Goal: Task Accomplishment & Management: Complete application form

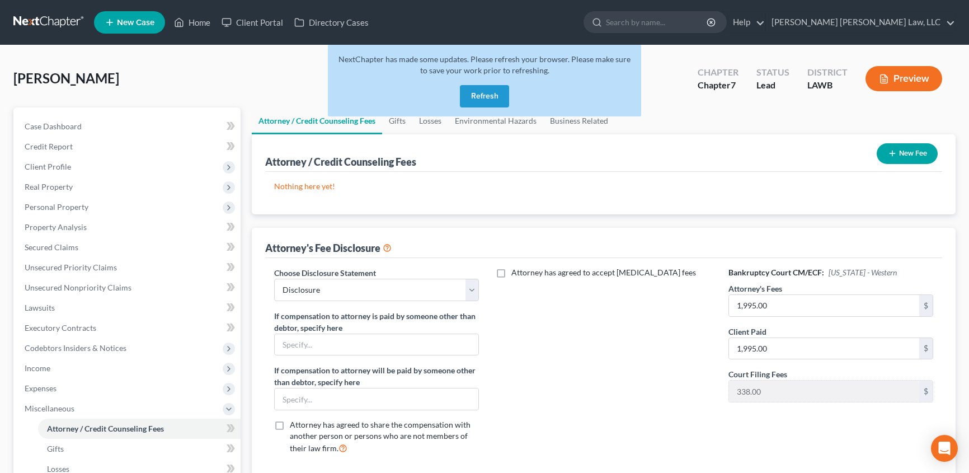
select select "2"
click at [477, 93] on button "Refresh" at bounding box center [484, 96] width 49 height 22
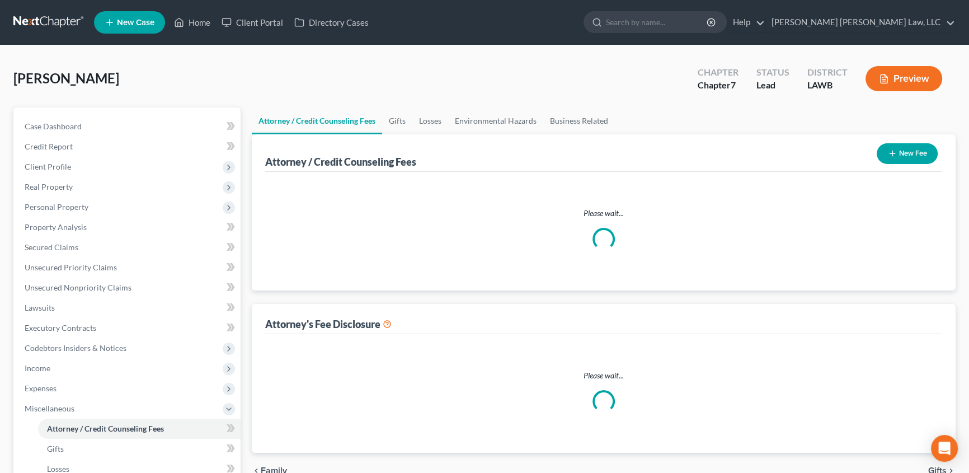
select select "2"
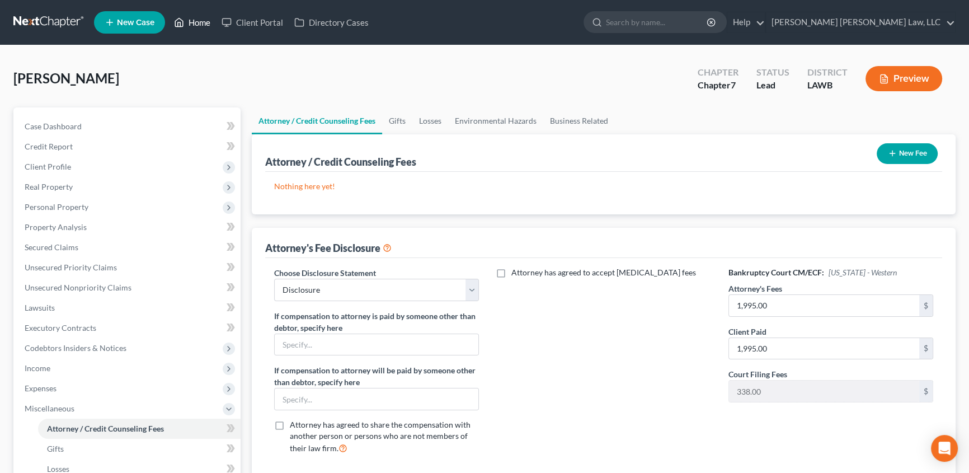
click at [210, 22] on link "Home" at bounding box center [192, 22] width 48 height 20
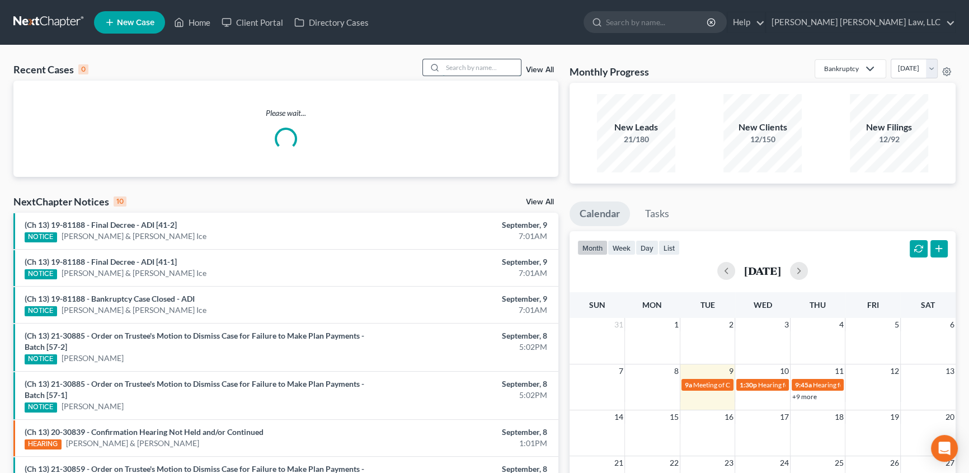
click at [464, 69] on input "search" at bounding box center [482, 67] width 78 height 16
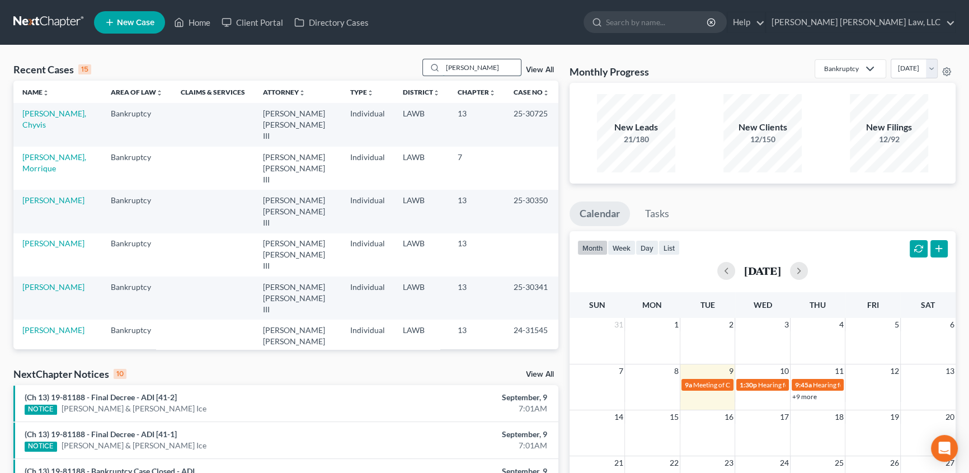
type input "[PERSON_NAME]"
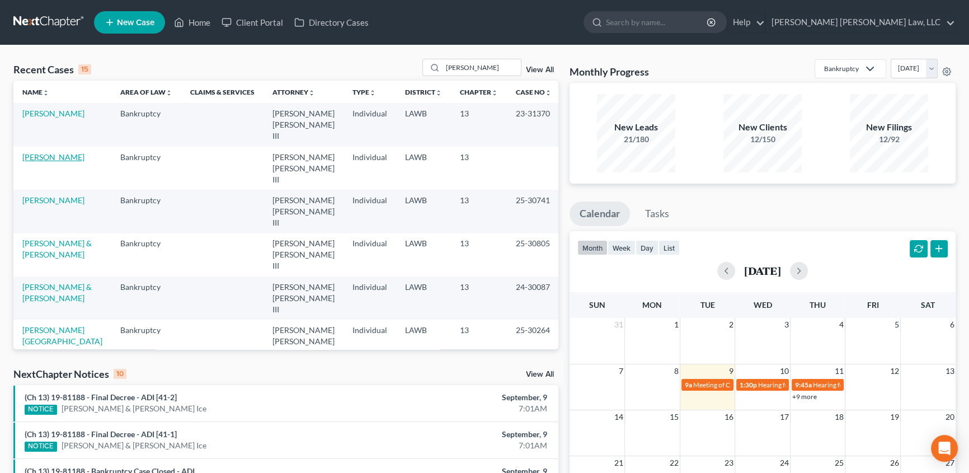
click at [47, 152] on link "[PERSON_NAME]" at bounding box center [53, 157] width 62 height 10
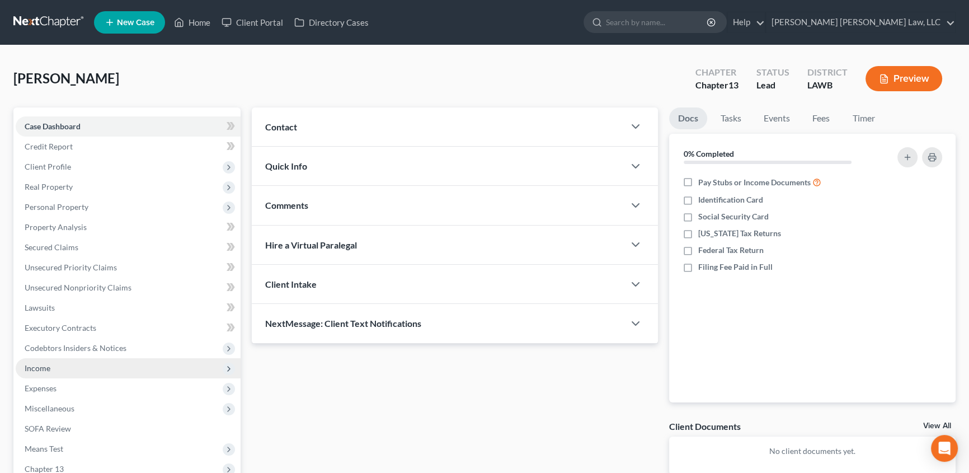
click at [25, 366] on span "Income" at bounding box center [38, 368] width 26 height 10
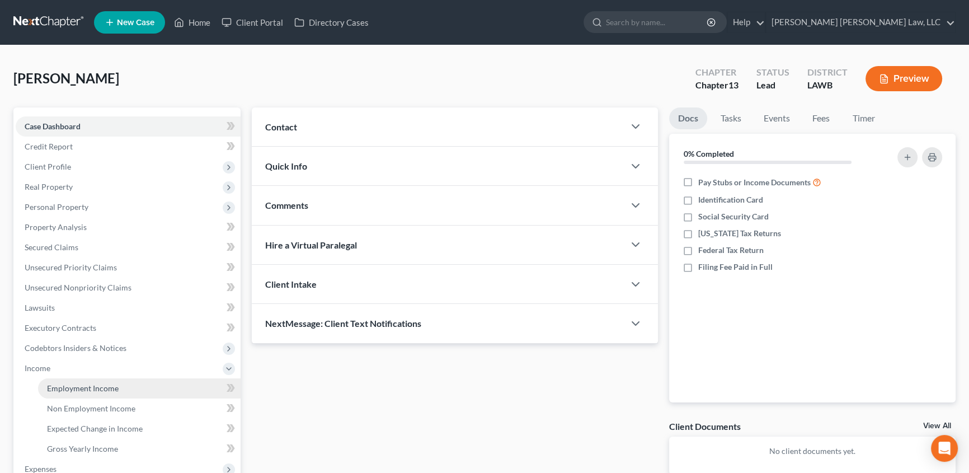
click at [87, 392] on link "Employment Income" at bounding box center [139, 388] width 203 height 20
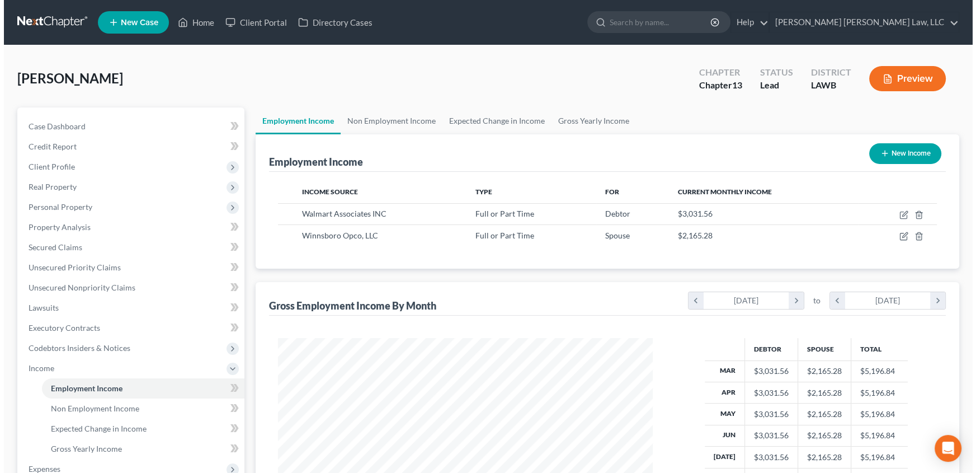
scroll to position [200, 397]
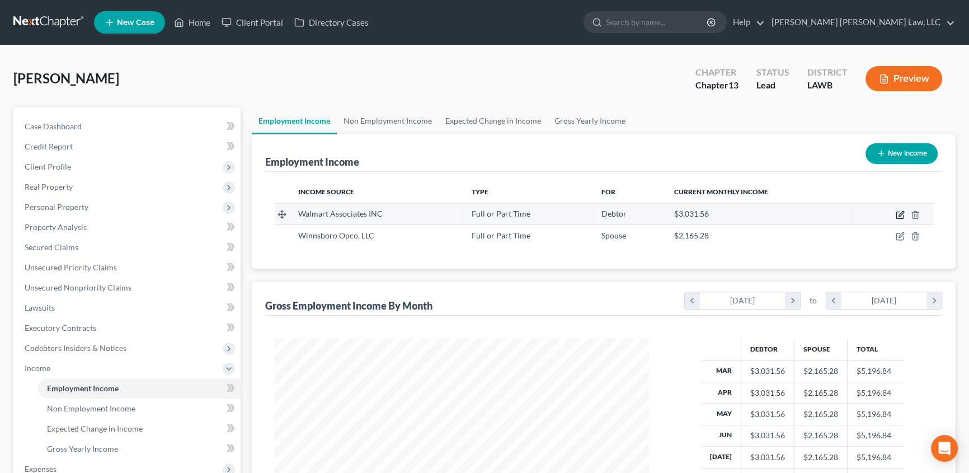
click at [901, 215] on icon "button" at bounding box center [900, 214] width 9 height 9
select select "0"
select select "2"
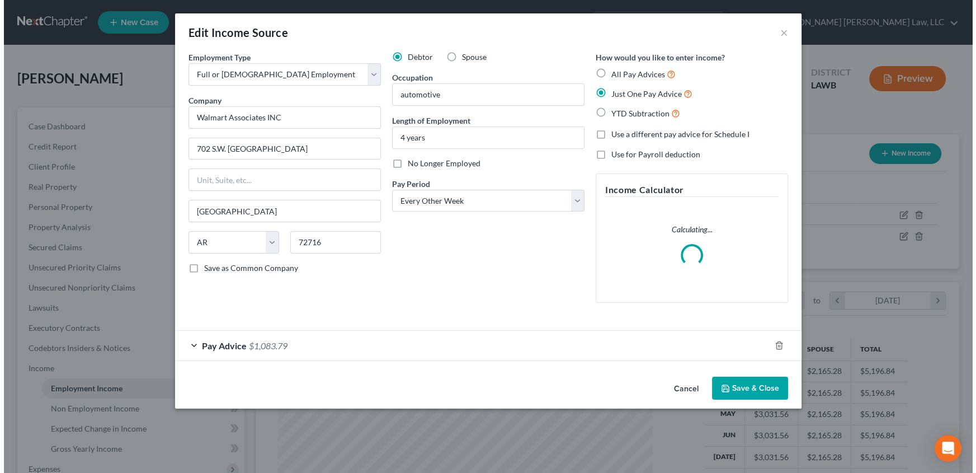
scroll to position [200, 401]
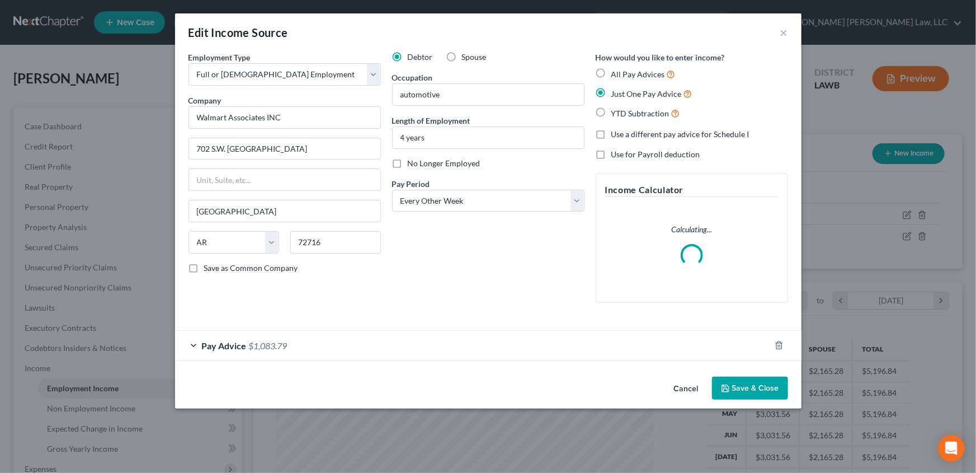
click at [612, 73] on label "All Pay Advices" at bounding box center [644, 74] width 64 height 13
click at [616, 73] on input "All Pay Advices" at bounding box center [619, 71] width 7 height 7
radio input "true"
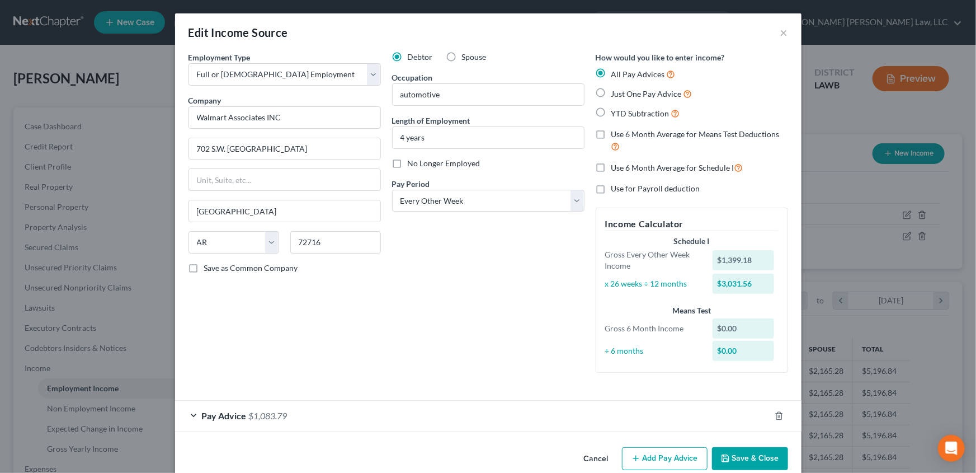
click at [214, 379] on div "Employment Type * Select Full or [DEMOGRAPHIC_DATA] Employment Self Employment …" at bounding box center [285, 216] width 204 height 330
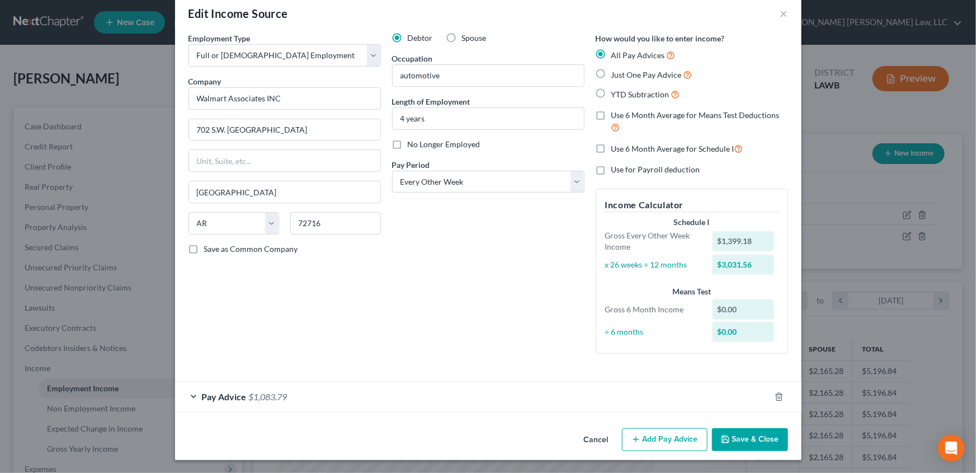
click at [251, 395] on span "$1,083.79" at bounding box center [268, 396] width 39 height 11
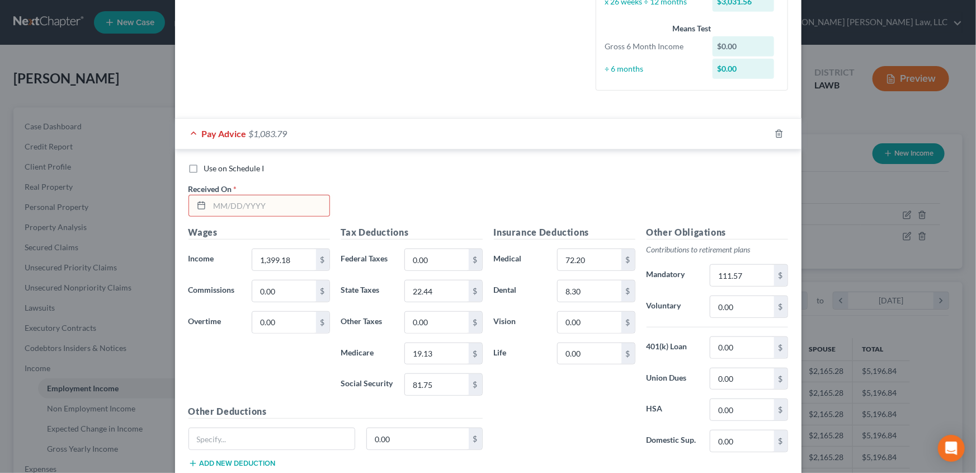
scroll to position [325, 0]
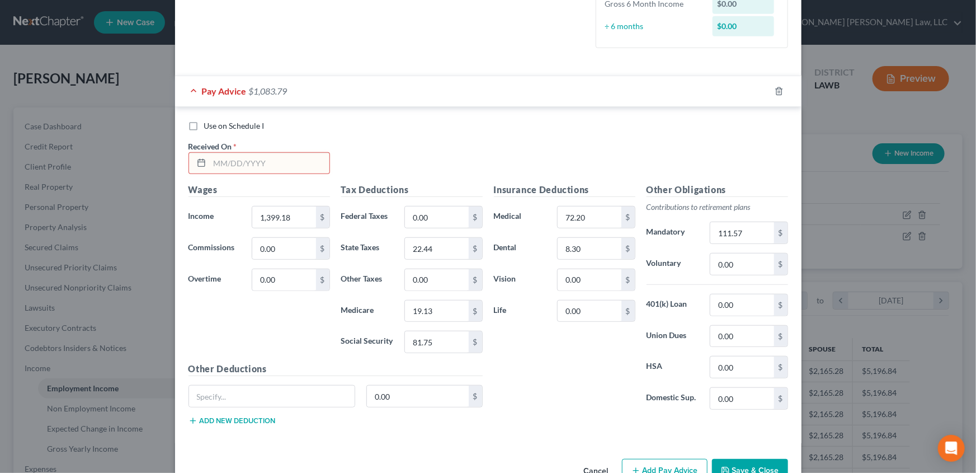
click at [223, 162] on input "text" at bounding box center [270, 163] width 120 height 21
type input "[DATE]"
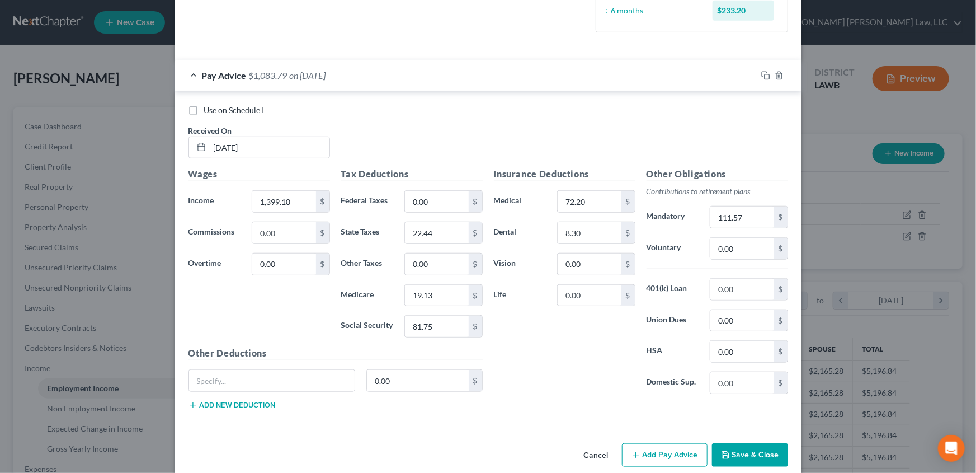
scroll to position [355, 0]
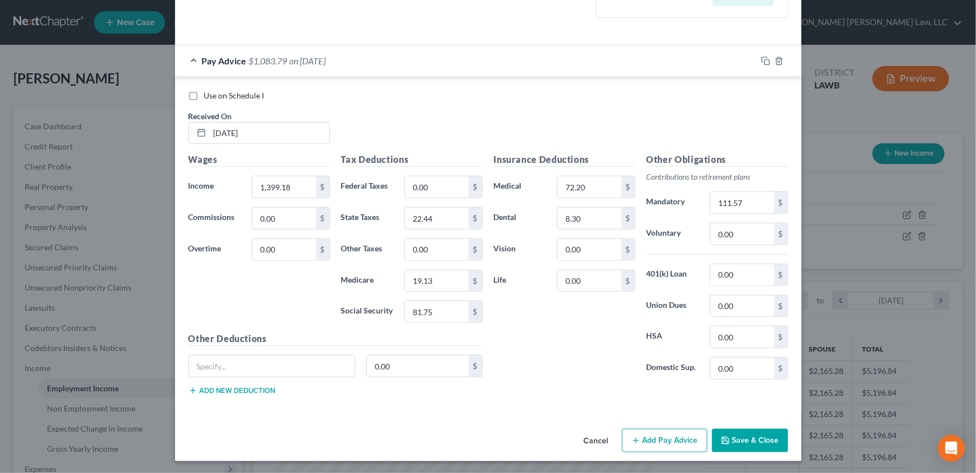
click at [643, 437] on button "Add Pay Advice" at bounding box center [665, 440] width 86 height 23
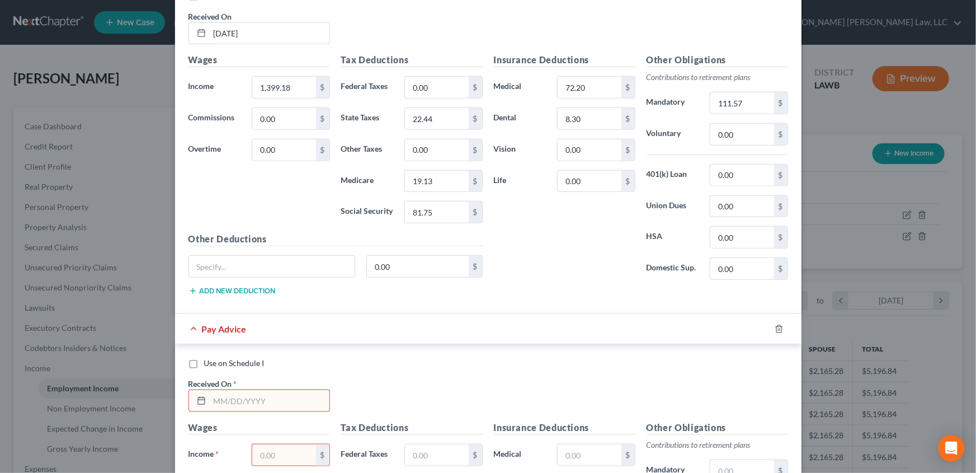
scroll to position [609, 0]
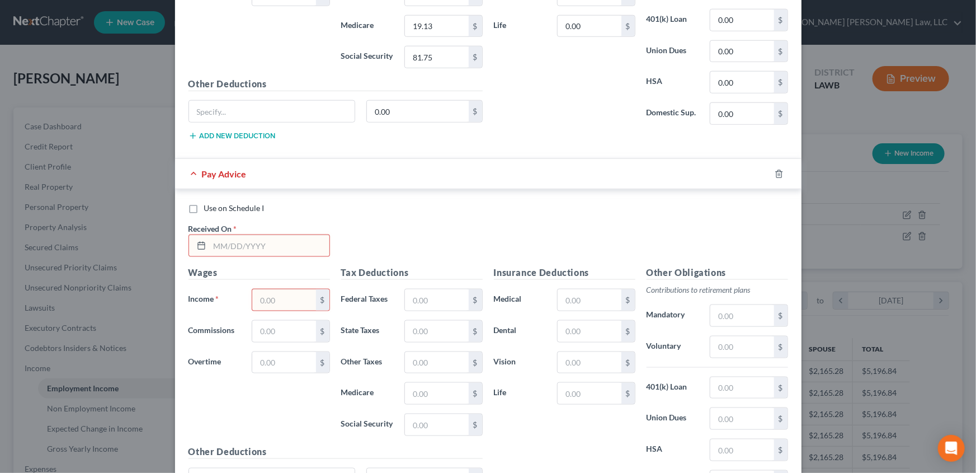
click at [229, 245] on input "text" at bounding box center [270, 245] width 120 height 21
type input "[DATE]"
click at [276, 293] on input "text" at bounding box center [283, 299] width 63 height 21
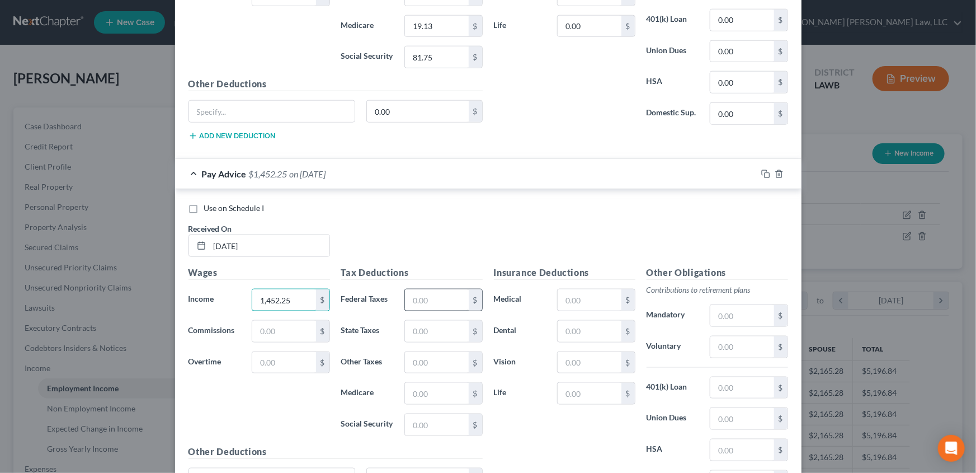
type input "1,452.25"
click at [436, 297] on input "text" at bounding box center [436, 299] width 63 height 21
type input "0.00"
type input "23.95"
type input "19.89"
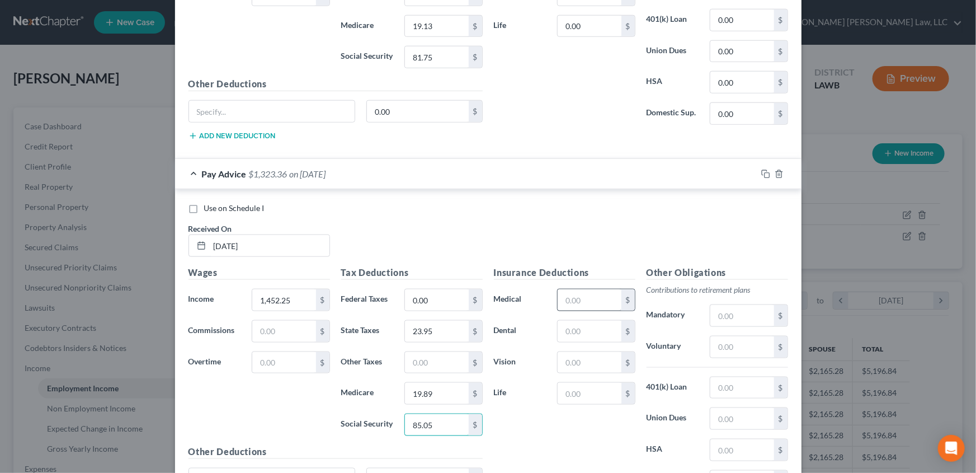
type input "85.05"
click at [592, 298] on input "text" at bounding box center [589, 299] width 63 height 21
type input "72.20"
type input "8.30"
click at [735, 313] on input "text" at bounding box center [742, 315] width 63 height 21
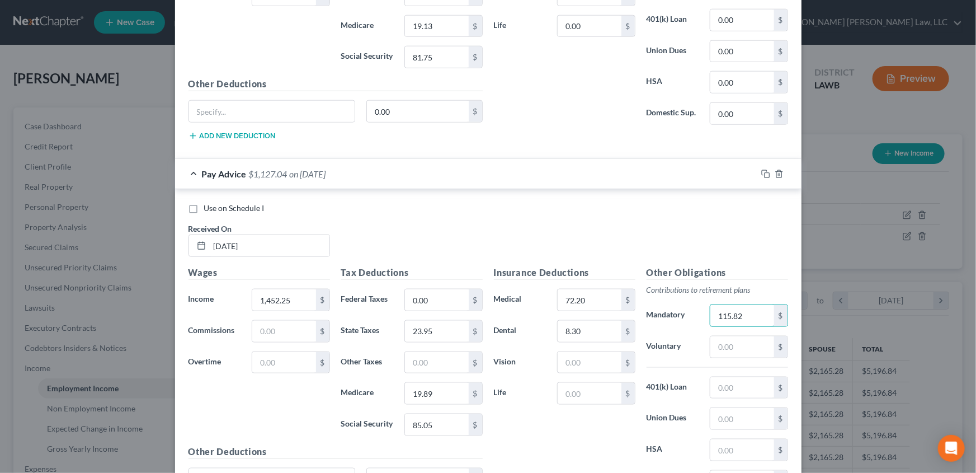
type input "115.82"
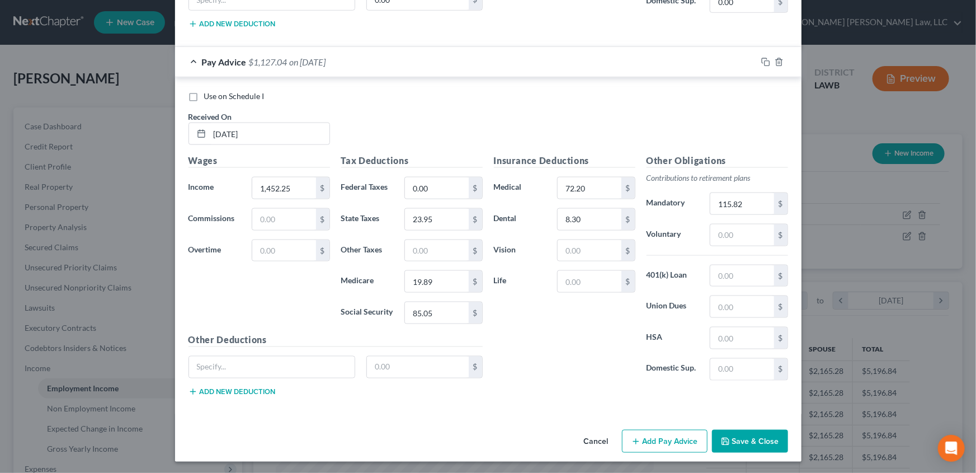
scroll to position [722, 0]
drag, startPoint x: 681, startPoint y: 445, endPoint x: 566, endPoint y: 411, distance: 119.7
click at [681, 445] on button "Add Pay Advice" at bounding box center [665, 440] width 86 height 23
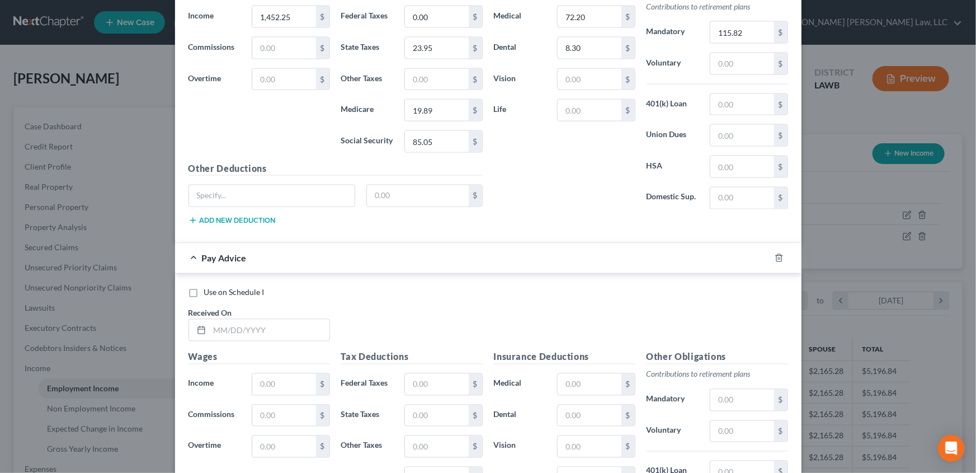
scroll to position [925, 0]
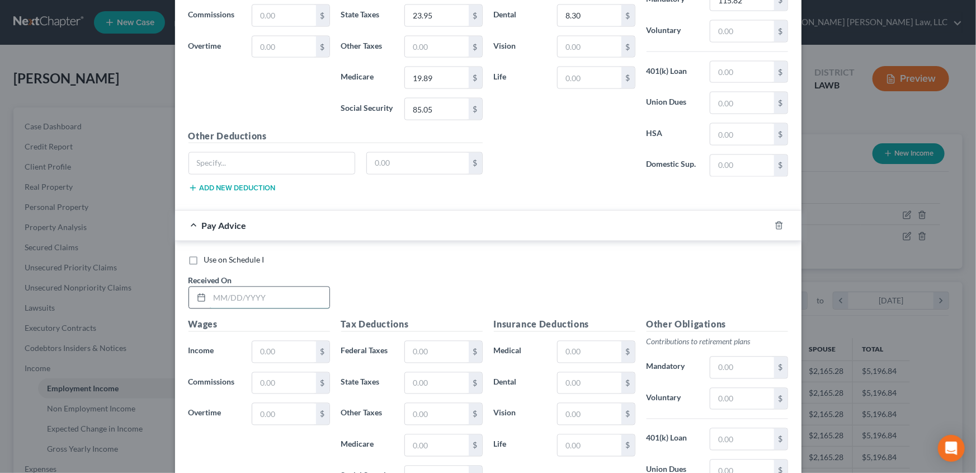
click at [247, 298] on input "text" at bounding box center [270, 297] width 120 height 21
type input "[DATE]"
click at [264, 346] on input "text" at bounding box center [283, 351] width 63 height 21
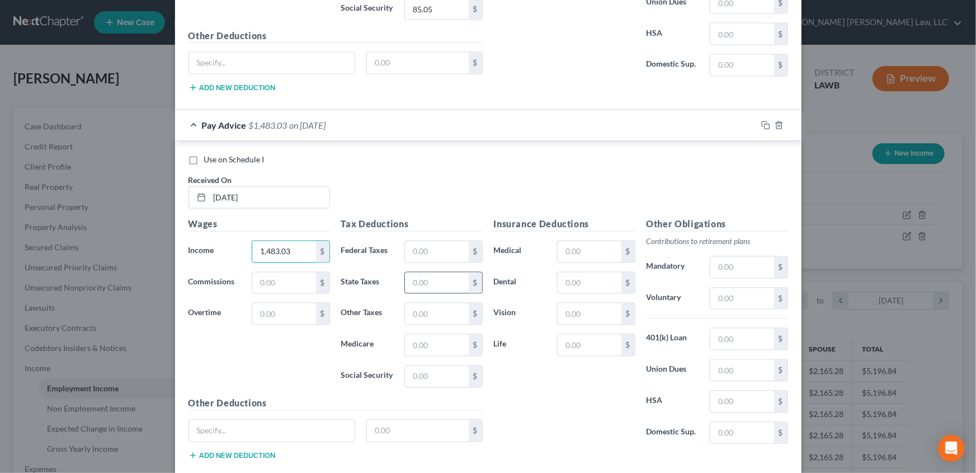
scroll to position [1027, 0]
type input "1,483.03"
click at [436, 251] on input "text" at bounding box center [436, 249] width 63 height 21
type input "0.00"
type input "24.82"
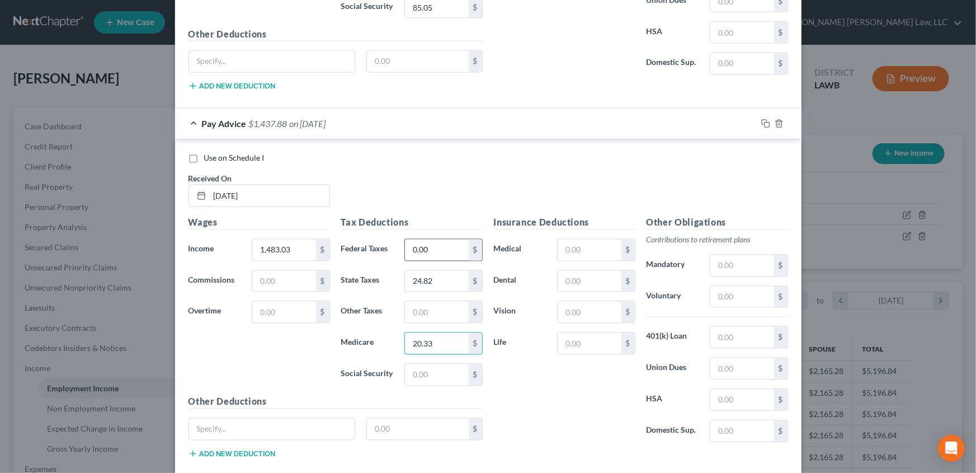
type input "20.33"
type input "86.96"
click at [587, 246] on input "text" at bounding box center [589, 249] width 63 height 21
type input "72.20"
type input "8.30"
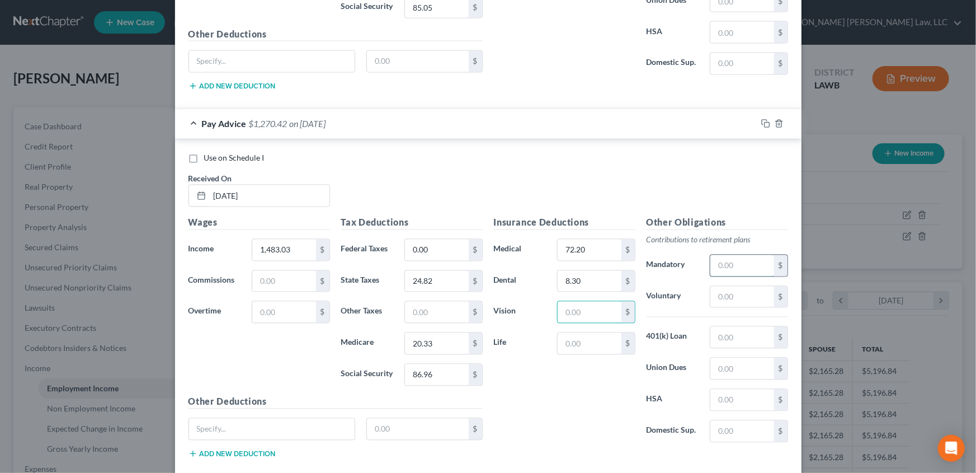
click at [718, 265] on input "text" at bounding box center [742, 265] width 63 height 21
type input "118.28"
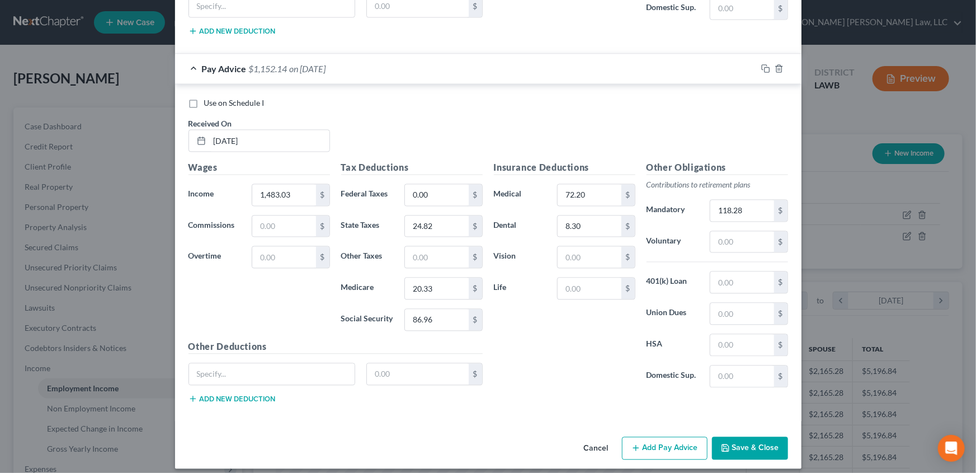
scroll to position [1088, 0]
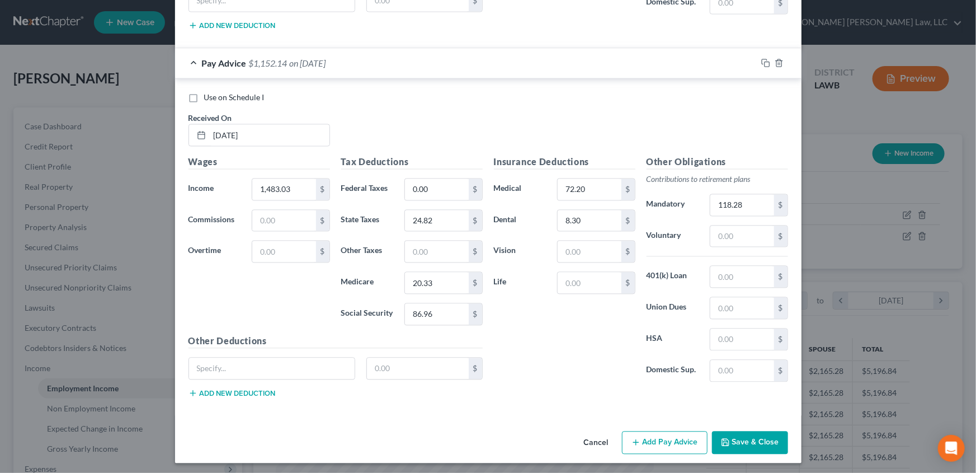
drag, startPoint x: 651, startPoint y: 438, endPoint x: 584, endPoint y: 402, distance: 75.6
click at [651, 438] on button "Add Pay Advice" at bounding box center [665, 442] width 86 height 23
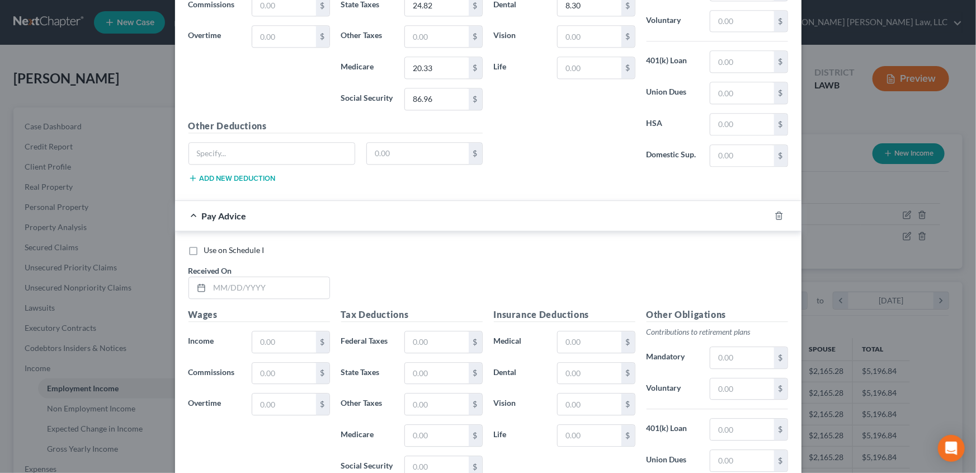
scroll to position [1393, 0]
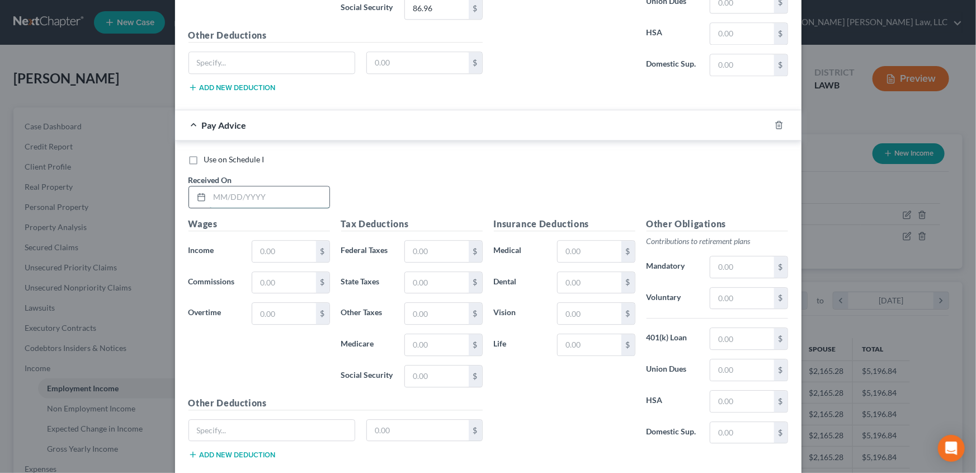
click at [219, 190] on input "text" at bounding box center [270, 196] width 120 height 21
type input "[DATE]"
click at [258, 246] on input "text" at bounding box center [283, 251] width 63 height 21
type input "1,478.87"
click at [443, 248] on input "text" at bounding box center [436, 251] width 63 height 21
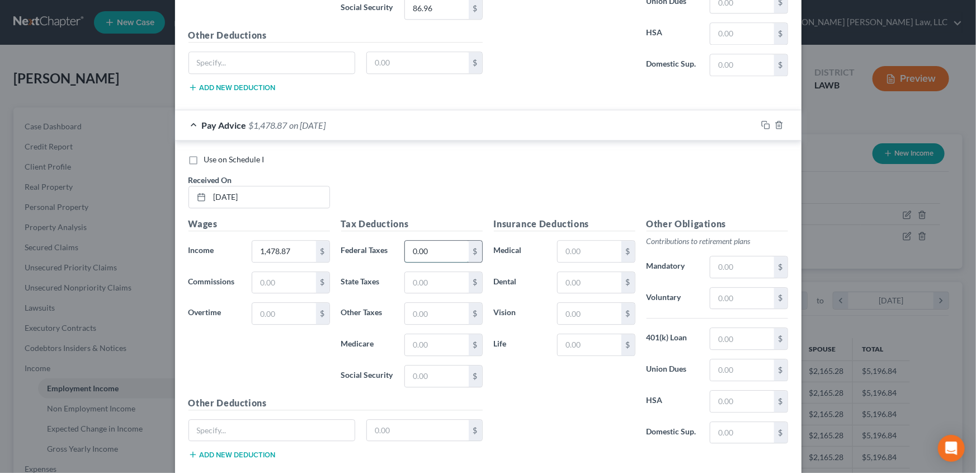
type input "0.00"
type input "24.70"
type input "20.28"
type input "86.70"
click at [591, 247] on input "text" at bounding box center [589, 251] width 63 height 21
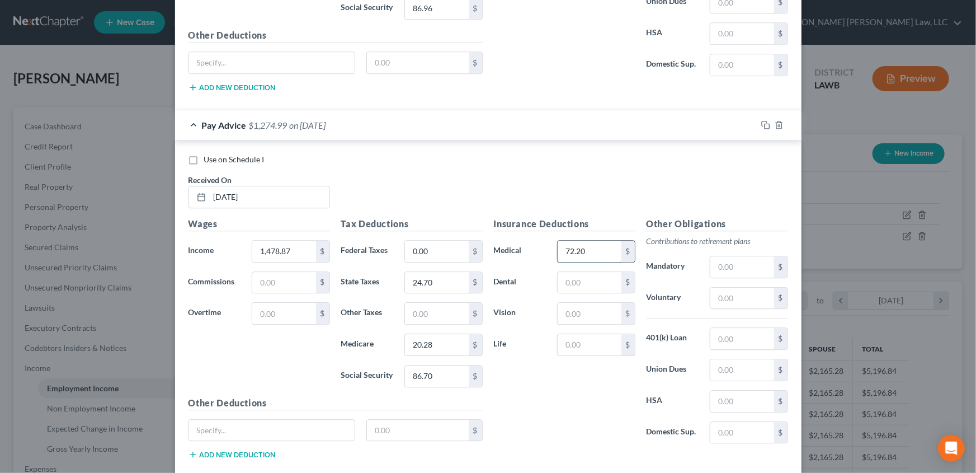
type input "72.20"
type input "8.30"
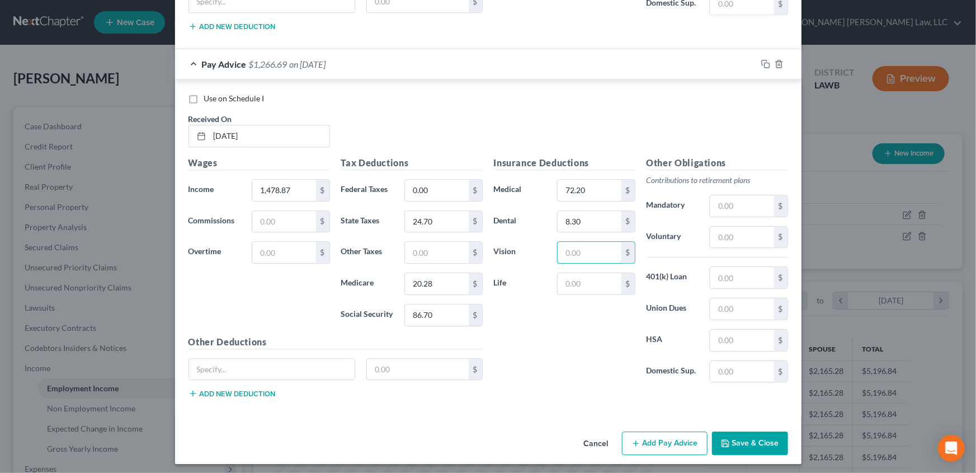
scroll to position [1455, 0]
drag, startPoint x: 659, startPoint y: 443, endPoint x: 582, endPoint y: 407, distance: 84.6
click at [659, 443] on button "Add Pay Advice" at bounding box center [665, 442] width 86 height 23
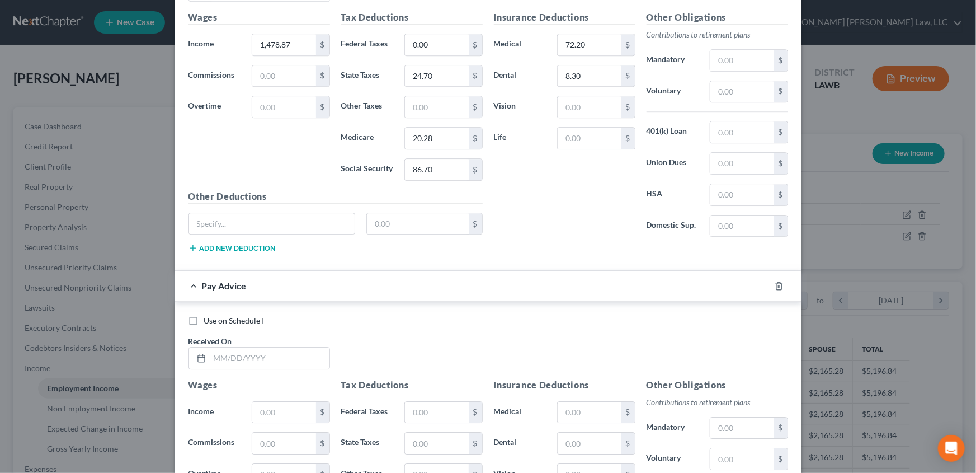
scroll to position [1607, 0]
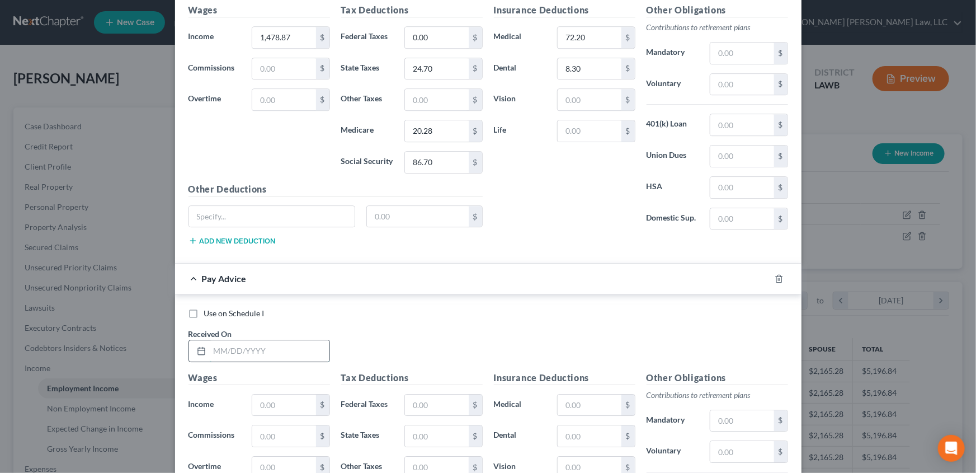
click at [265, 347] on input "text" at bounding box center [270, 350] width 120 height 21
type input "[DATE]"
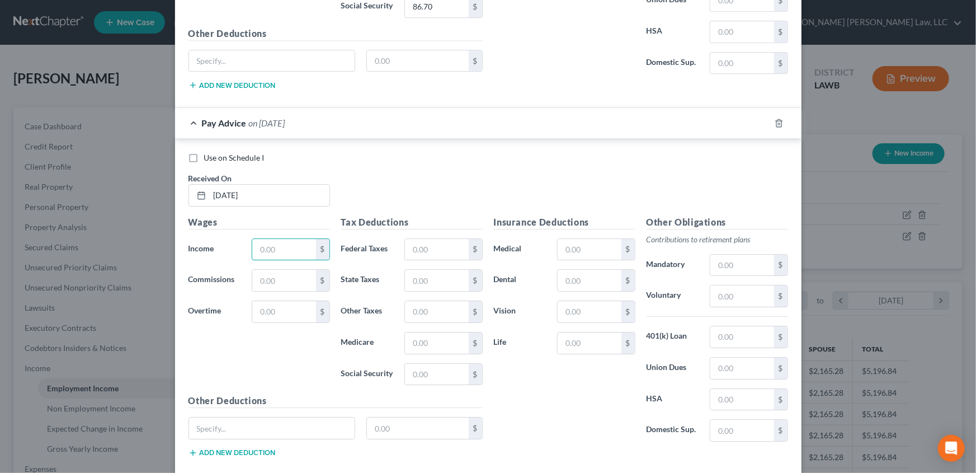
scroll to position [1811, 0]
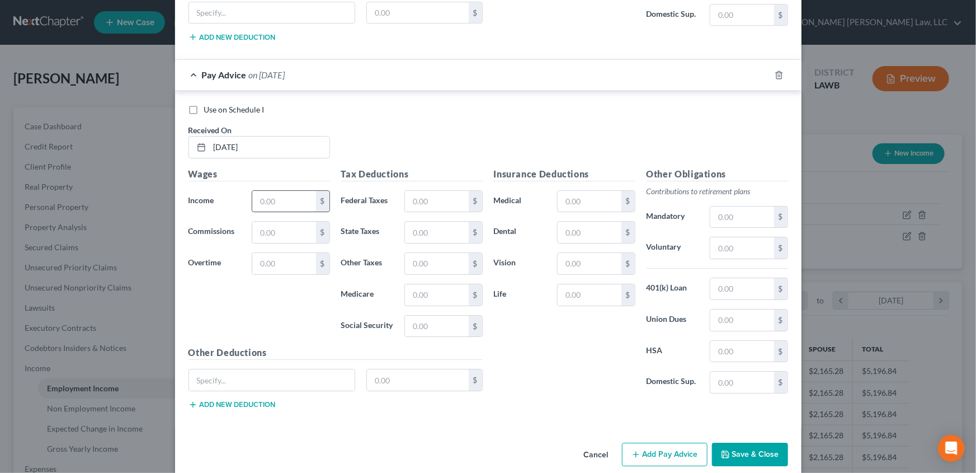
click at [280, 198] on input "text" at bounding box center [283, 201] width 63 height 21
type input "1,505.41"
click at [420, 203] on input "text" at bounding box center [436, 201] width 63 height 21
type input "0.00"
type input "25.46"
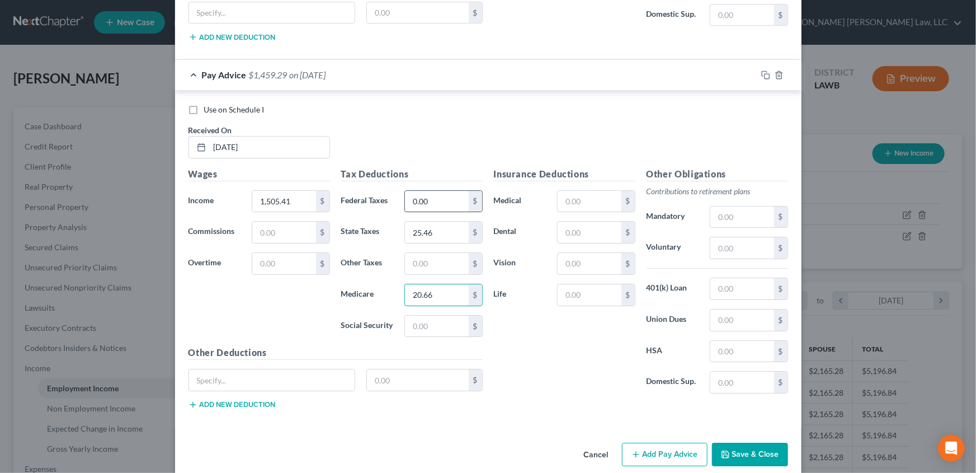
type input "20.66"
type input "88.34"
click at [587, 192] on input "text" at bounding box center [589, 201] width 63 height 21
type input "72.20"
type input "8.30"
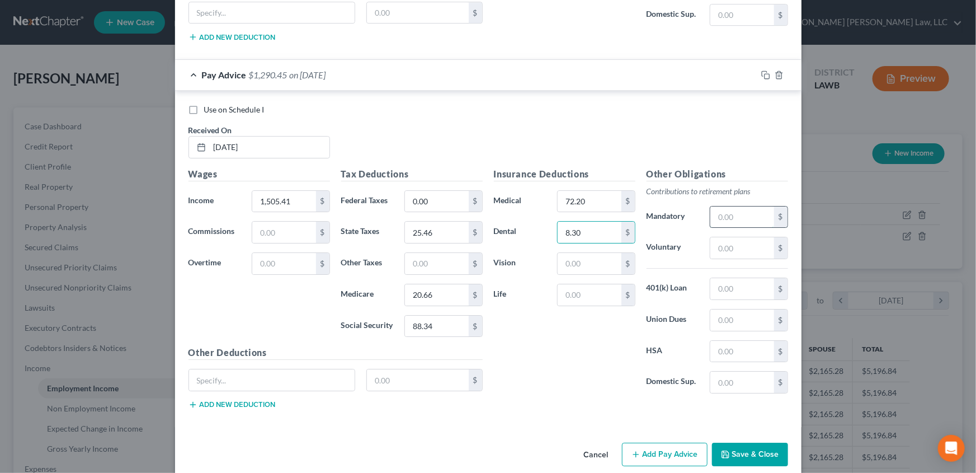
click at [730, 211] on input "text" at bounding box center [742, 216] width 63 height 21
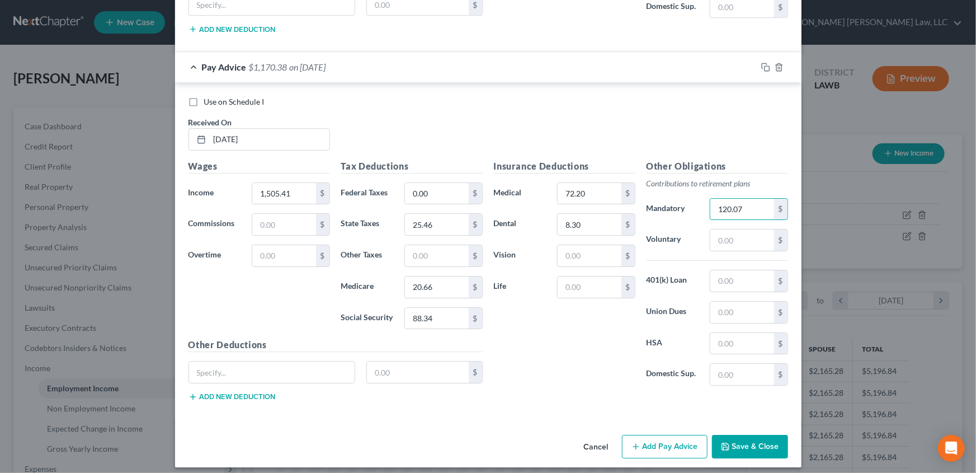
scroll to position [1821, 0]
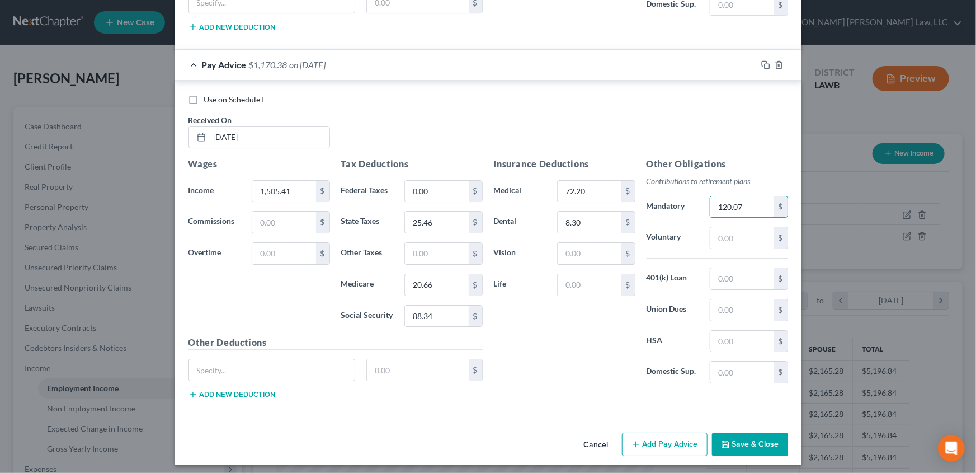
type input "120.07"
click at [641, 445] on button "Add Pay Advice" at bounding box center [665, 444] width 86 height 23
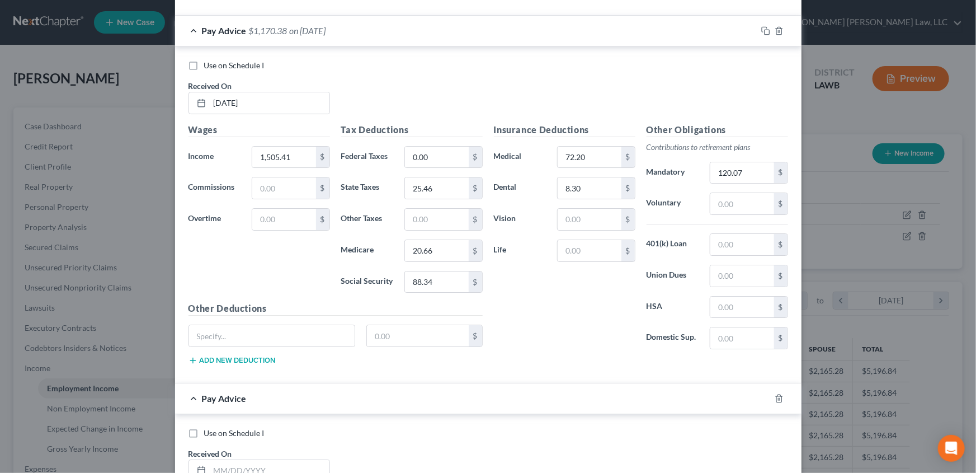
scroll to position [2024, 0]
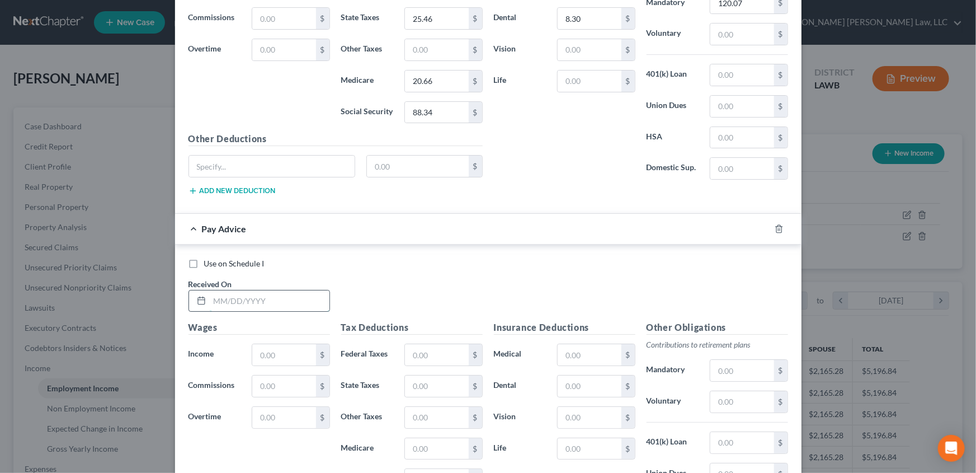
click at [237, 298] on input "text" at bounding box center [270, 300] width 120 height 21
type input "[DATE]"
type input "1,354.34"
click at [429, 346] on input "text" at bounding box center [436, 354] width 63 height 21
type input "0.00"
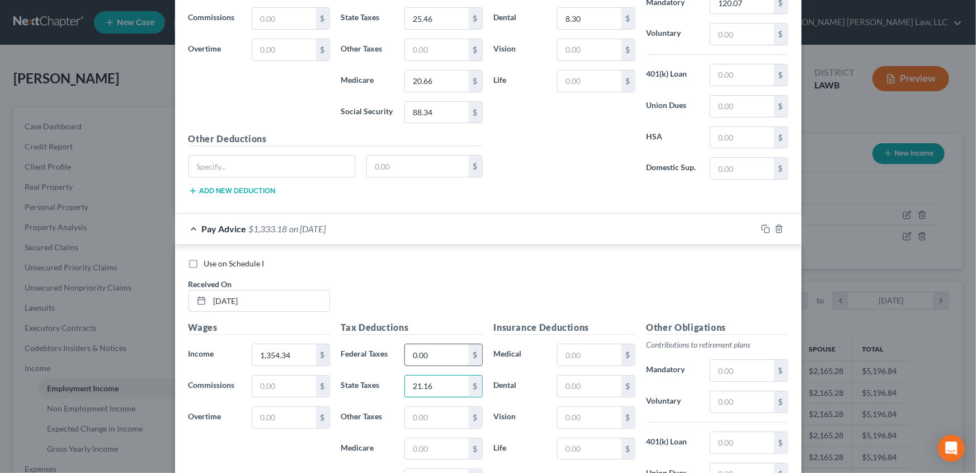
type input "21.16"
type input "18.48"
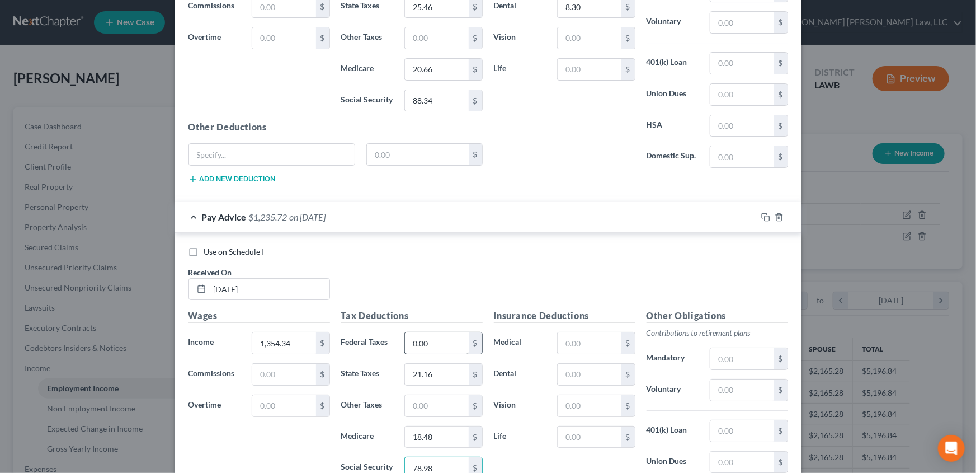
type input "78.98"
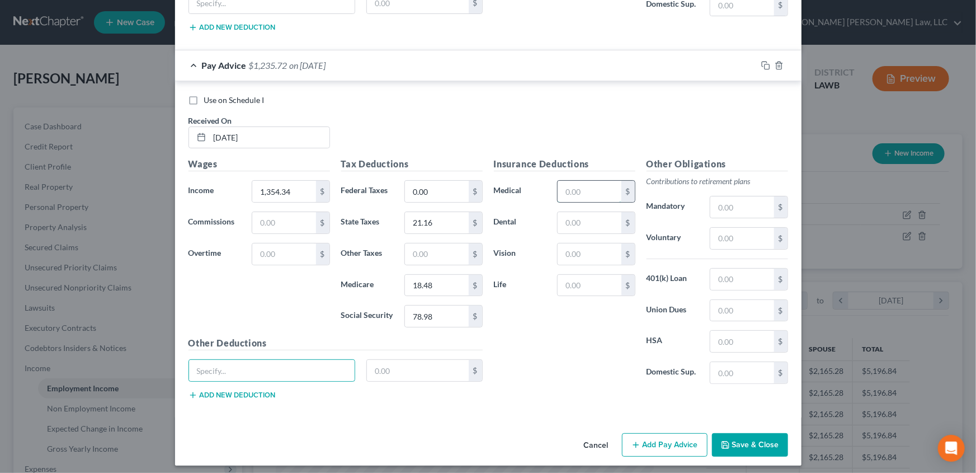
click at [577, 190] on input "text" at bounding box center [589, 191] width 63 height 21
type input "72.20"
type input "8.30"
click at [754, 201] on input "text" at bounding box center [742, 206] width 63 height 21
type input "107.99"
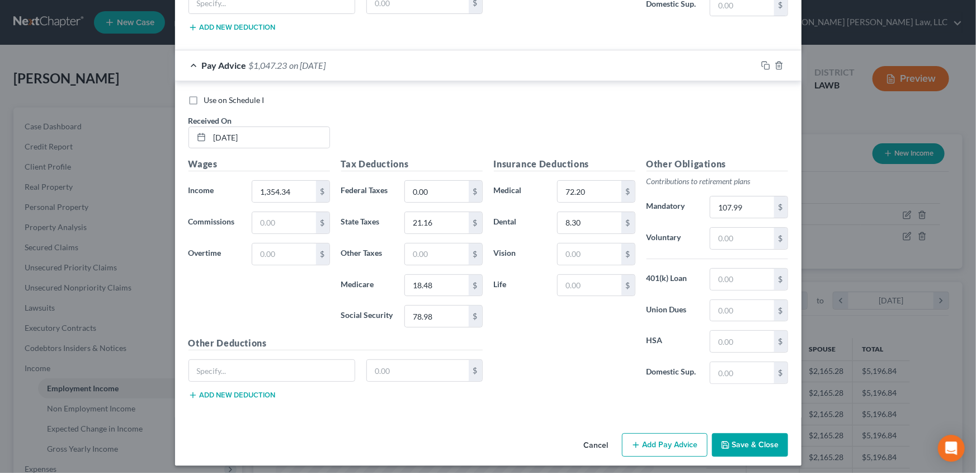
click at [665, 441] on button "Add Pay Advice" at bounding box center [665, 444] width 86 height 23
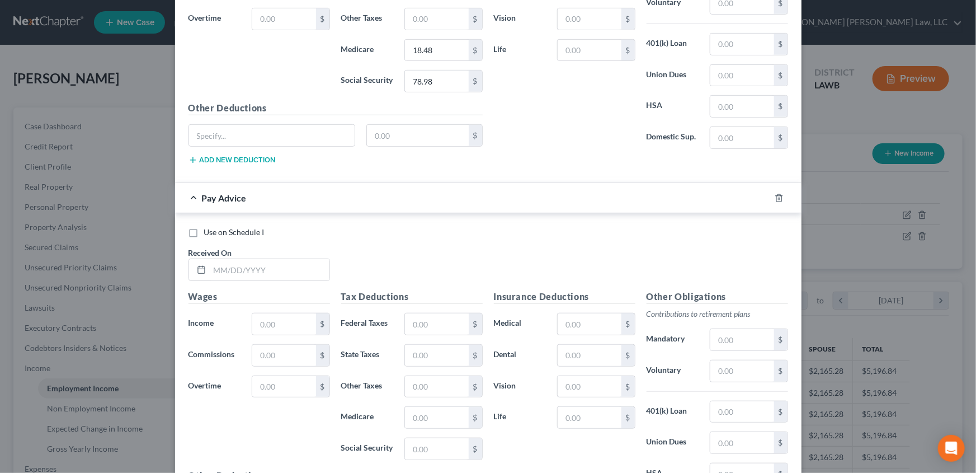
scroll to position [2442, 0]
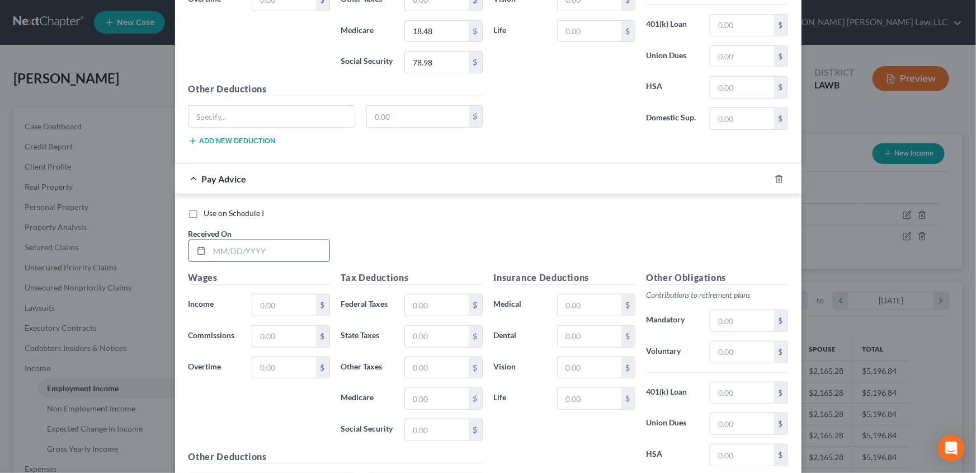
click at [219, 247] on input "text" at bounding box center [270, 250] width 120 height 21
type input "[DATE]"
click at [292, 299] on input "text" at bounding box center [283, 304] width 63 height 21
type input "1,481.26"
click at [414, 302] on input "text" at bounding box center [436, 304] width 63 height 21
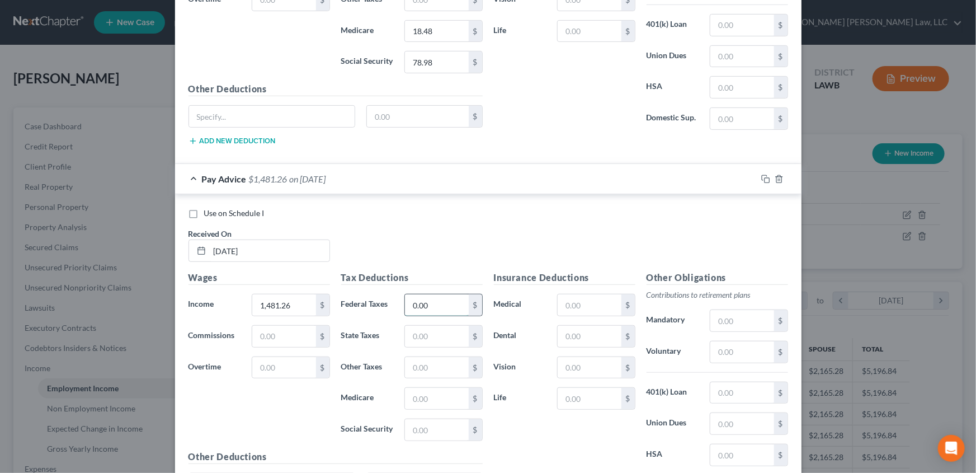
type input "0.00"
type input "24.77"
click at [420, 394] on input "text" at bounding box center [436, 398] width 63 height 21
type input "20.31"
type input "86.84"
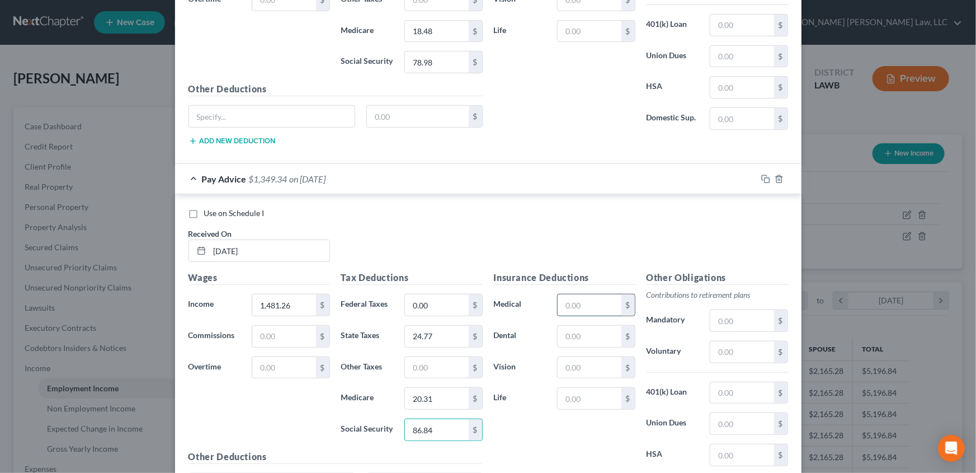
click at [579, 305] on input "text" at bounding box center [589, 304] width 63 height 21
click at [580, 295] on input "text" at bounding box center [589, 304] width 63 height 21
type input "72.20"
type input "8.30"
click at [723, 314] on input "text" at bounding box center [742, 320] width 63 height 21
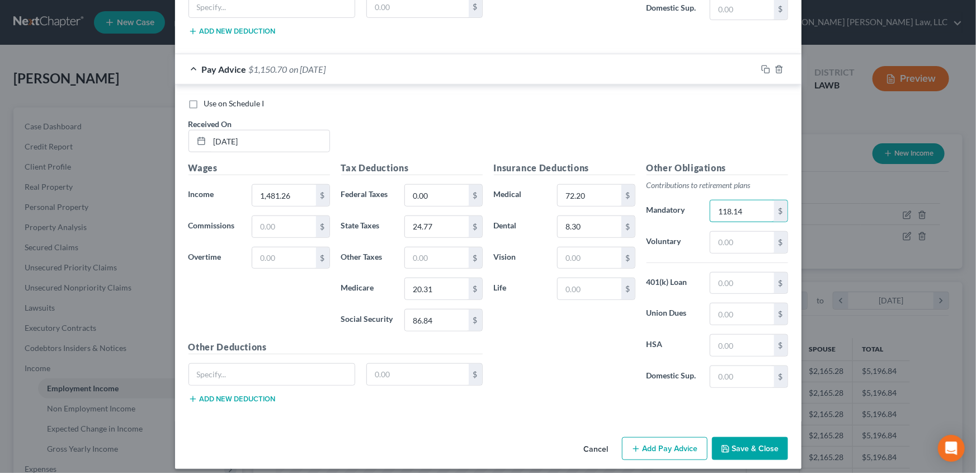
scroll to position [2554, 0]
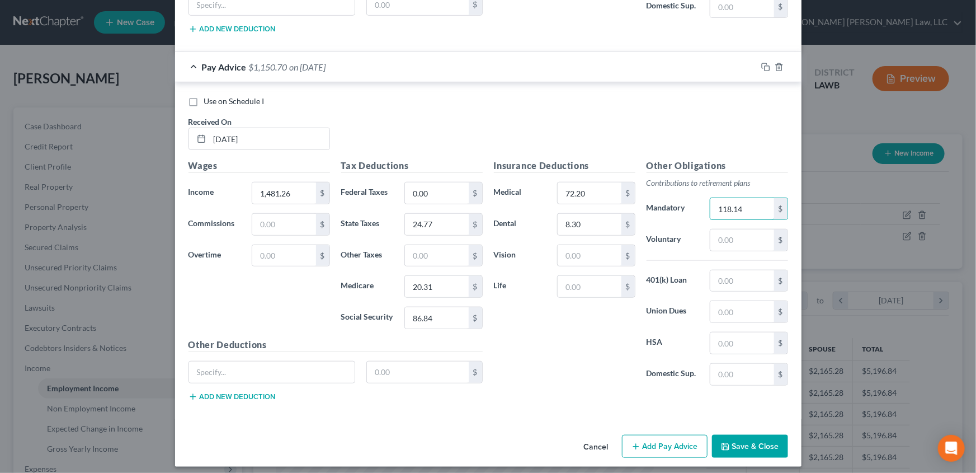
type input "118.14"
click at [635, 435] on button "Add Pay Advice" at bounding box center [665, 446] width 86 height 23
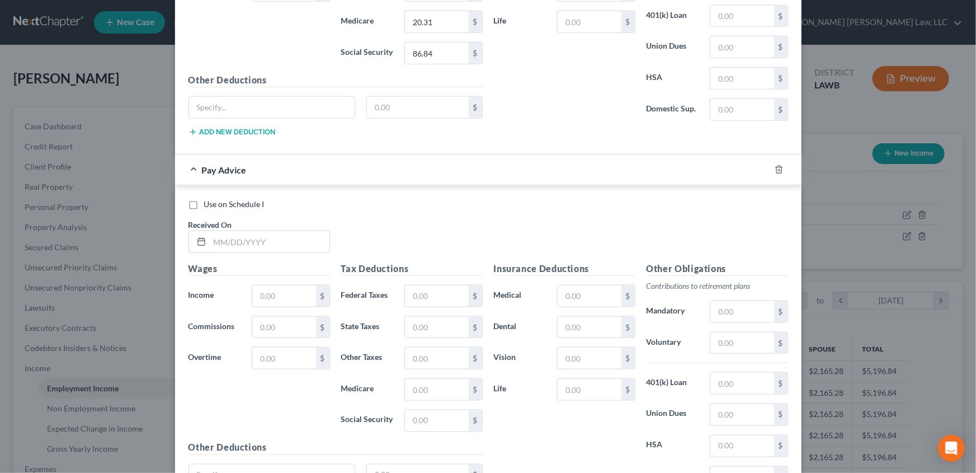
scroll to position [2859, 0]
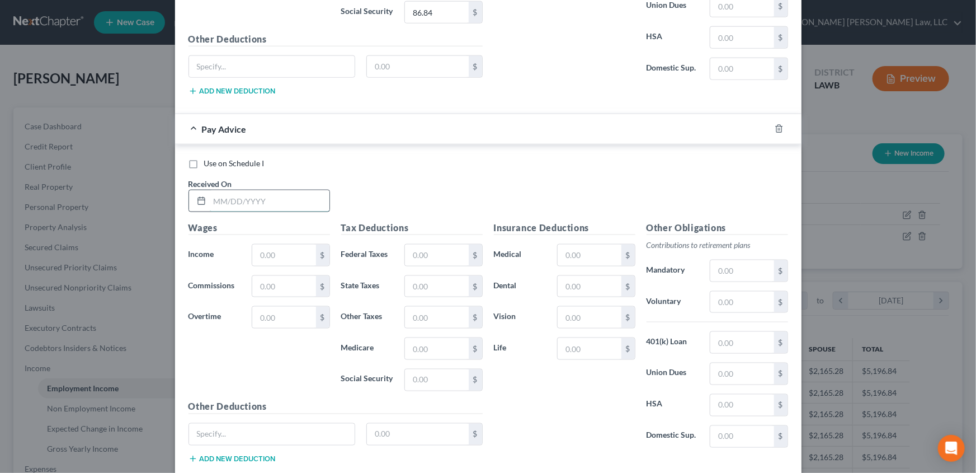
click at [232, 198] on input "text" at bounding box center [270, 200] width 120 height 21
type input "[DATE]"
click at [257, 245] on input "text" at bounding box center [283, 255] width 63 height 21
type input "1,493.20"
click at [436, 248] on input "text" at bounding box center [436, 255] width 63 height 21
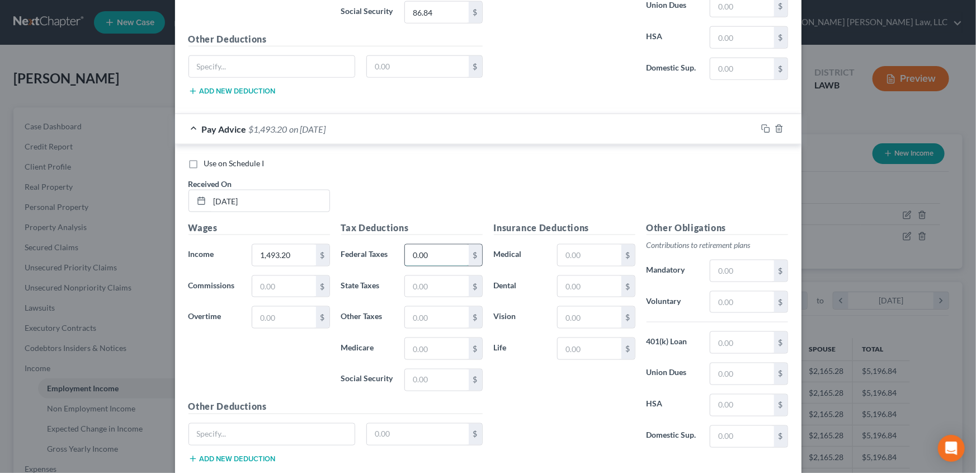
type input "0.00"
type input "25.11"
type input "20.49"
type input "87.59"
click at [578, 251] on input "text" at bounding box center [589, 255] width 63 height 21
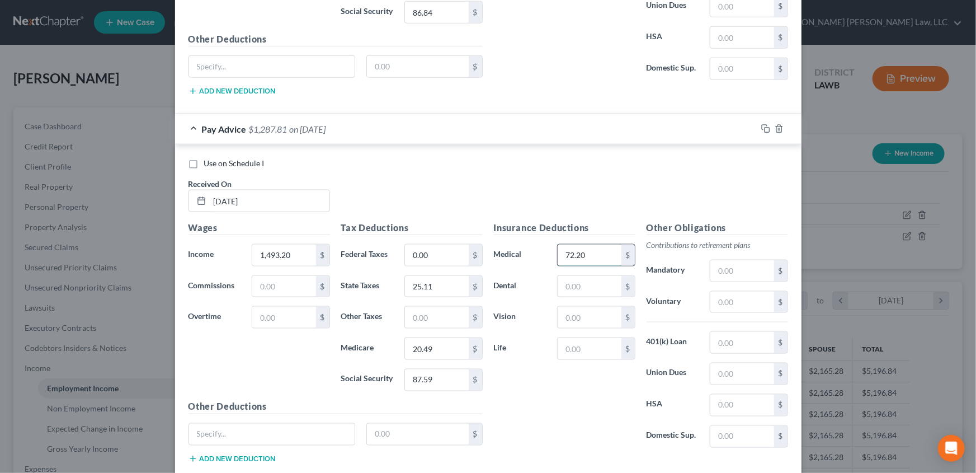
type input "72.20"
type input "8.30"
click at [723, 263] on input "text" at bounding box center [742, 270] width 63 height 21
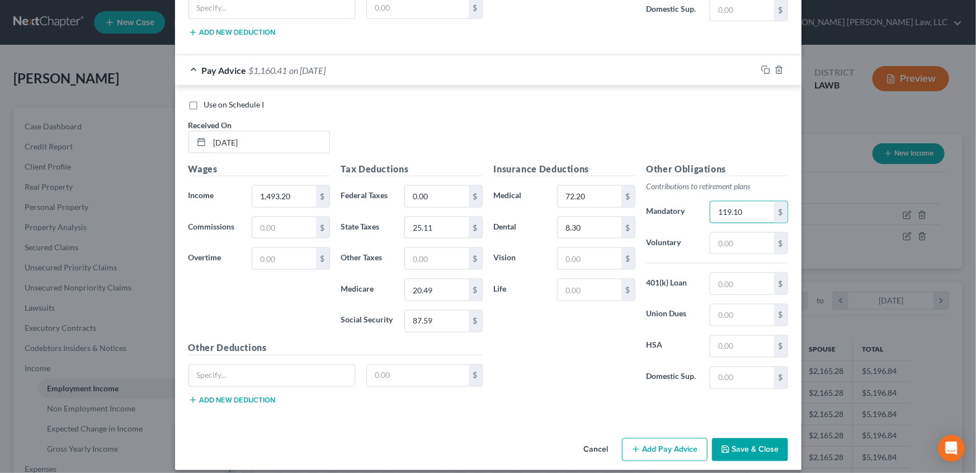
scroll to position [2921, 0]
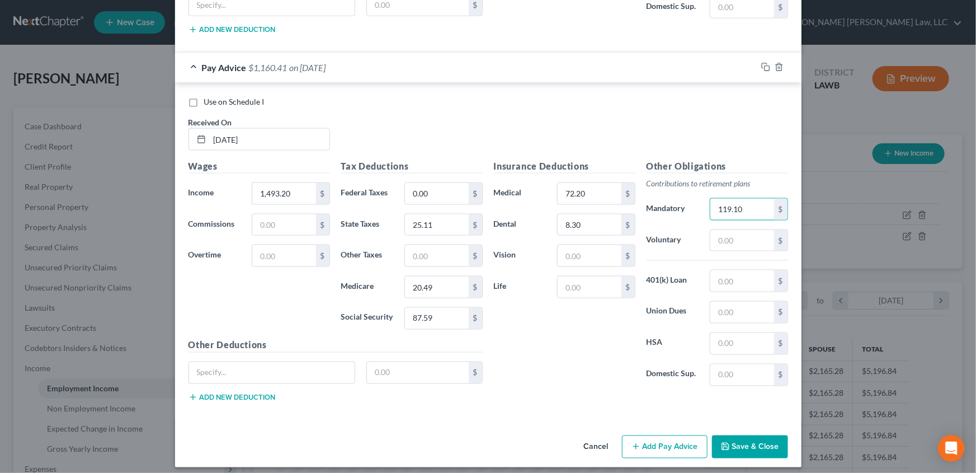
type input "119.10"
click at [672, 439] on button "Add Pay Advice" at bounding box center [665, 446] width 86 height 23
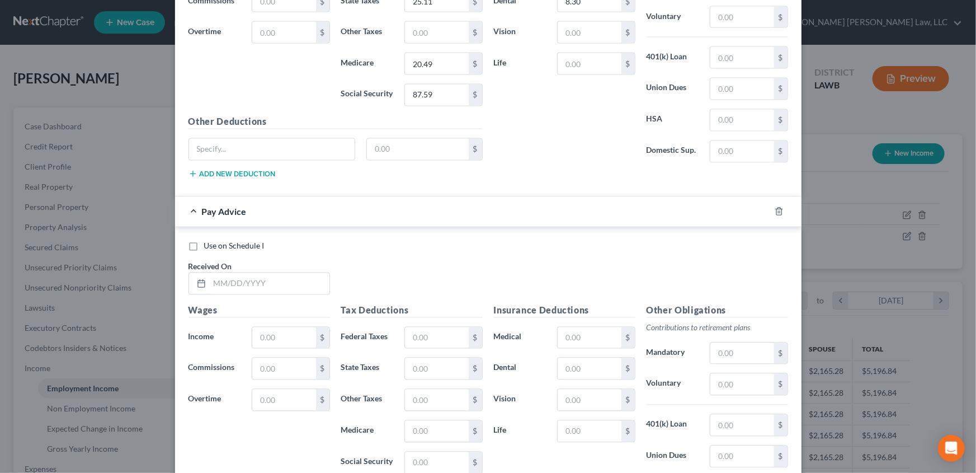
scroll to position [3175, 0]
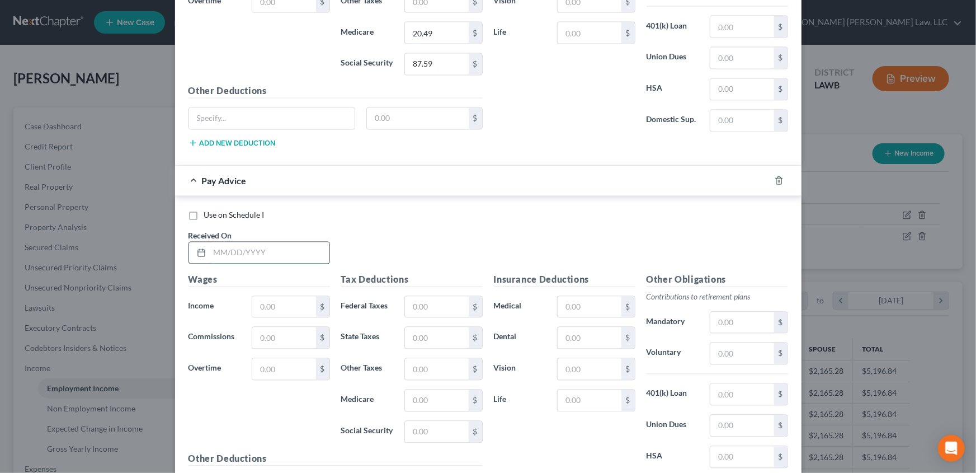
click at [229, 246] on input "text" at bounding box center [270, 252] width 120 height 21
type input "[DATE]"
click at [252, 304] on input "text" at bounding box center [283, 307] width 63 height 21
type input "1,473.30"
click at [431, 298] on input "text" at bounding box center [436, 307] width 63 height 21
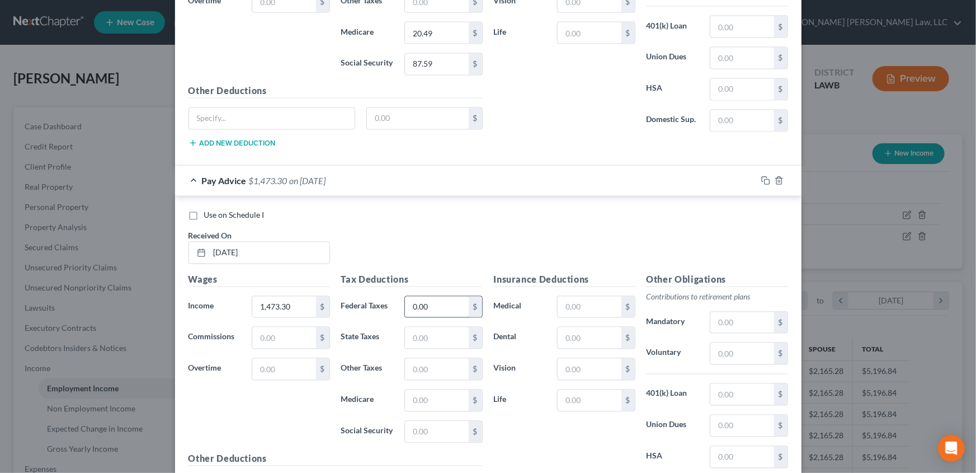
type input "0.00"
type input "24.55"
type input "20.19"
type input "86.35"
click at [571, 304] on input "text" at bounding box center [589, 307] width 63 height 21
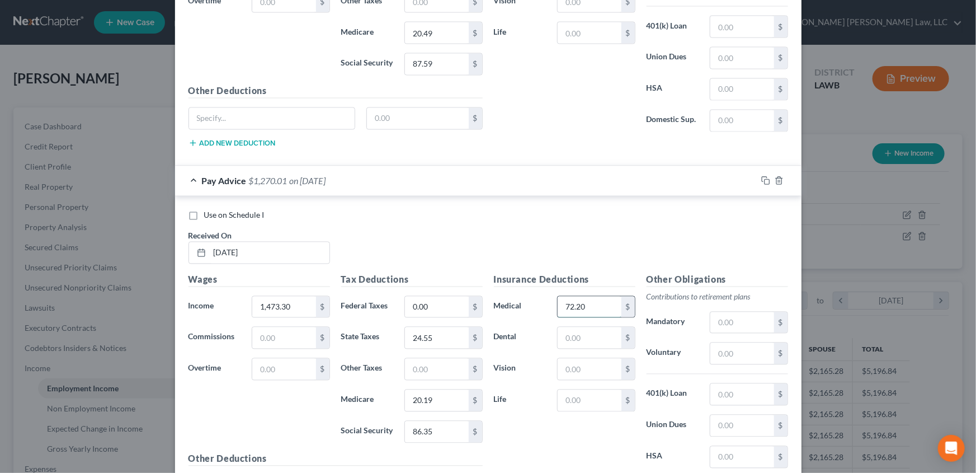
type input "72.20"
type input "8.30"
click at [721, 313] on input "text" at bounding box center [742, 322] width 63 height 21
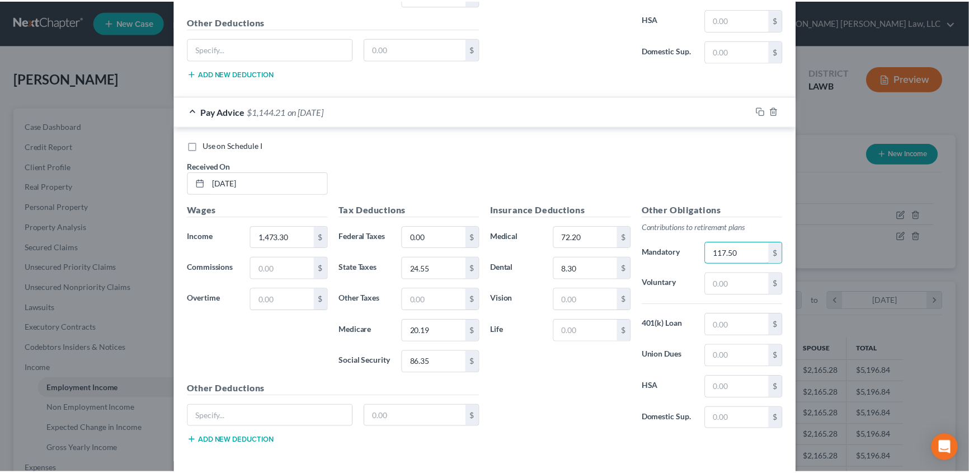
scroll to position [3287, 0]
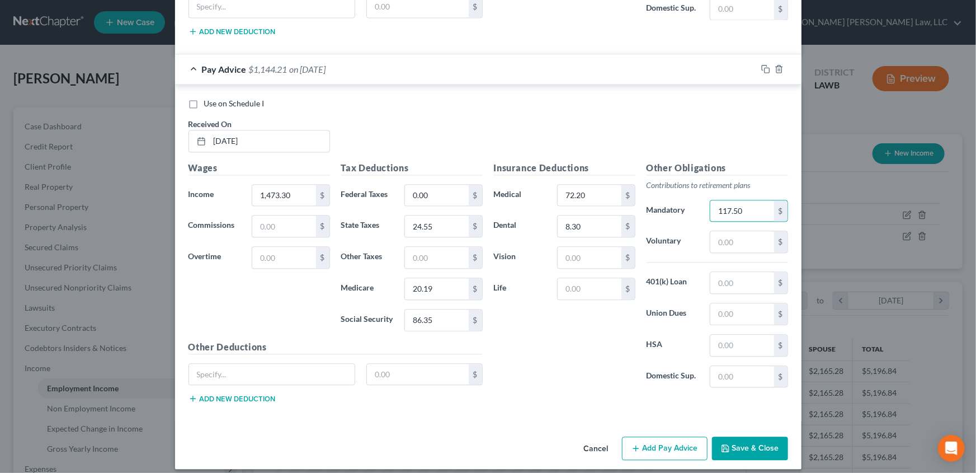
type input "117.50"
click at [748, 443] on button "Save & Close" at bounding box center [750, 447] width 76 height 23
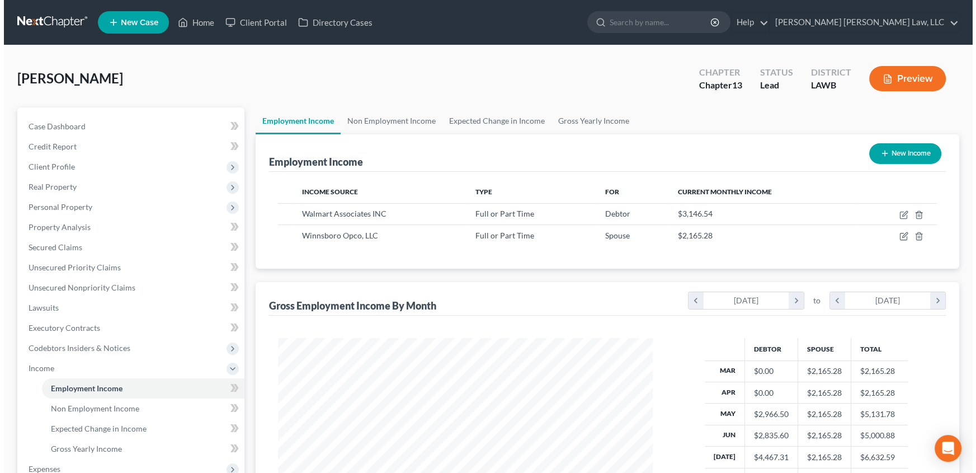
scroll to position [559315, 559119]
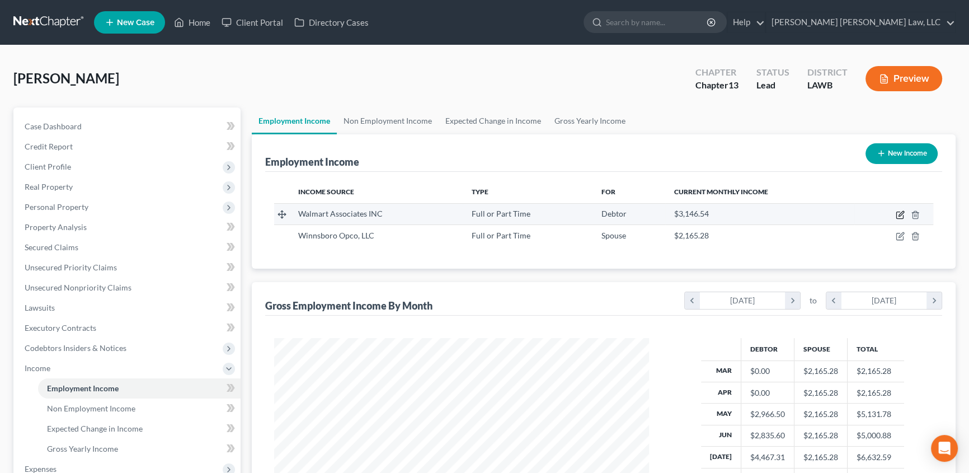
click at [899, 213] on icon "button" at bounding box center [900, 214] width 9 height 9
select select "0"
select select "2"
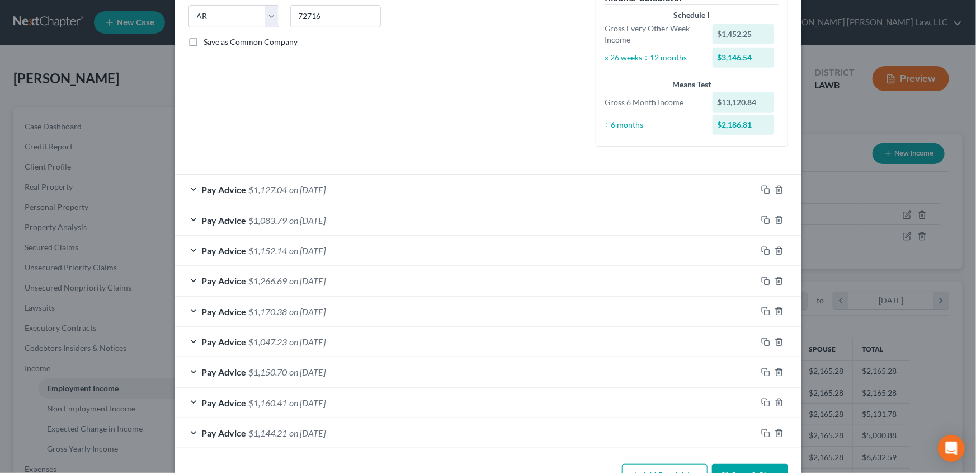
scroll to position [262, 0]
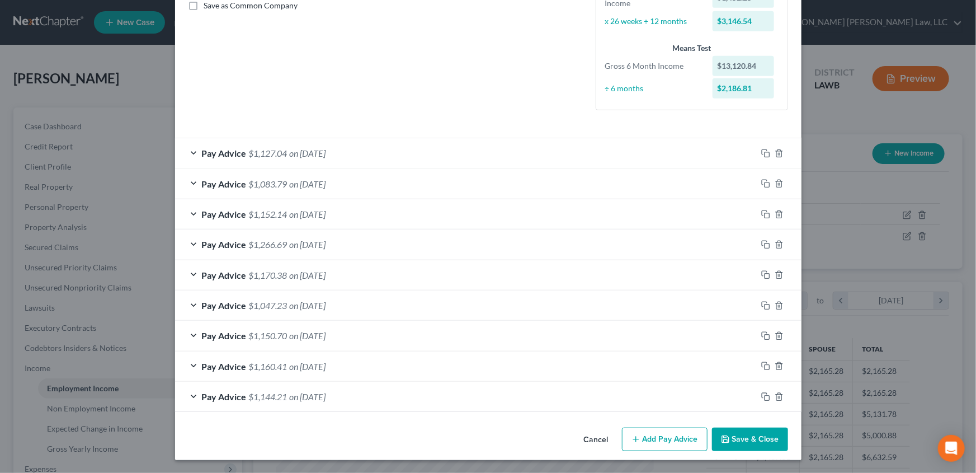
click at [641, 436] on button "Add Pay Advice" at bounding box center [665, 438] width 86 height 23
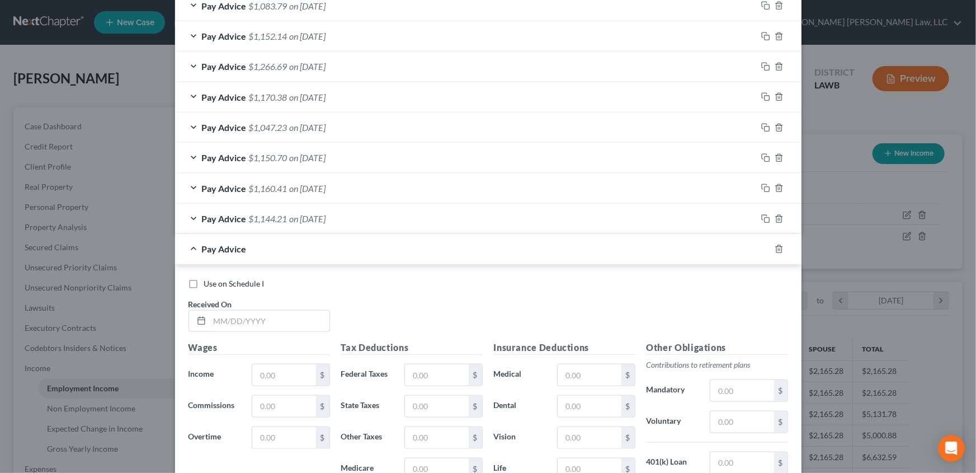
scroll to position [516, 0]
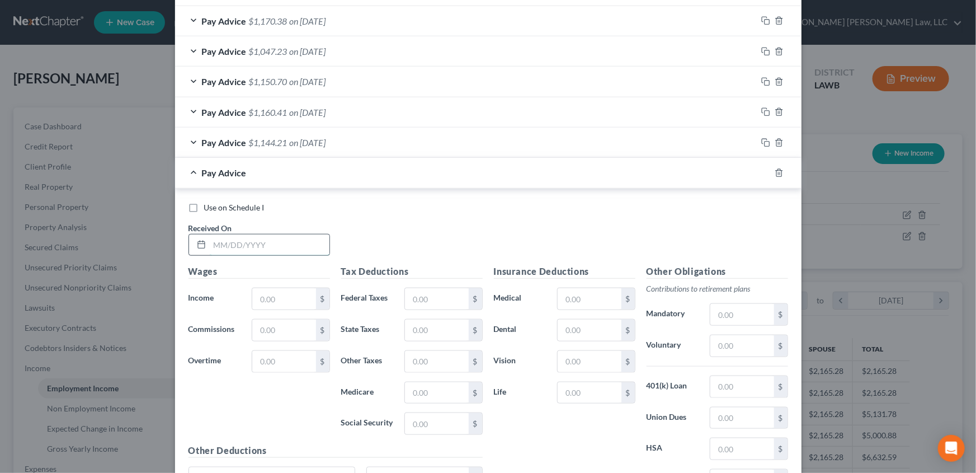
click at [237, 242] on input "text" at bounding box center [270, 244] width 120 height 21
type input "[DATE]"
type input "1,481.71"
click at [439, 294] on input "text" at bounding box center [436, 298] width 63 height 21
type input "0.00"
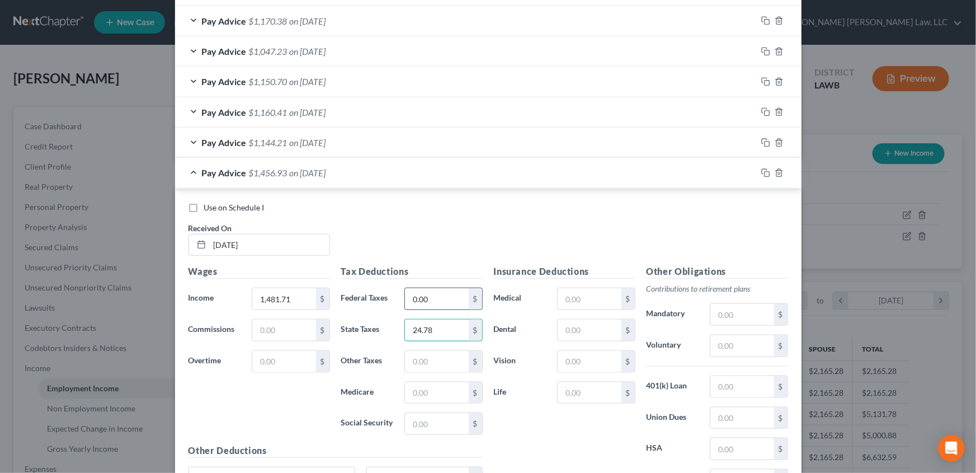
type input "24.78"
type input "20.32"
type input "86.88"
click at [572, 290] on input "text" at bounding box center [589, 298] width 63 height 21
type input "72.20"
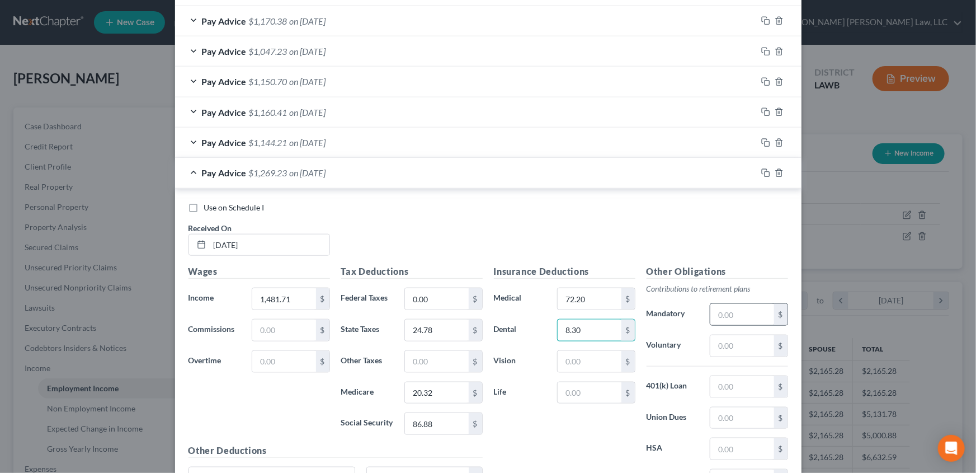
type input "8.30"
click at [722, 313] on input "text" at bounding box center [742, 314] width 63 height 21
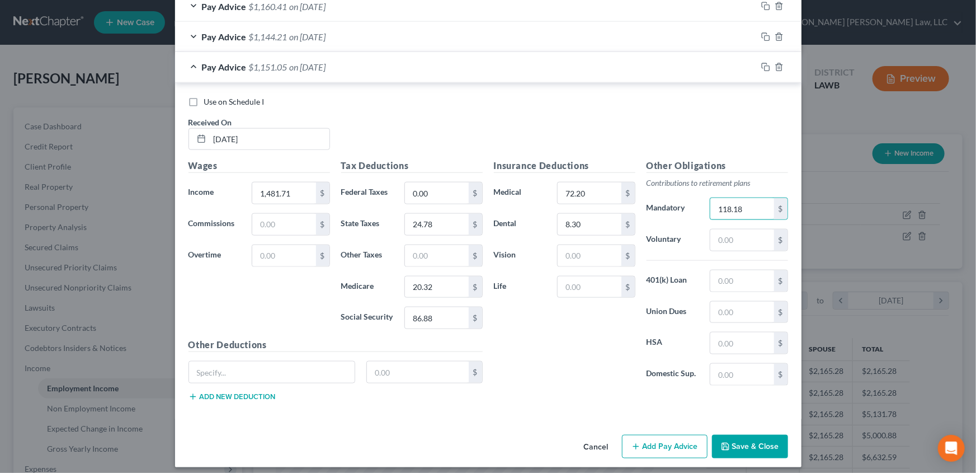
scroll to position [628, 0]
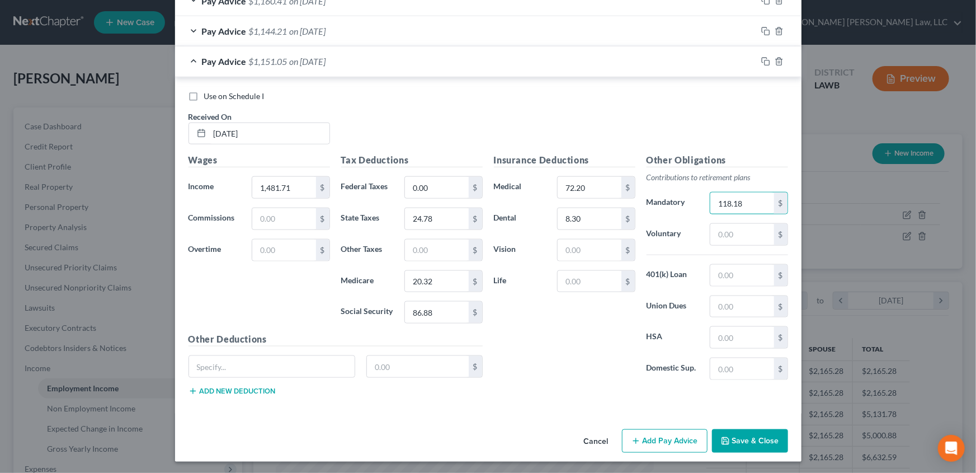
type input "118.18"
click at [657, 442] on button "Add Pay Advice" at bounding box center [665, 440] width 86 height 23
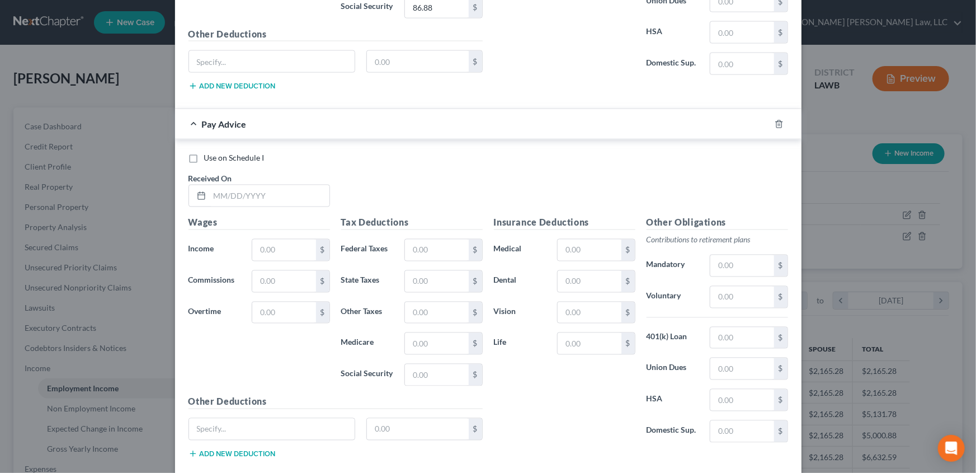
scroll to position [933, 0]
click at [231, 195] on input "text" at bounding box center [270, 195] width 120 height 21
click at [279, 241] on input "text" at bounding box center [283, 249] width 63 height 21
click at [243, 203] on input "1499.31" at bounding box center [270, 195] width 120 height 21
type input "1"
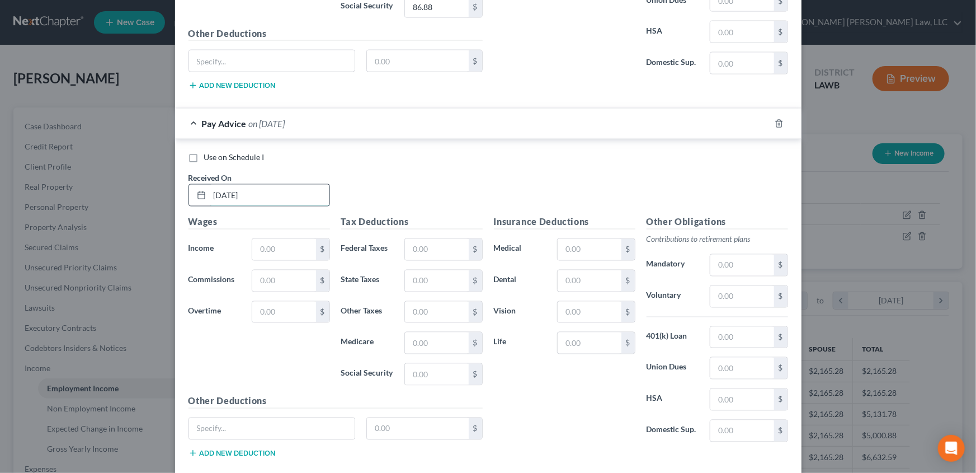
type input "[DATE]"
type input "1,499.31"
click at [426, 251] on input "text" at bounding box center [436, 249] width 63 height 21
type input "0.00"
type input "25.29"
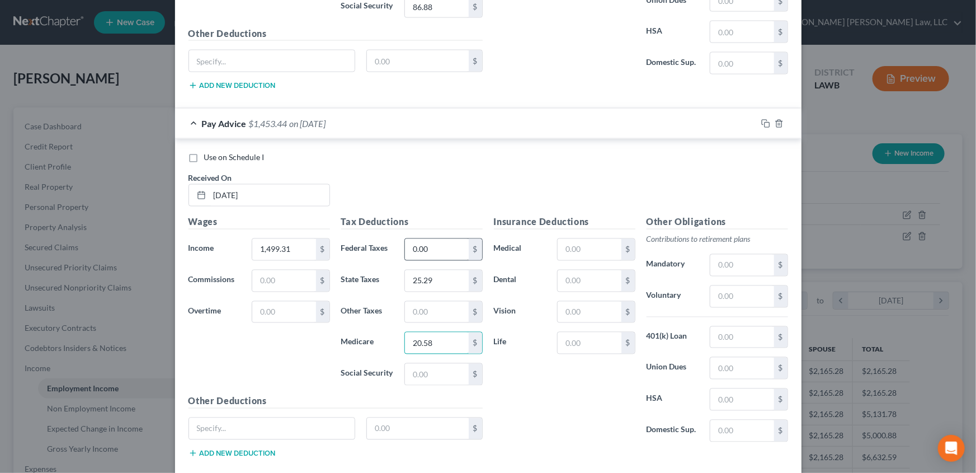
type input "20.58"
type input "87.96"
click at [567, 249] on input "text" at bounding box center [589, 249] width 63 height 21
type input "72.20"
type input "8.30"
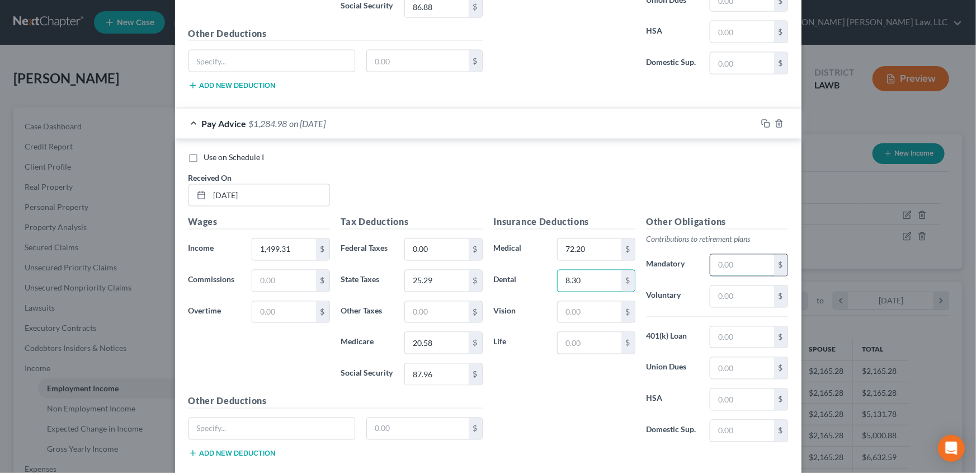
click at [736, 270] on input "text" at bounding box center [742, 265] width 63 height 21
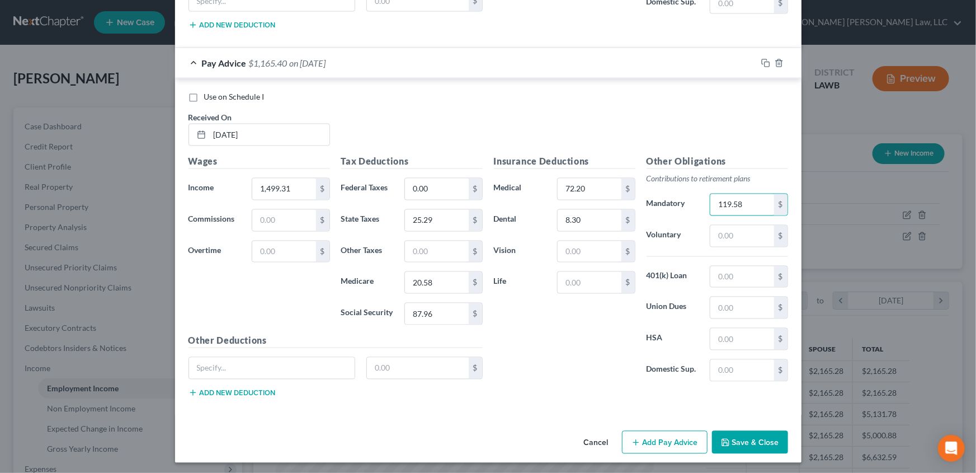
scroll to position [994, 0]
type input "119.58"
click at [670, 440] on button "Add Pay Advice" at bounding box center [665, 441] width 86 height 23
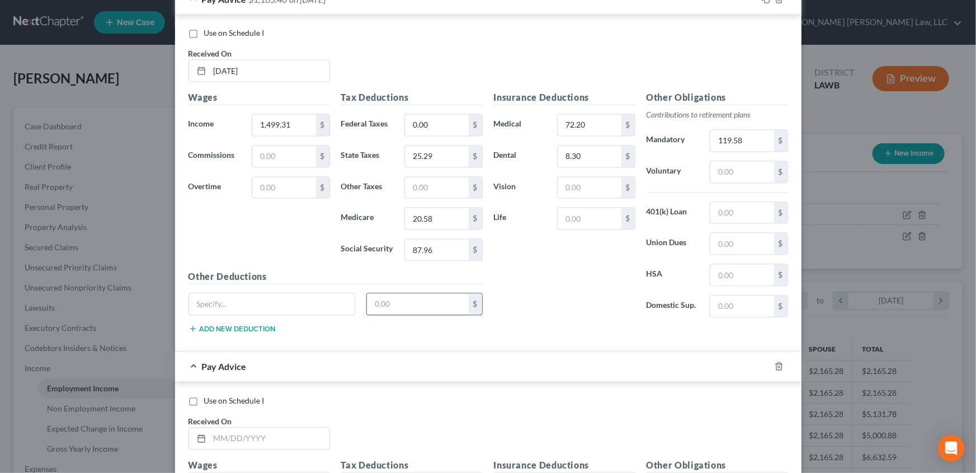
scroll to position [1248, 0]
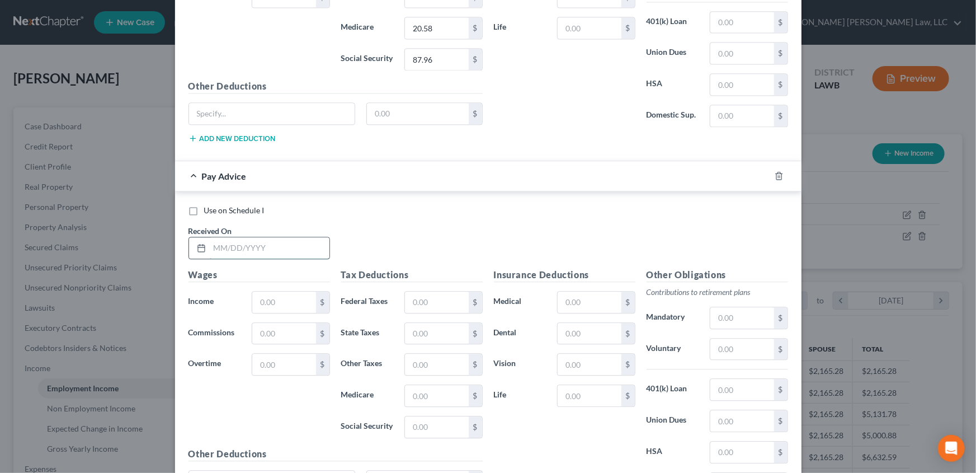
click at [253, 248] on input "text" at bounding box center [270, 247] width 120 height 21
type input "[DATE]"
type input "1,496.92"
click at [418, 295] on input "text" at bounding box center [436, 302] width 63 height 21
type input "0.00"
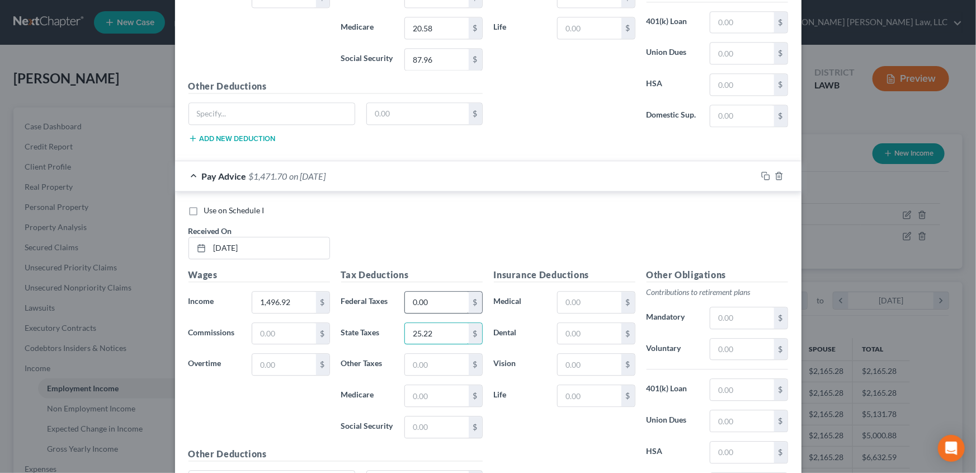
type input "25.22"
type input "20.54"
type input "133.58"
click at [584, 298] on input "text" at bounding box center [589, 302] width 63 height 21
type input "72.20"
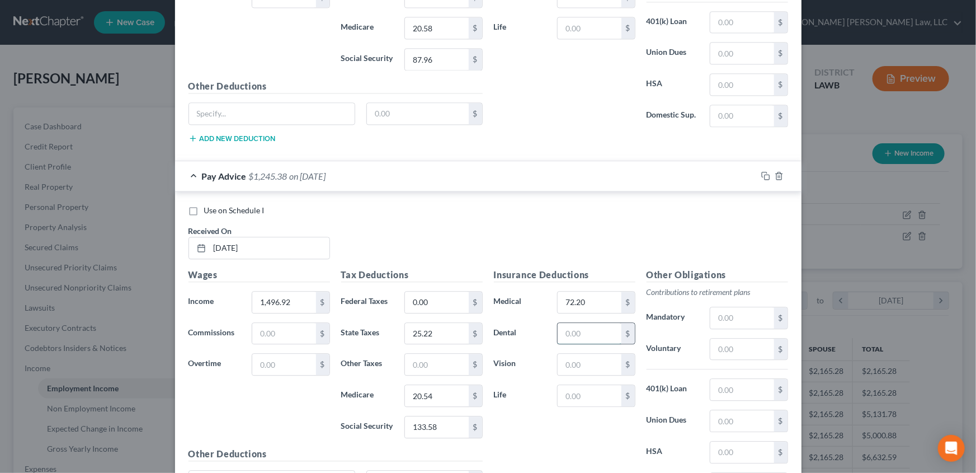
click at [567, 324] on input "text" at bounding box center [589, 333] width 63 height 21
type input "8.30"
click at [720, 314] on input "text" at bounding box center [742, 317] width 63 height 21
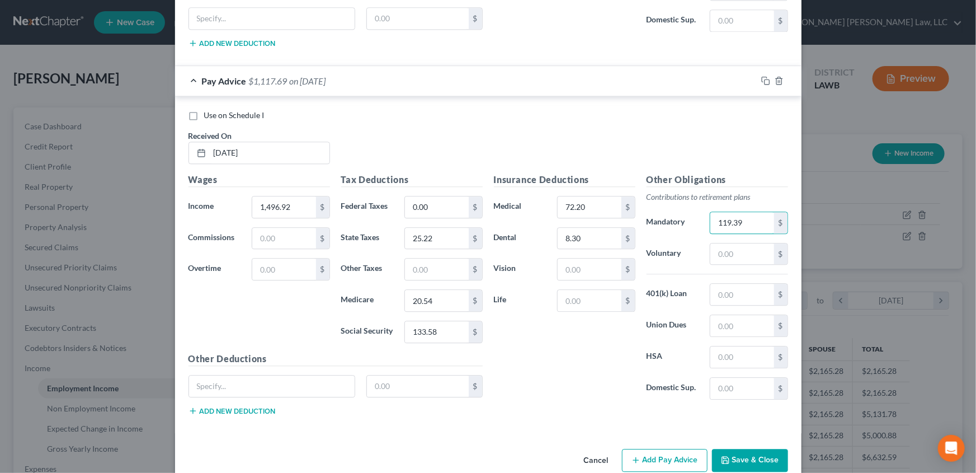
scroll to position [1361, 0]
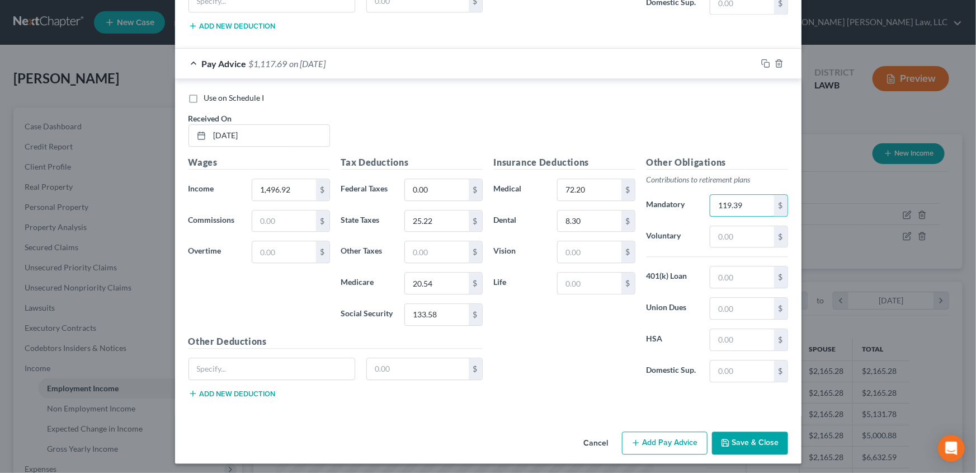
type input "119.39"
click at [643, 431] on button "Add Pay Advice" at bounding box center [665, 442] width 86 height 23
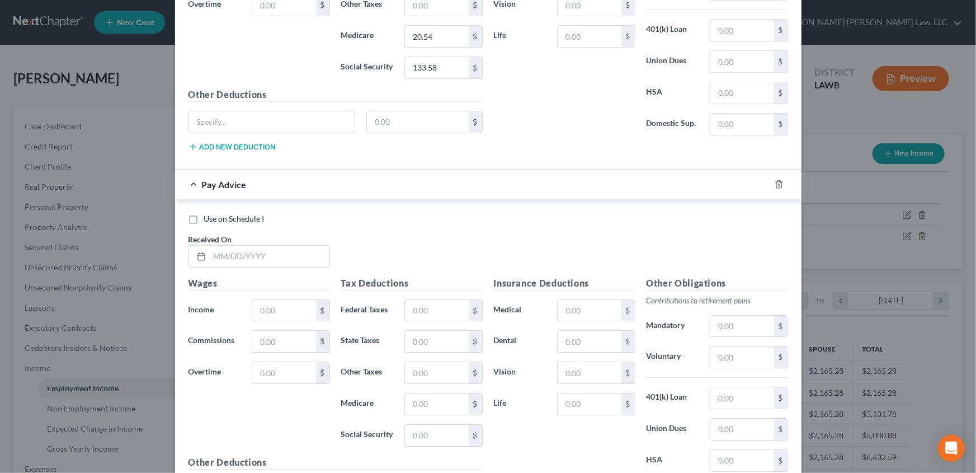
scroll to position [1666, 0]
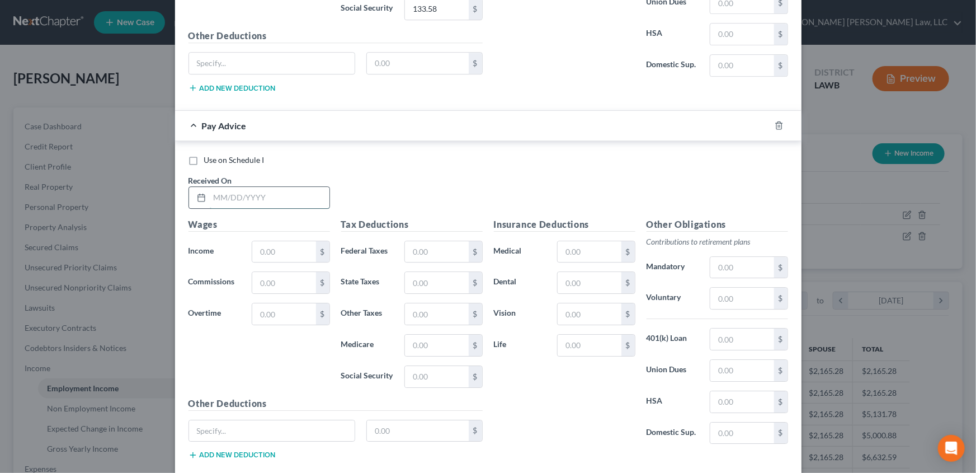
click at [216, 192] on input "text" at bounding box center [270, 197] width 120 height 21
type input "[DATE]"
click at [261, 245] on input "text" at bounding box center [283, 251] width 63 height 21
type input "1,819.86"
click at [433, 247] on input "text" at bounding box center [436, 251] width 63 height 21
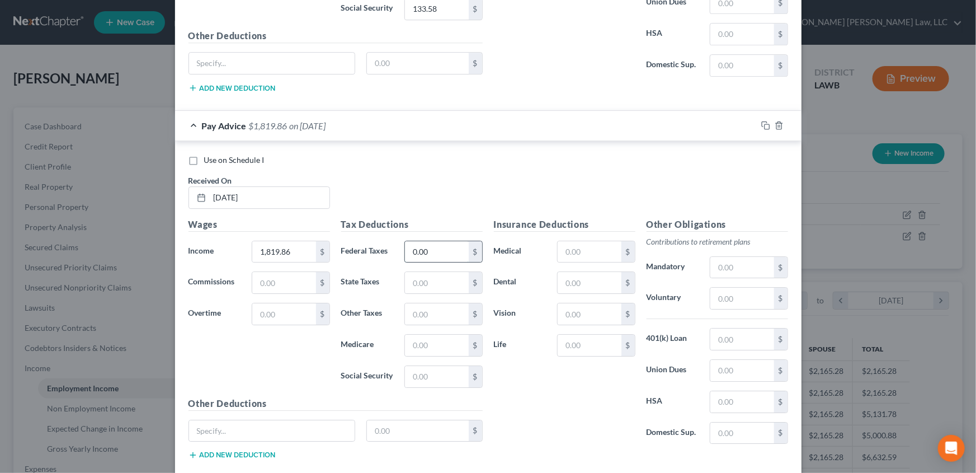
type input "0.00"
type input "34.40"
type input "25.22"
type input "167.46"
click at [565, 249] on input "text" at bounding box center [589, 251] width 63 height 21
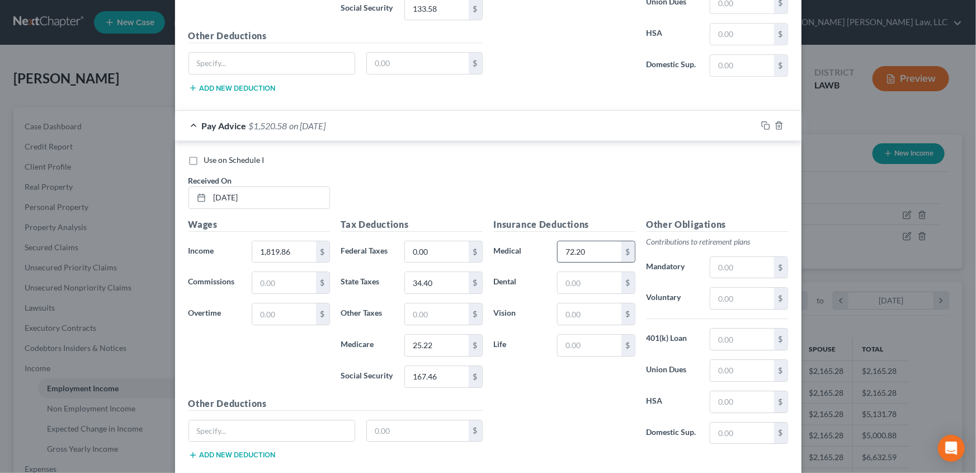
type input "72.20"
type input "8.30"
click at [713, 257] on input "text" at bounding box center [742, 267] width 63 height 21
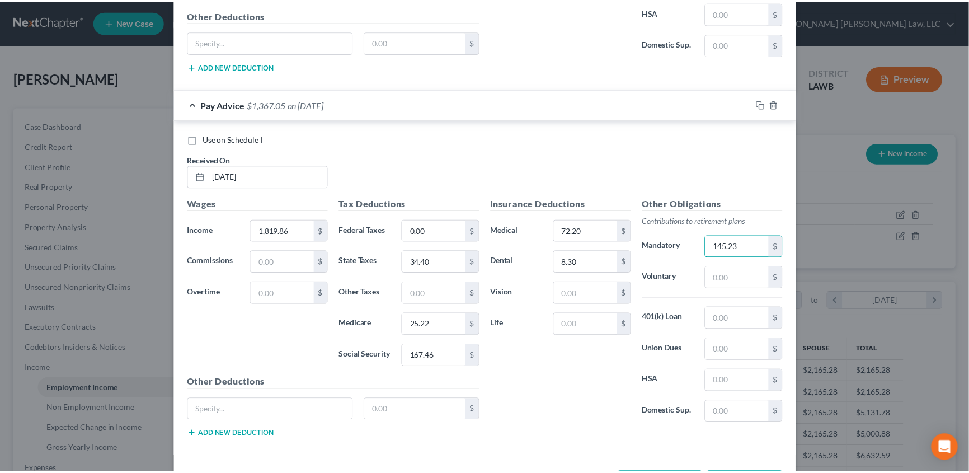
scroll to position [1727, 0]
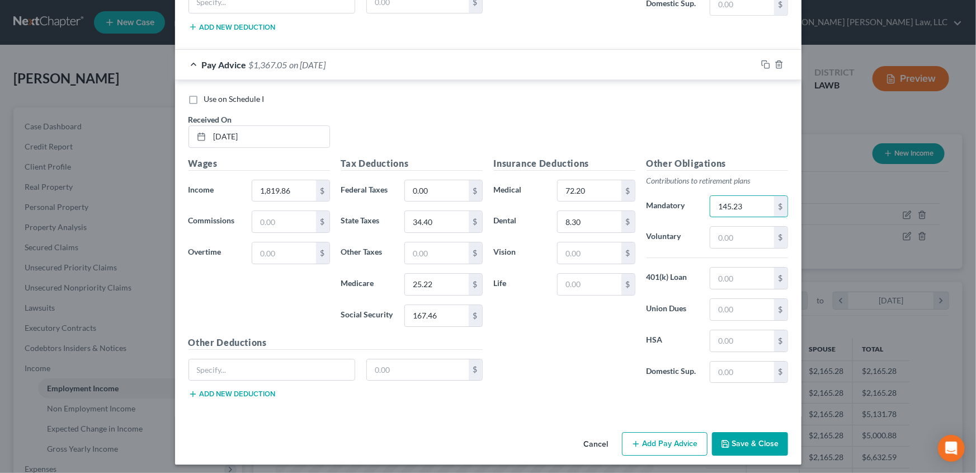
type input "145.23"
click at [741, 446] on button "Save & Close" at bounding box center [750, 443] width 76 height 23
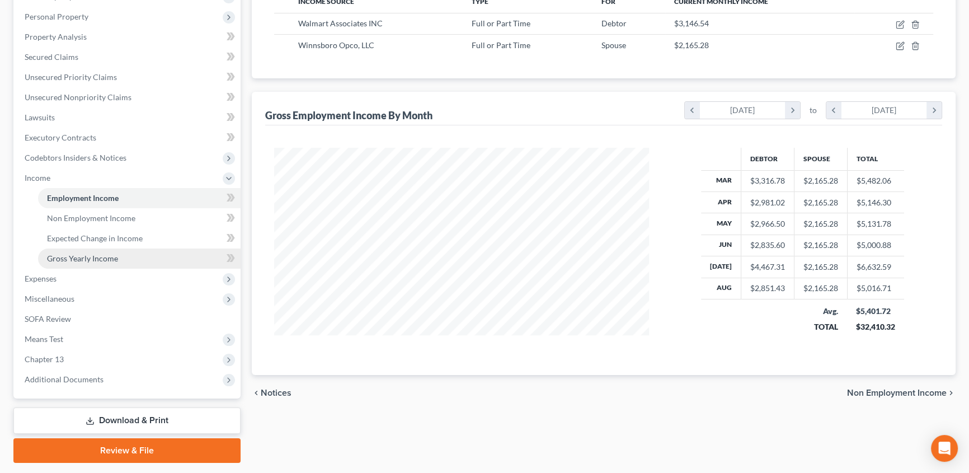
scroll to position [203, 0]
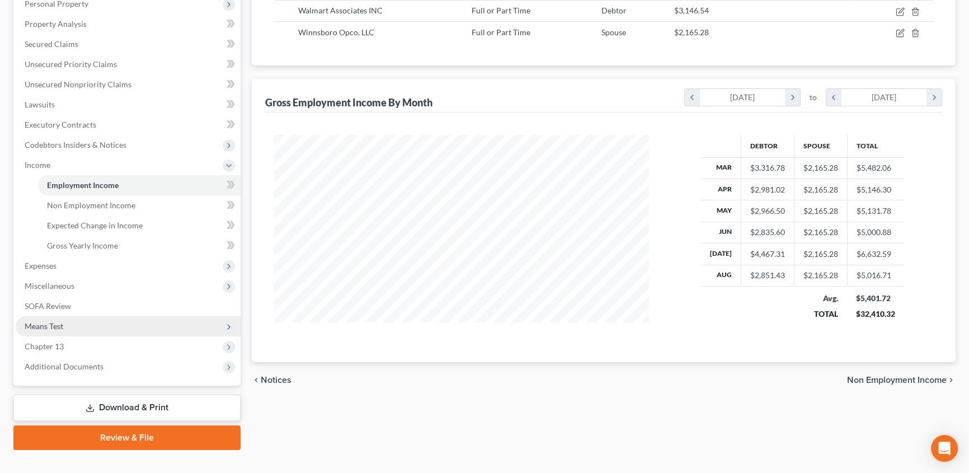
click at [38, 321] on span "Means Test" at bounding box center [44, 326] width 39 height 10
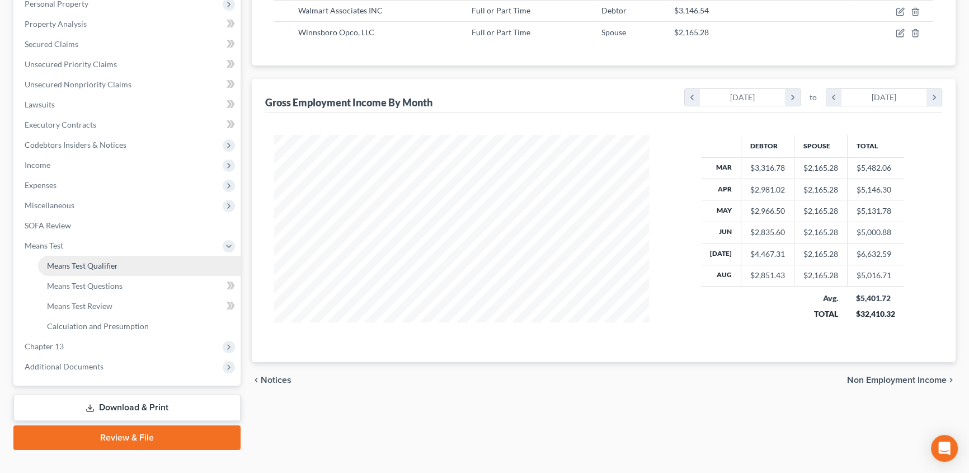
click at [67, 262] on span "Means Test Qualifier" at bounding box center [82, 266] width 71 height 10
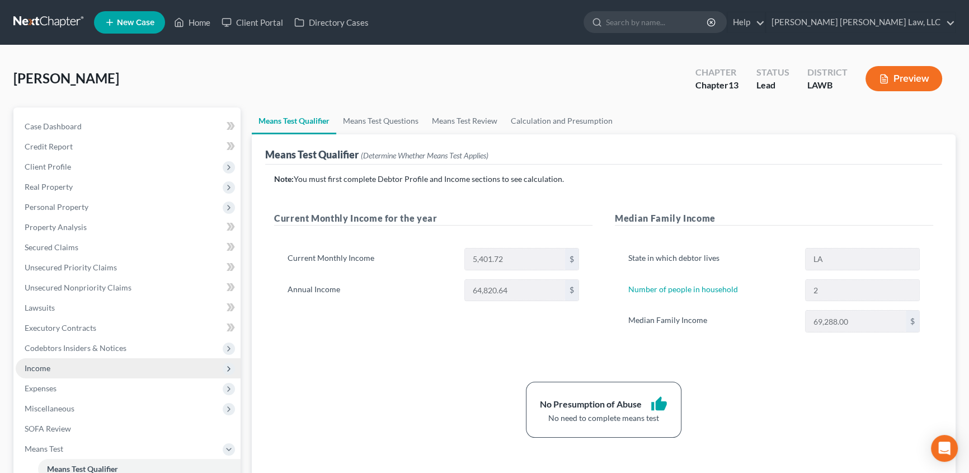
click at [49, 370] on span "Income" at bounding box center [38, 368] width 26 height 10
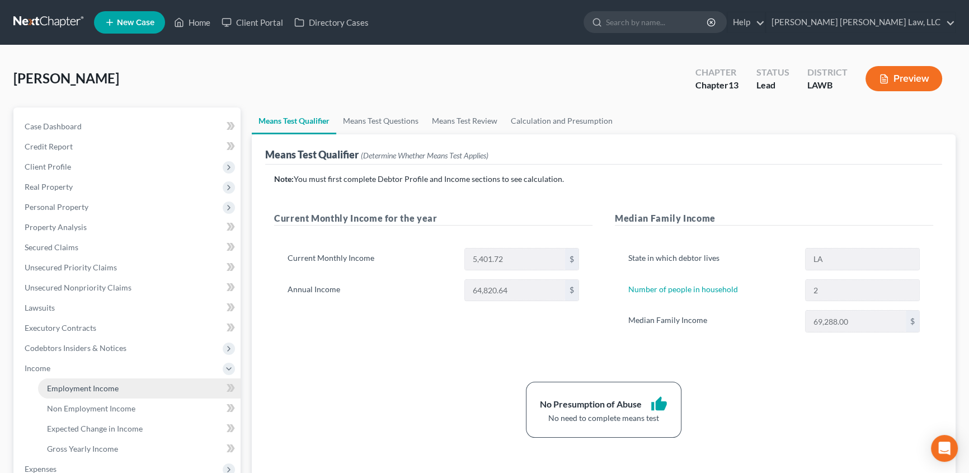
click at [77, 384] on span "Employment Income" at bounding box center [83, 388] width 72 height 10
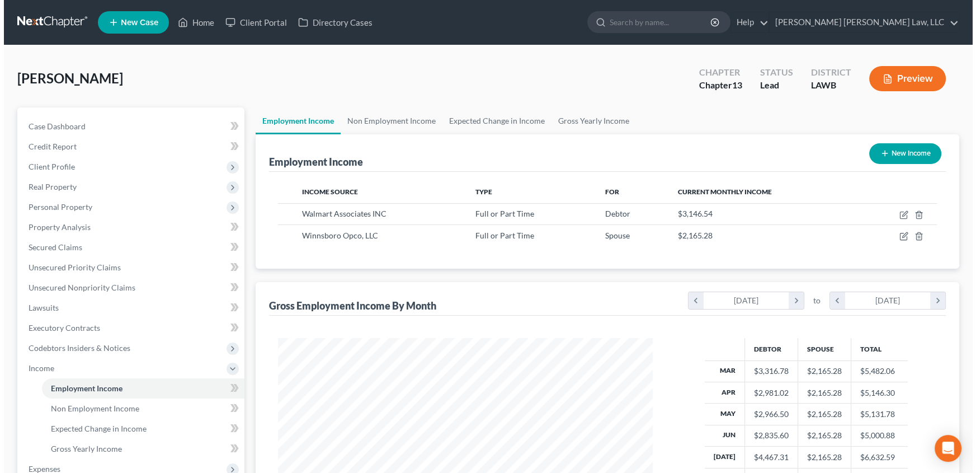
scroll to position [200, 397]
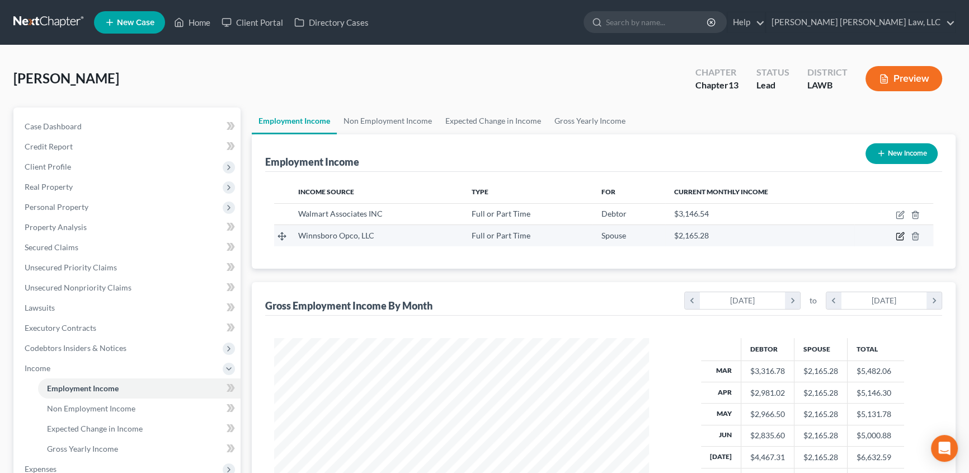
click at [898, 235] on icon "button" at bounding box center [900, 236] width 9 height 9
select select "0"
select select "19"
select select "2"
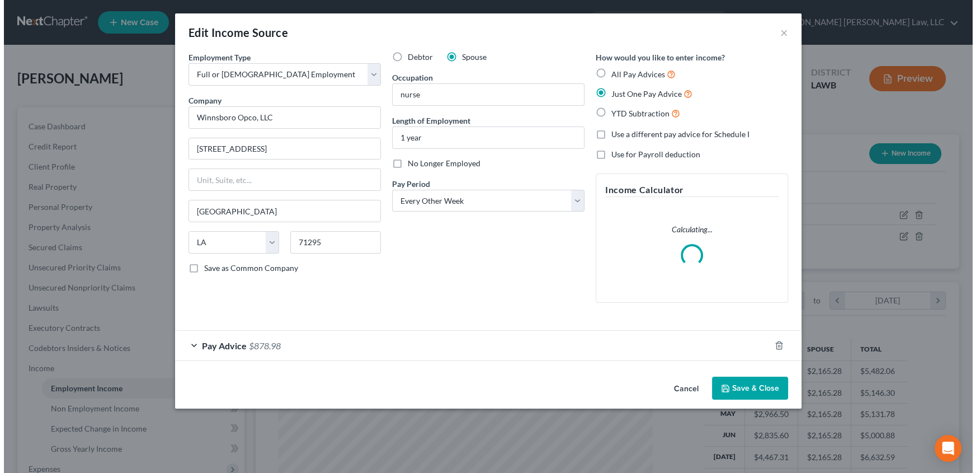
scroll to position [200, 401]
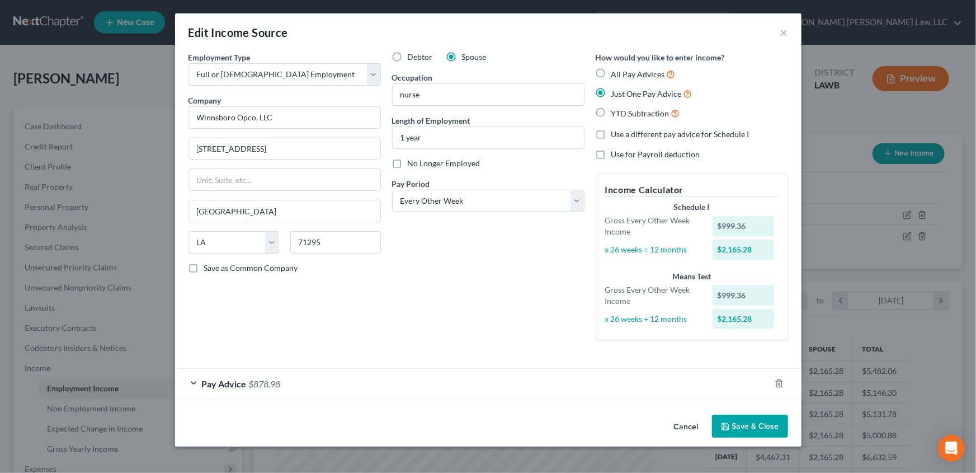
click at [232, 379] on span "Pay Advice" at bounding box center [224, 383] width 45 height 11
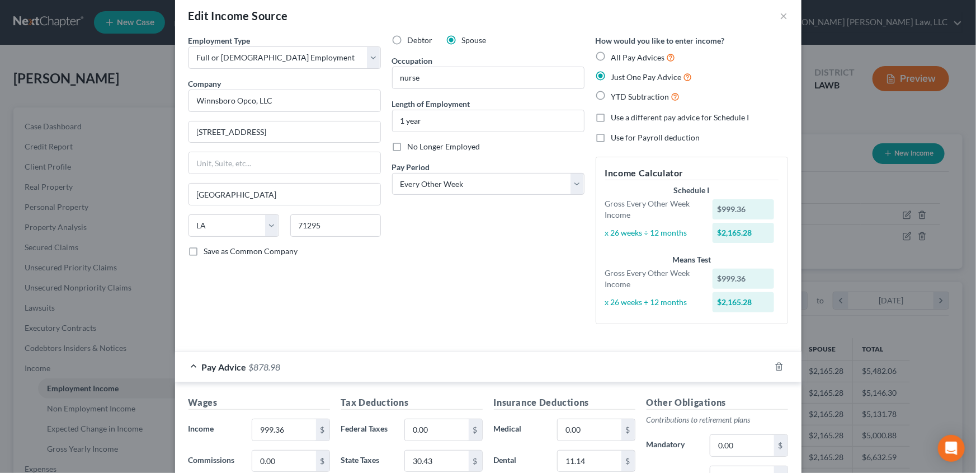
scroll to position [0, 0]
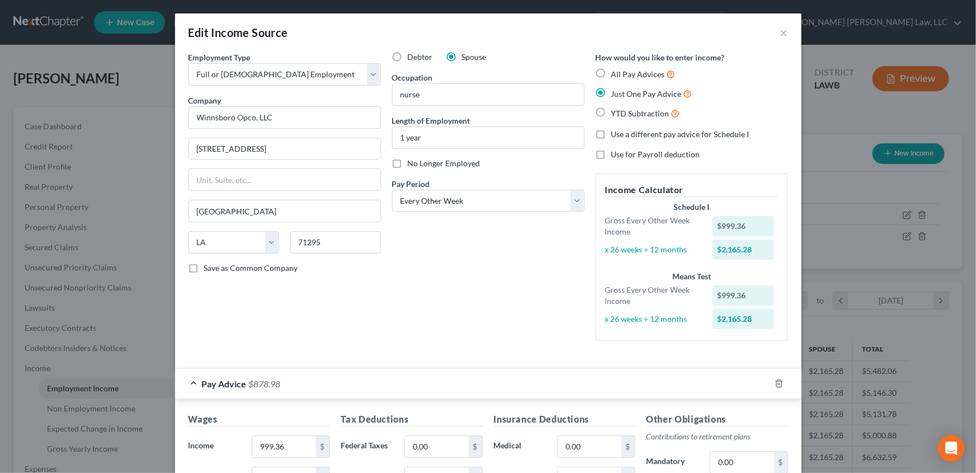
drag, startPoint x: 597, startPoint y: 74, endPoint x: 544, endPoint y: 122, distance: 71.3
click at [612, 74] on label "All Pay Advices" at bounding box center [644, 74] width 64 height 13
click at [616, 74] on input "All Pay Advices" at bounding box center [619, 71] width 7 height 7
radio input "true"
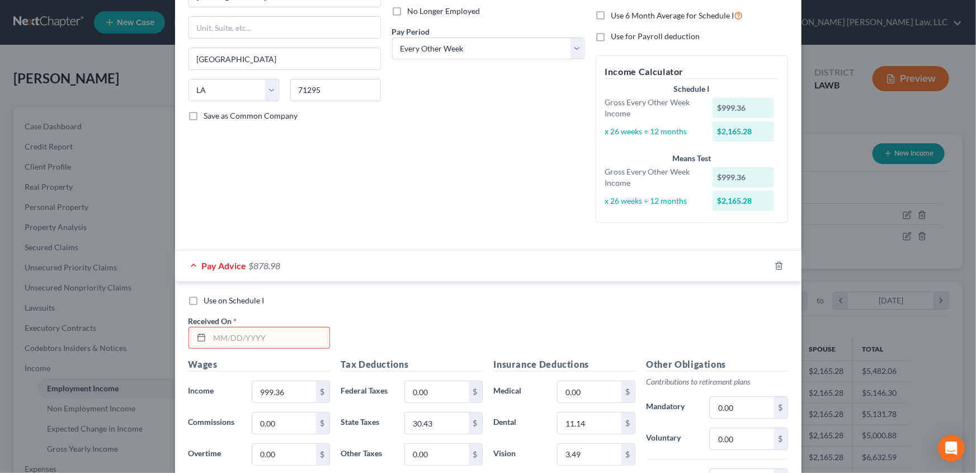
scroll to position [203, 0]
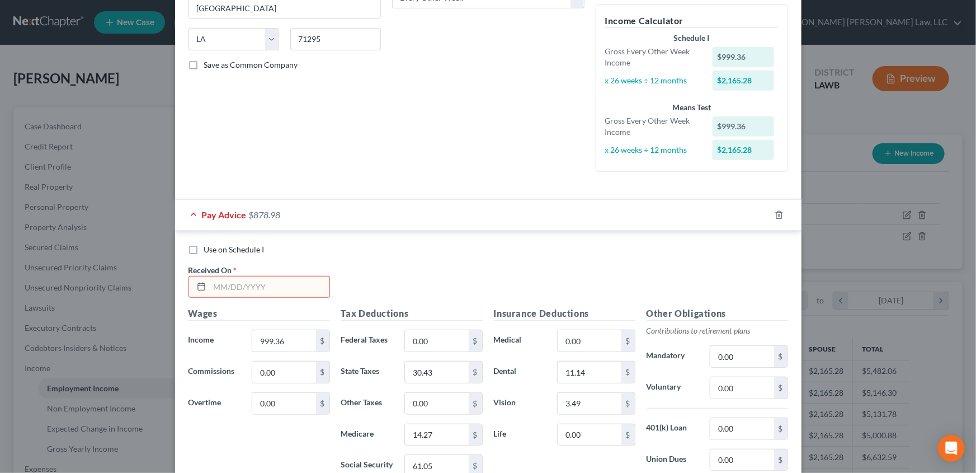
click at [210, 278] on input "text" at bounding box center [270, 286] width 120 height 21
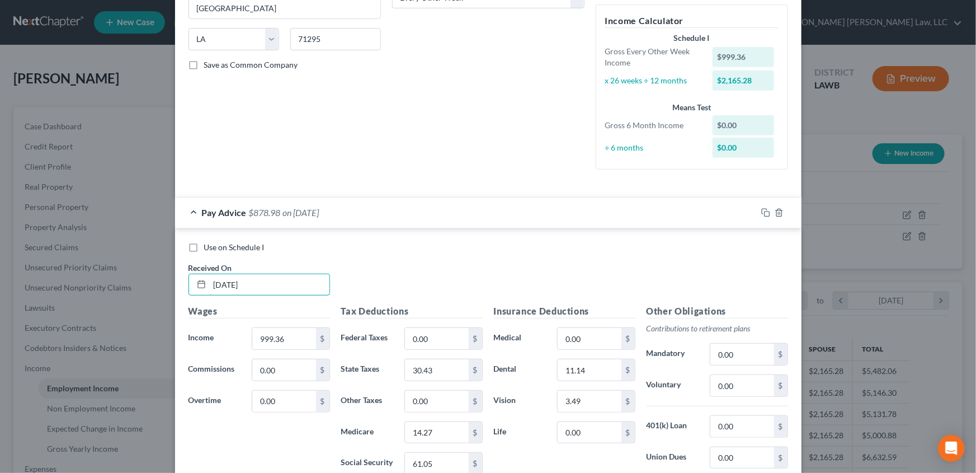
type input "[DATE]"
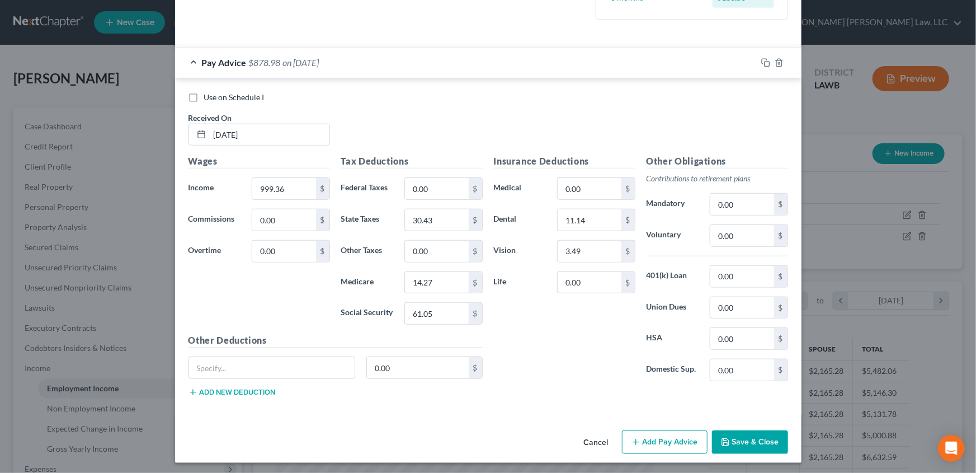
scroll to position [355, 0]
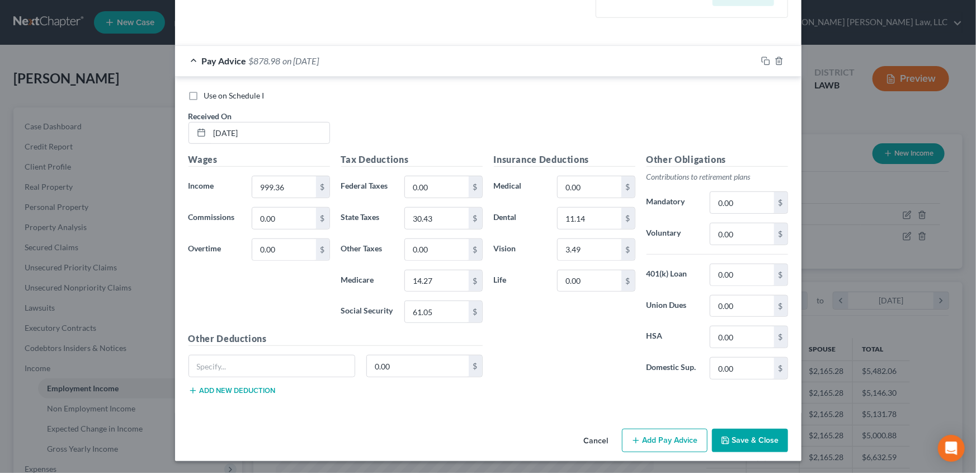
click at [632, 440] on icon "button" at bounding box center [636, 440] width 9 height 9
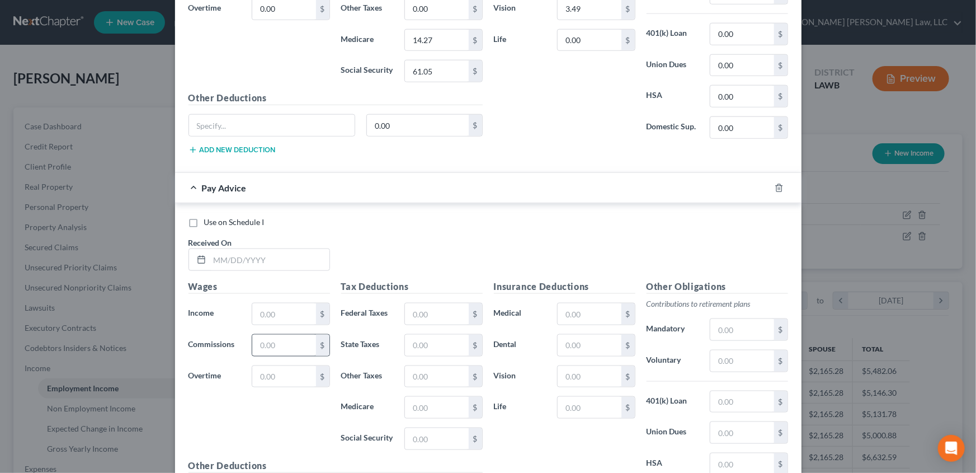
scroll to position [609, 0]
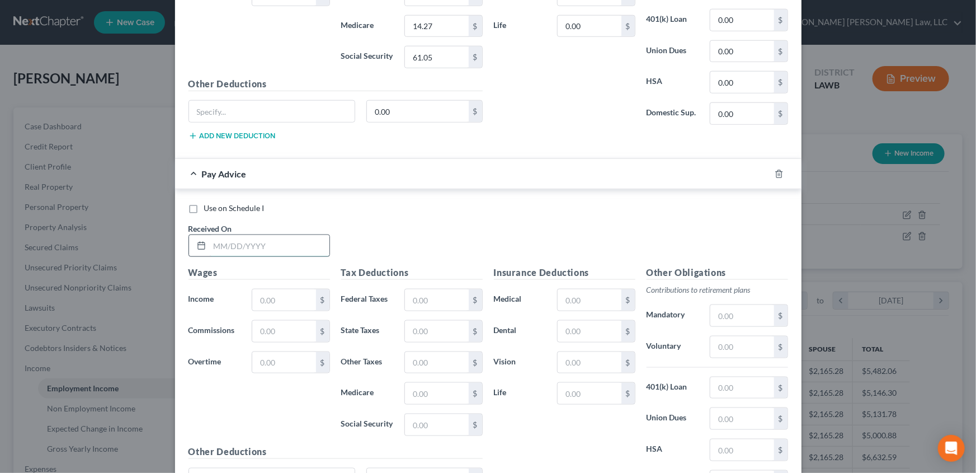
click at [220, 245] on input "text" at bounding box center [270, 245] width 120 height 21
type input "[DATE]"
click at [252, 295] on input "text" at bounding box center [283, 299] width 63 height 21
type input "1,325.56"
click at [415, 300] on input "text" at bounding box center [436, 299] width 63 height 21
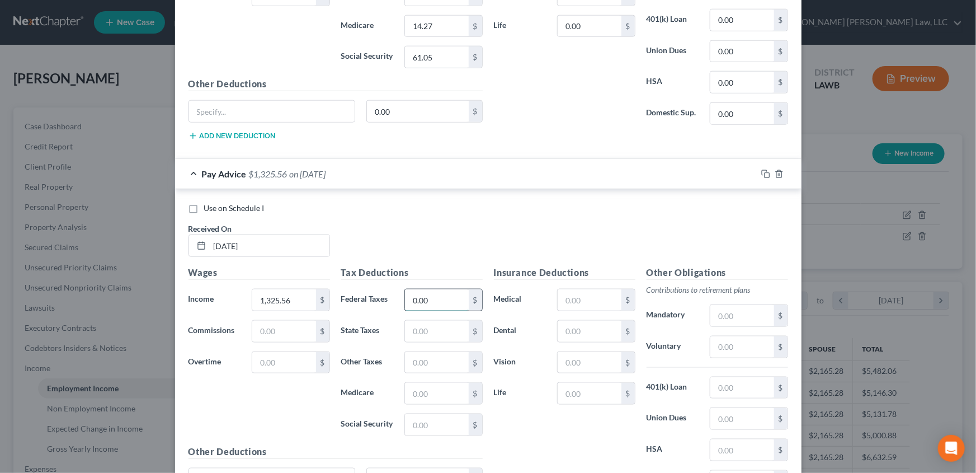
type input "0.00"
type input "40.51"
type input "19.01"
type input "81.28"
click at [584, 299] on input "text" at bounding box center [589, 299] width 63 height 21
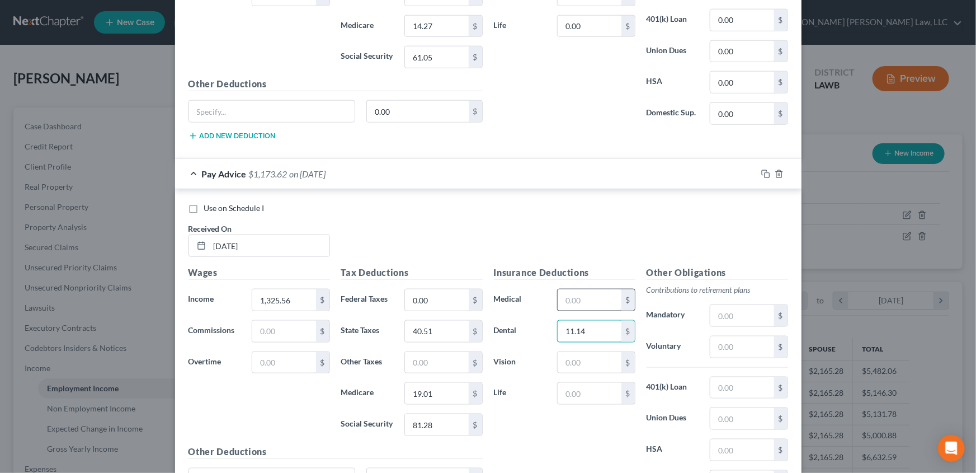
type input "11.14"
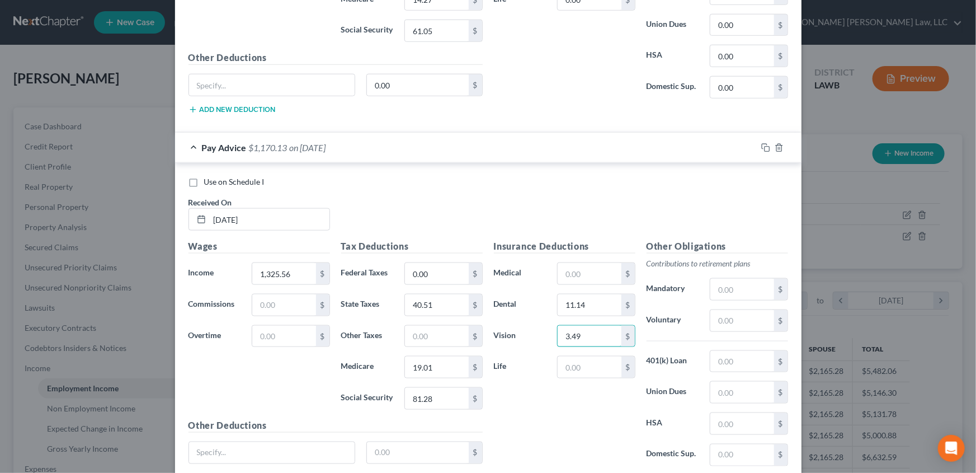
scroll to position [660, 0]
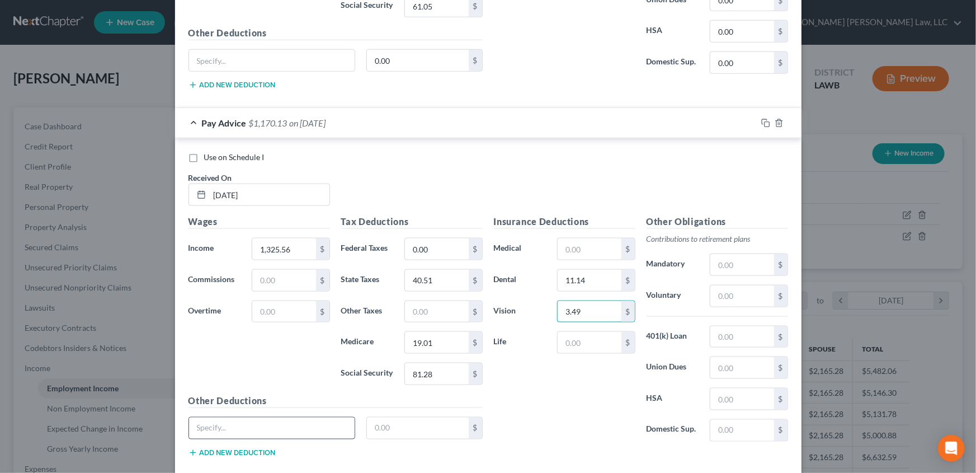
type input "3.49"
click at [295, 426] on input "text" at bounding box center [272, 427] width 166 height 21
type input "meal credit"
click at [377, 428] on input "text" at bounding box center [418, 427] width 102 height 21
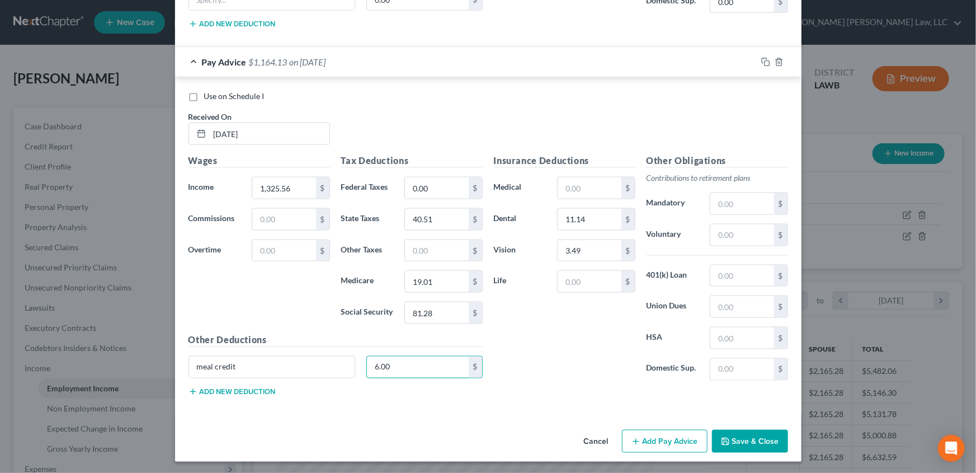
scroll to position [722, 0]
type input "6.00"
click at [640, 435] on button "Add Pay Advice" at bounding box center [665, 440] width 86 height 23
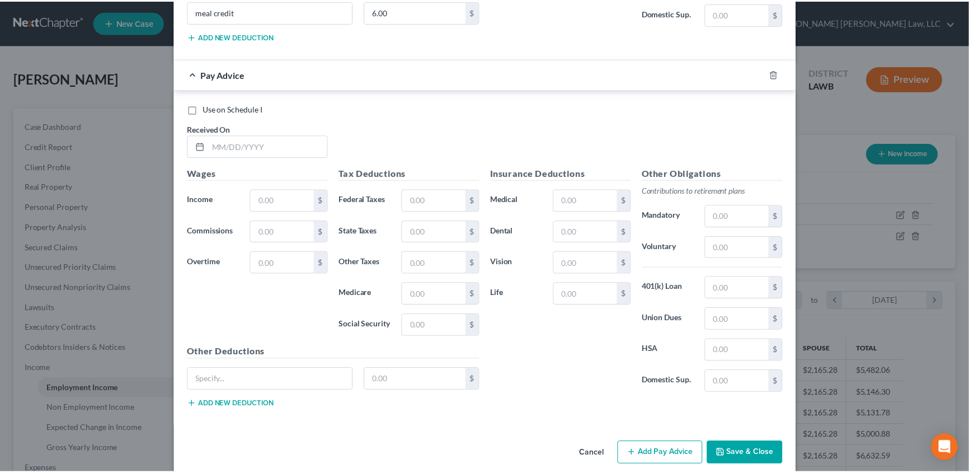
scroll to position [1078, 0]
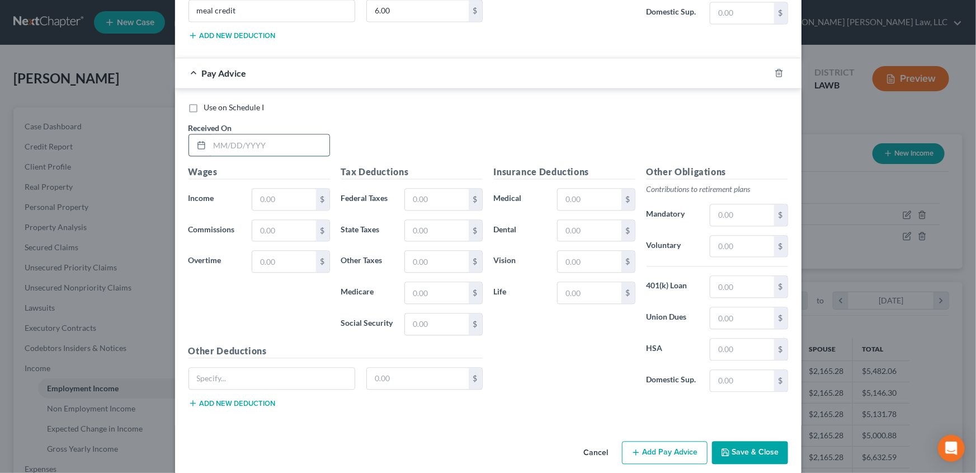
click at [215, 138] on input "text" at bounding box center [270, 144] width 120 height 21
type input "[DATE]"
click at [273, 200] on input "text" at bounding box center [283, 199] width 63 height 21
type input "1,412.69"
click at [448, 195] on input "text" at bounding box center [436, 199] width 63 height 21
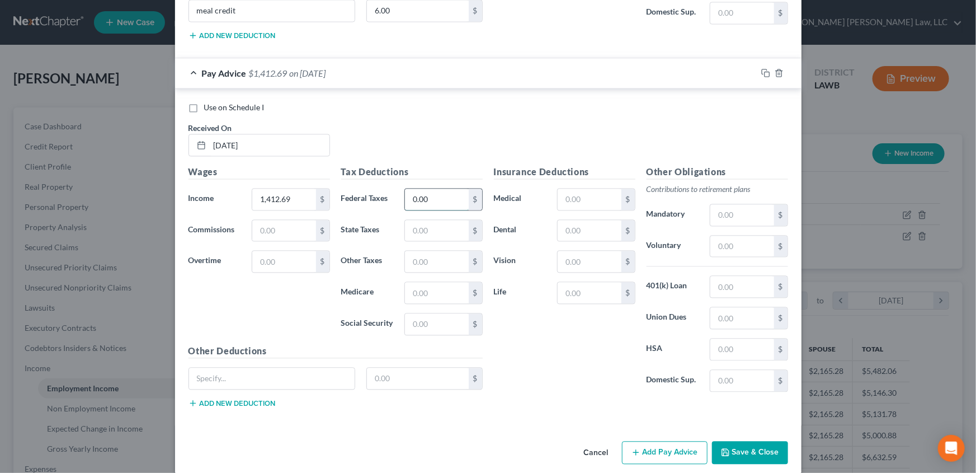
type input "0.00"
type input "43.20"
type input "20.28"
type input "86.68"
click at [577, 201] on input "text" at bounding box center [589, 199] width 63 height 21
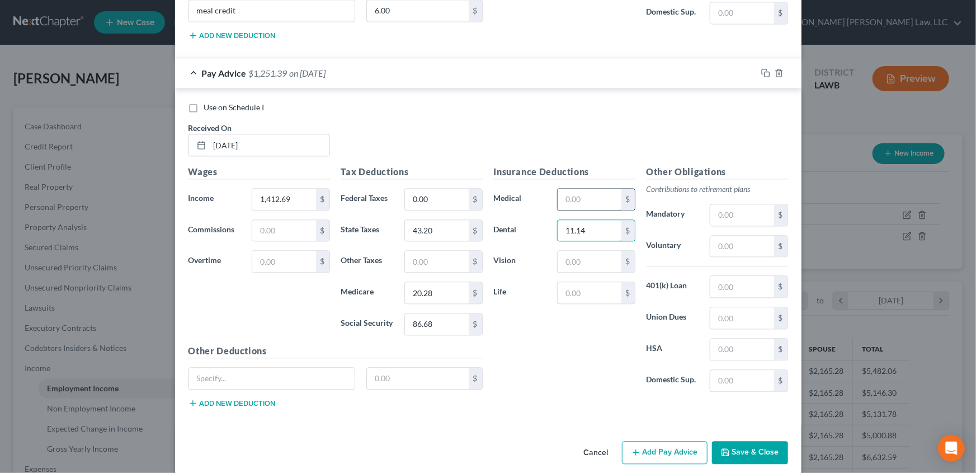
type input "11.14"
type input "3.49"
click at [289, 369] on input "text" at bounding box center [272, 378] width 166 height 21
type input "meal credit"
click at [373, 375] on input "text" at bounding box center [418, 378] width 102 height 21
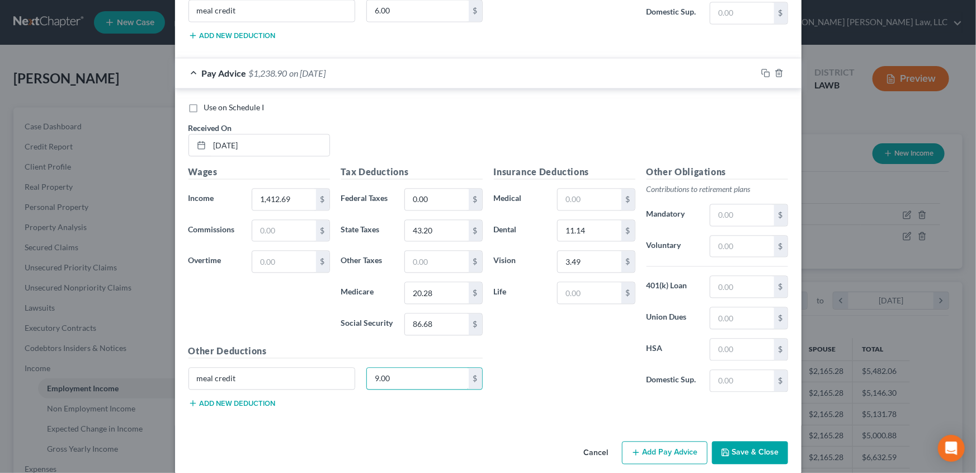
type input "9.00"
click at [725, 453] on polyline "button" at bounding box center [725, 454] width 4 height 3
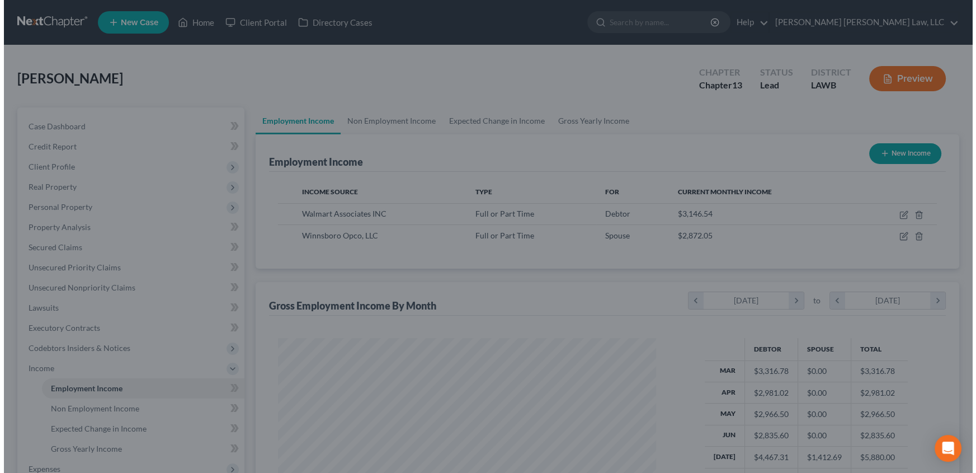
scroll to position [559315, 559119]
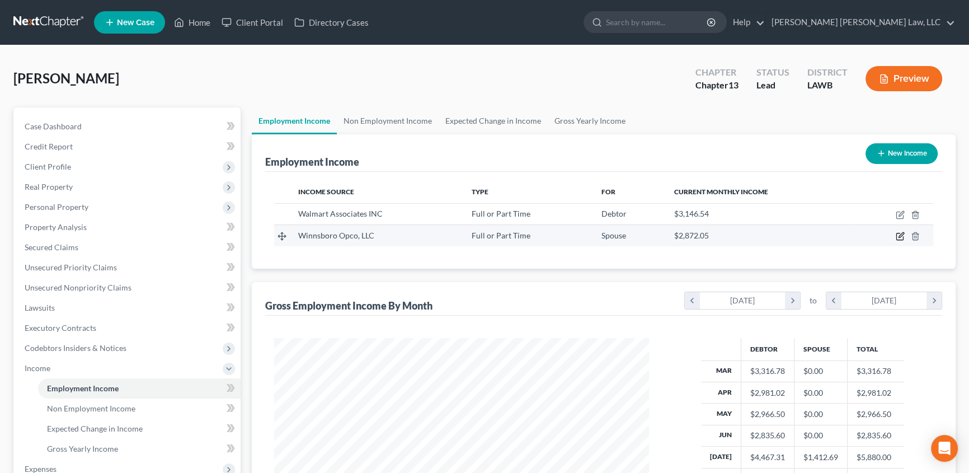
click at [900, 236] on icon "button" at bounding box center [901, 235] width 5 height 5
select select "0"
select select "19"
select select "2"
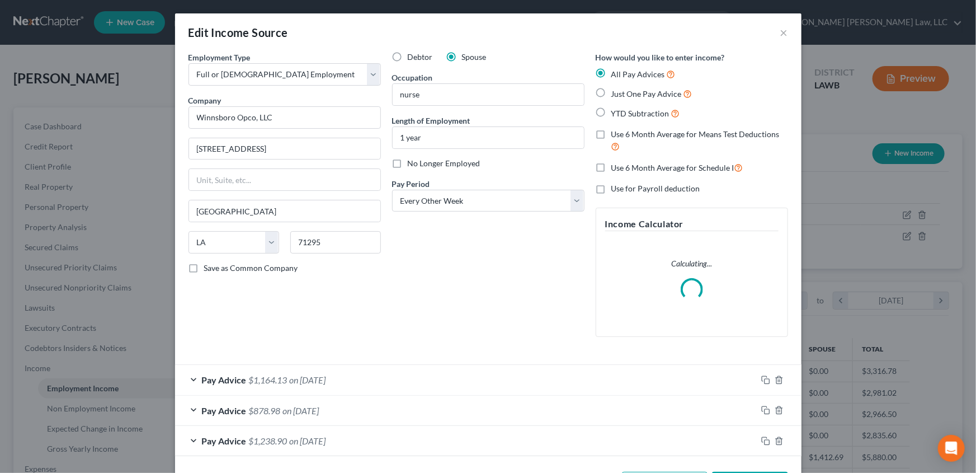
scroll to position [44, 0]
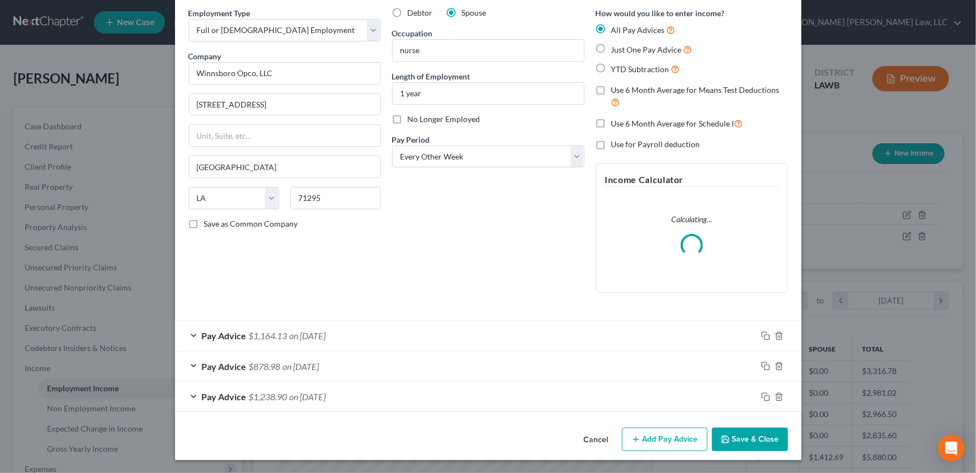
click at [637, 439] on icon "button" at bounding box center [636, 439] width 9 height 9
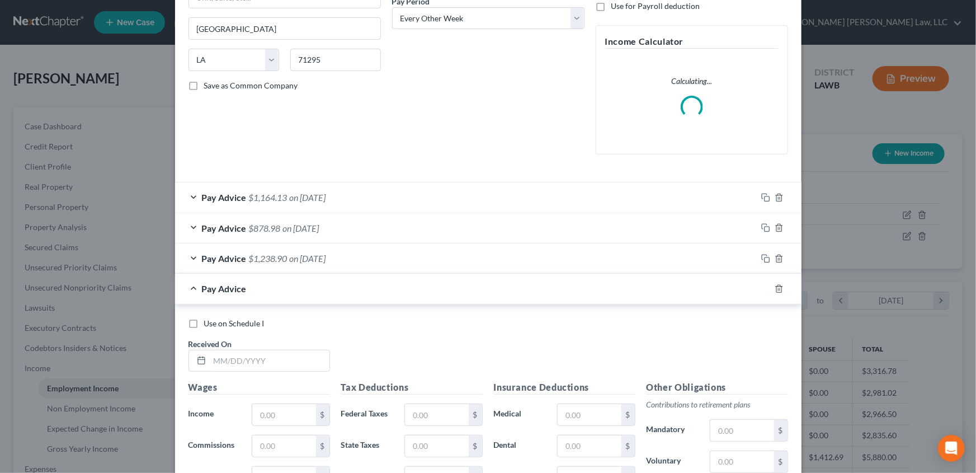
scroll to position [247, 0]
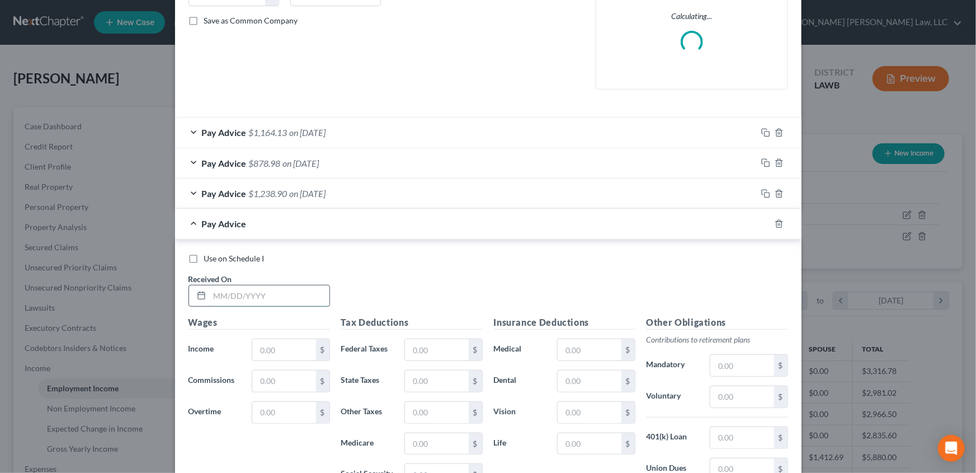
click at [229, 293] on input "text" at bounding box center [270, 295] width 120 height 21
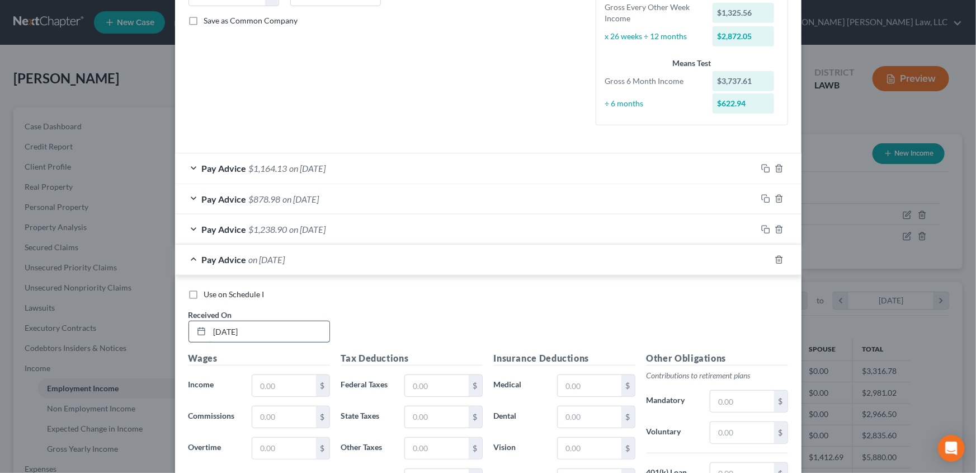
type input "[DATE]"
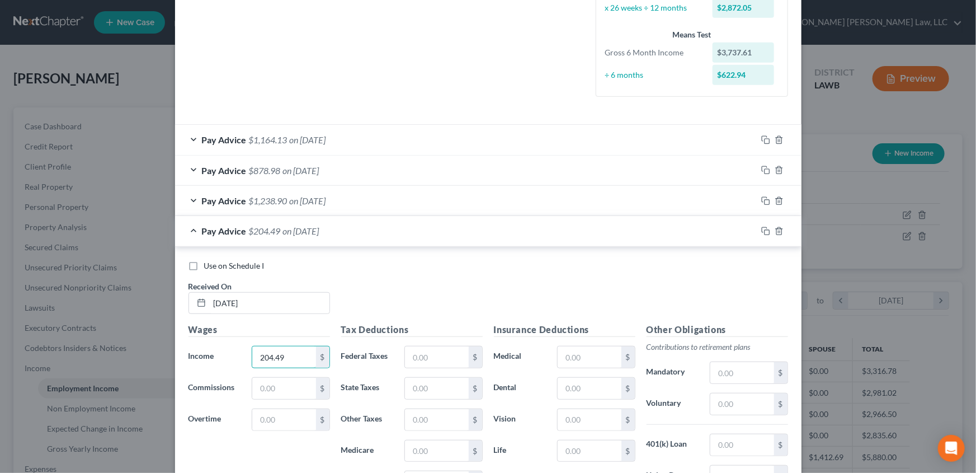
scroll to position [298, 0]
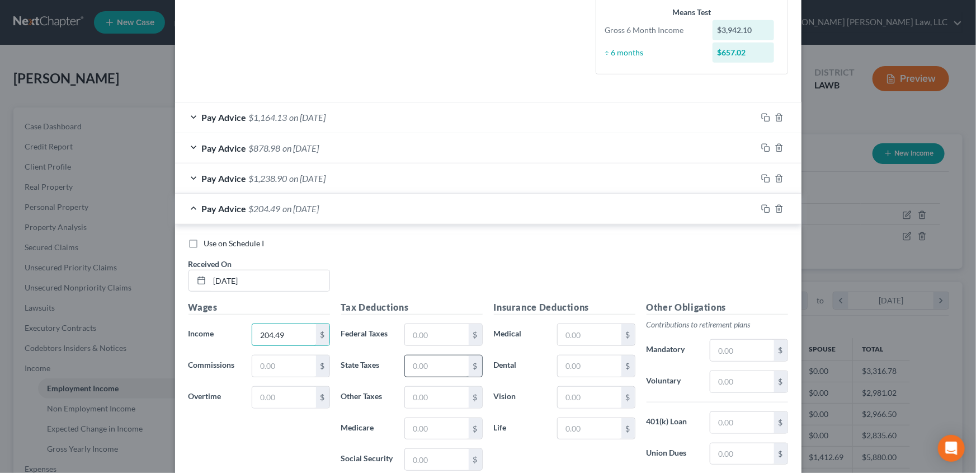
type input "204.49"
click at [412, 368] on input "text" at bounding box center [436, 365] width 63 height 21
type input "6.32"
type input "2.97"
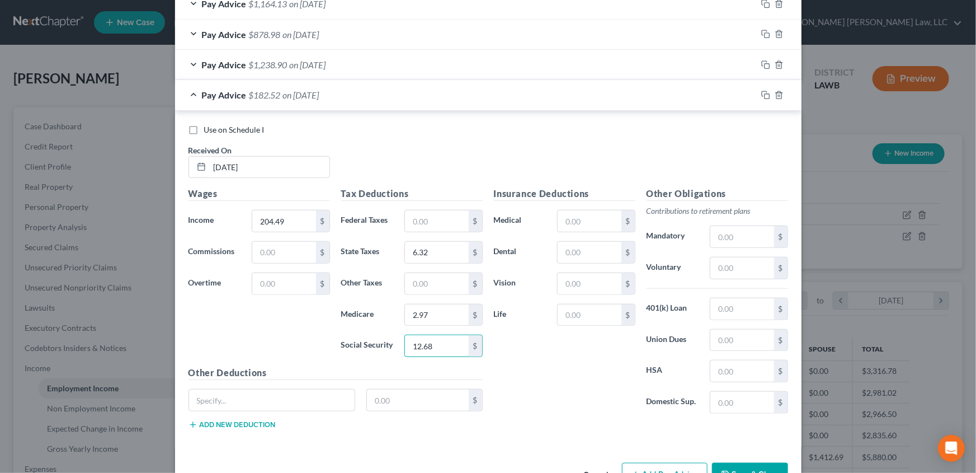
scroll to position [446, 0]
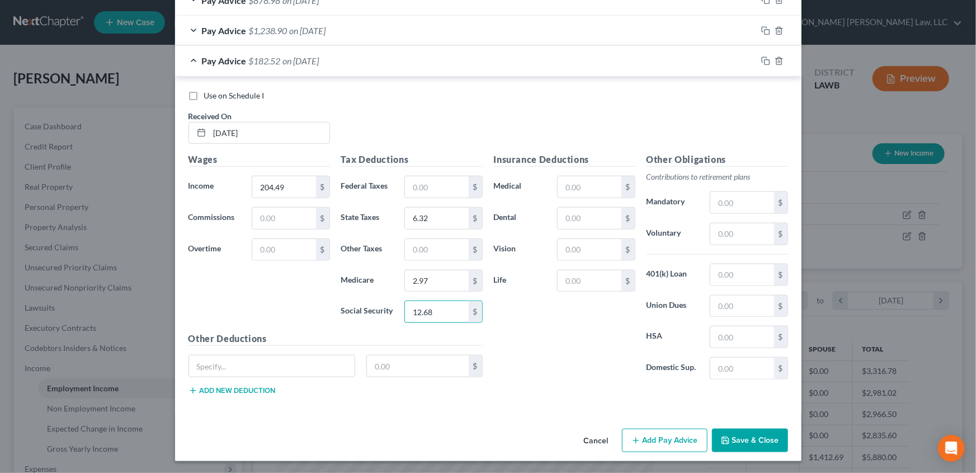
type input "12.68"
click at [654, 441] on button "Add Pay Advice" at bounding box center [665, 440] width 86 height 23
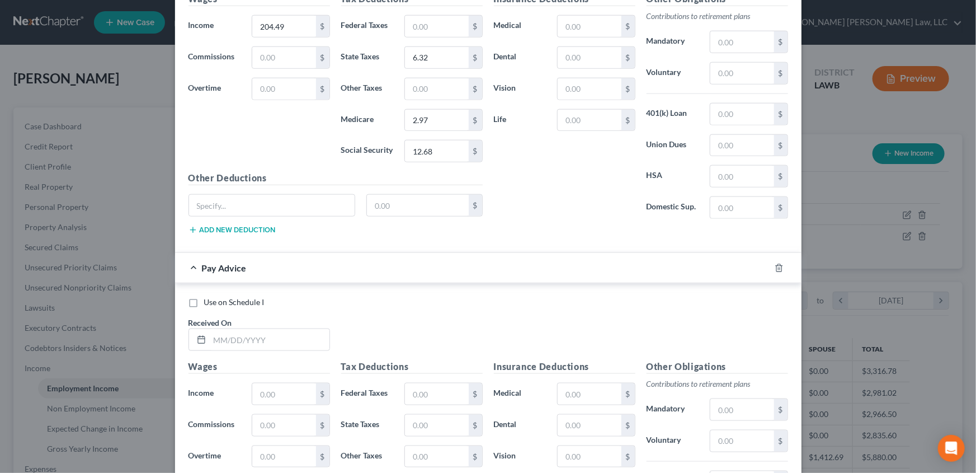
scroll to position [700, 0]
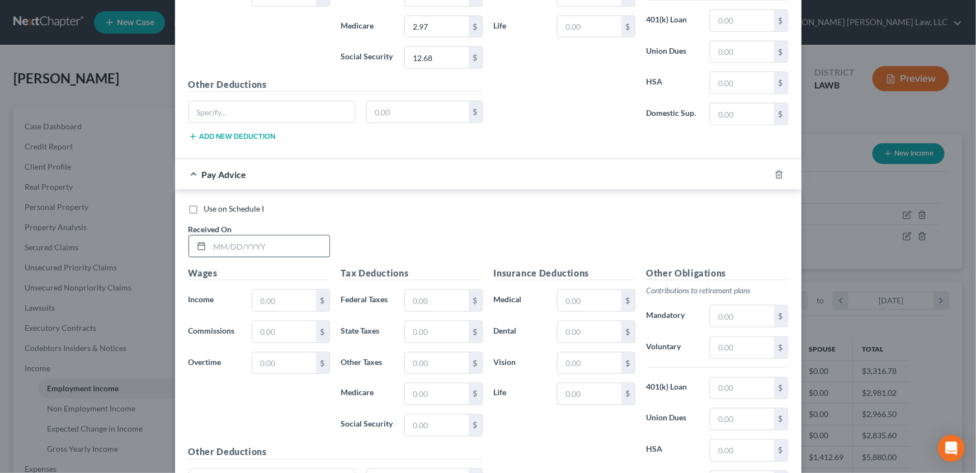
click at [239, 246] on input "text" at bounding box center [270, 246] width 120 height 21
type input "[DATE]"
type input "1,420.52"
click at [444, 304] on input "text" at bounding box center [436, 300] width 63 height 21
type input "2.19"
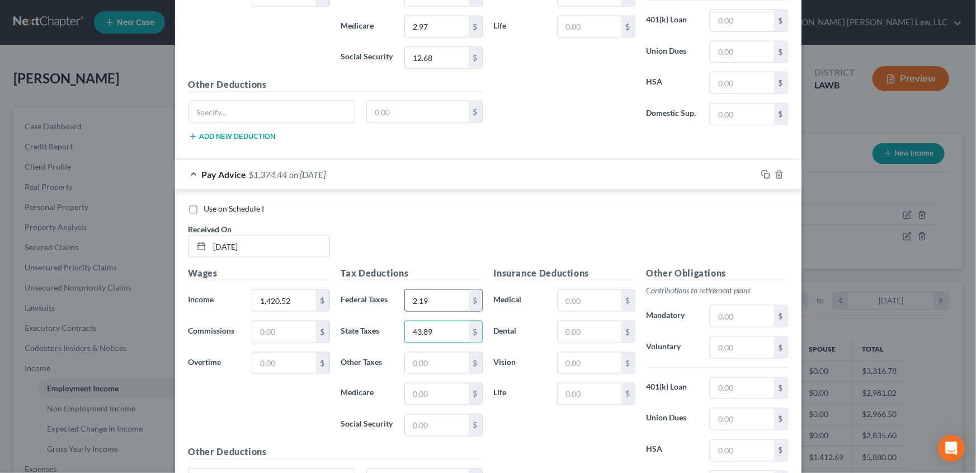
type input "43.89"
type input "20.59"
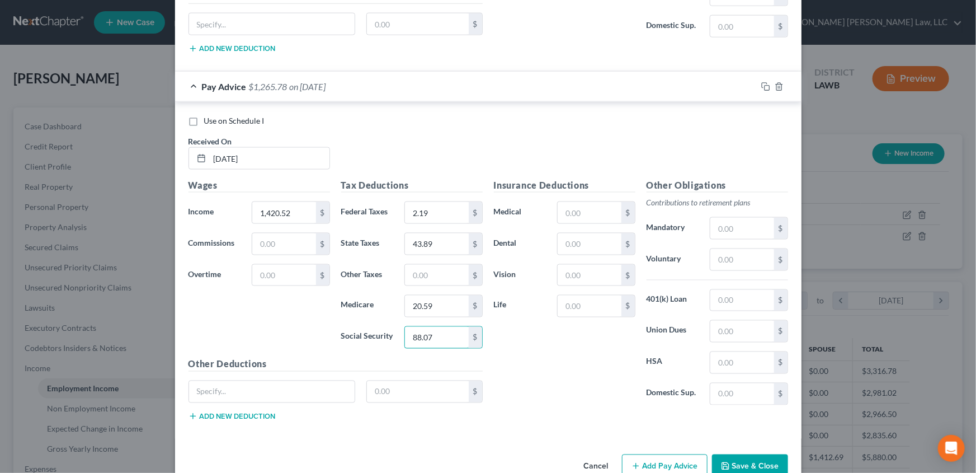
scroll to position [812, 0]
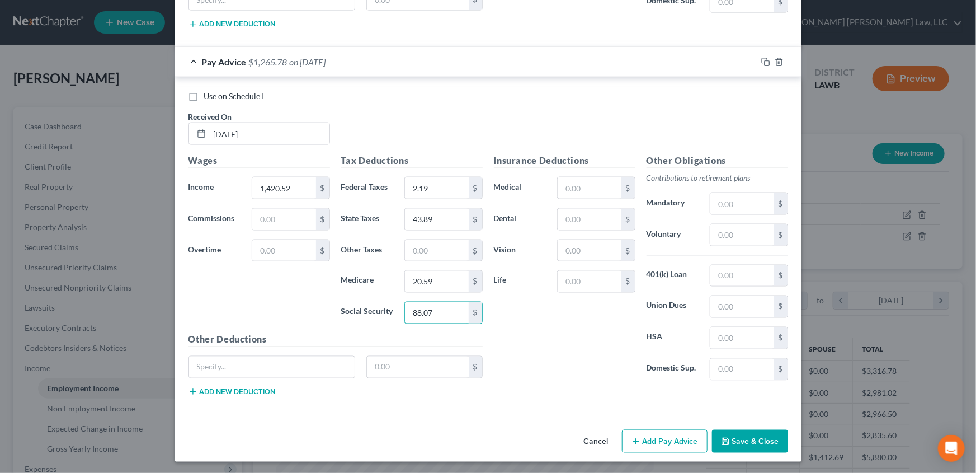
type input "88.07"
click at [650, 443] on button "Add Pay Advice" at bounding box center [665, 441] width 86 height 23
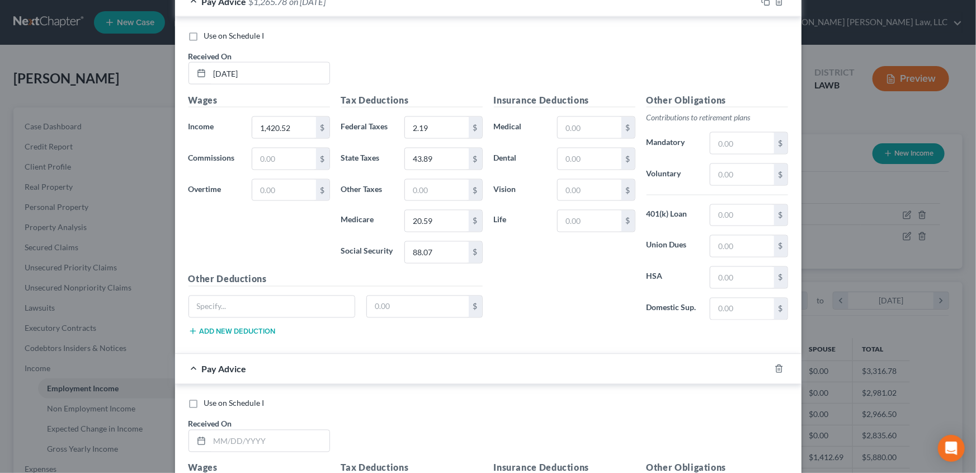
scroll to position [965, 0]
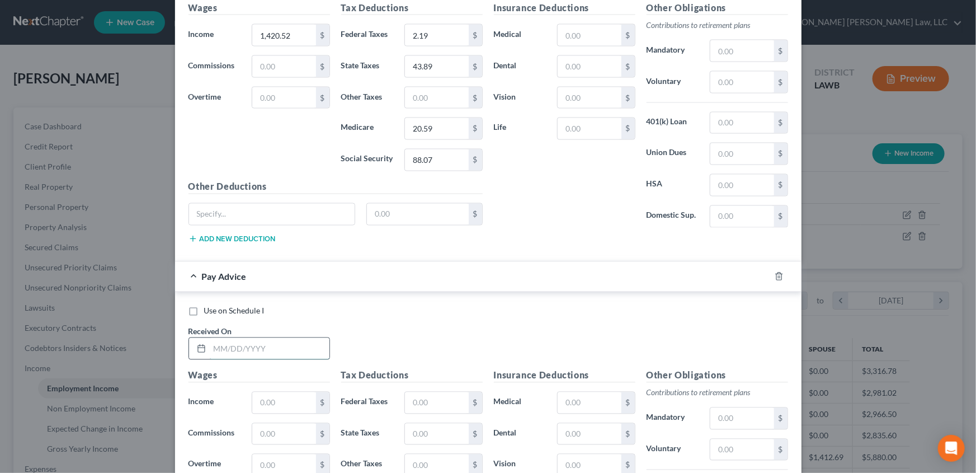
click at [241, 347] on input "text" at bounding box center [270, 348] width 120 height 21
type input "[DATE]"
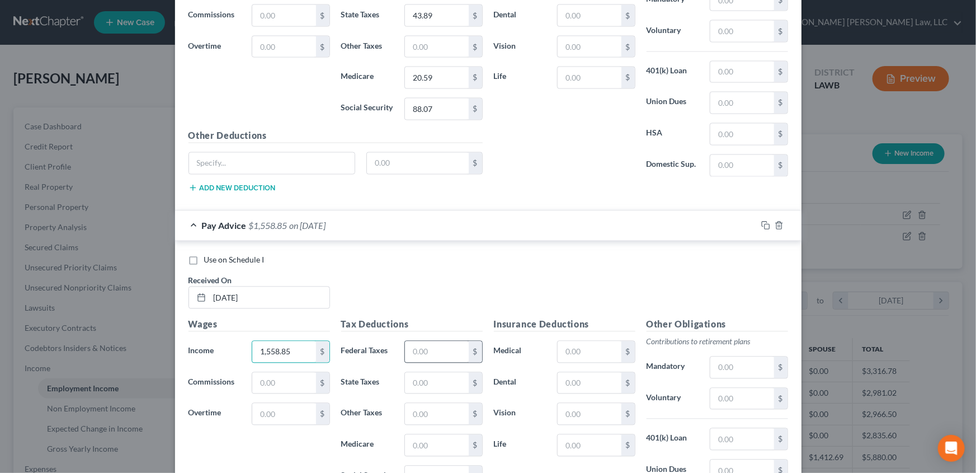
type input "1,558.85"
click at [409, 344] on input "text" at bounding box center [436, 351] width 63 height 21
type input "18.79"
type input "48.17"
type input "22.61"
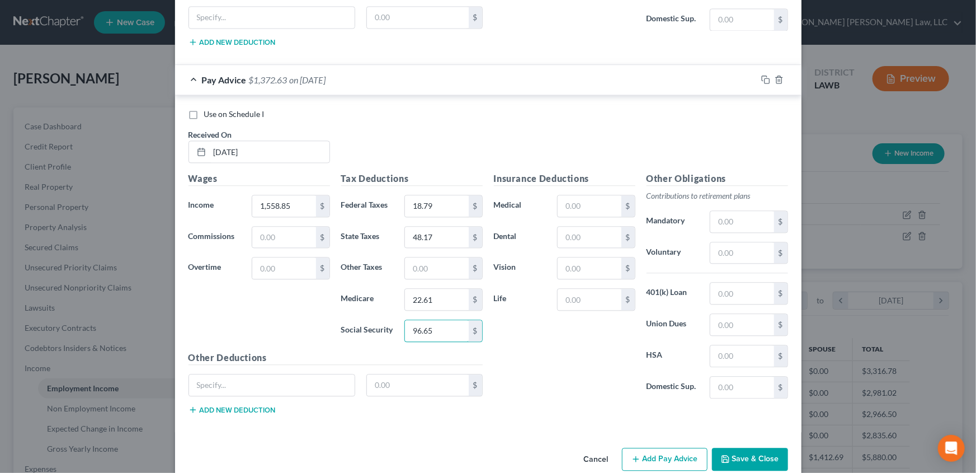
scroll to position [1179, 0]
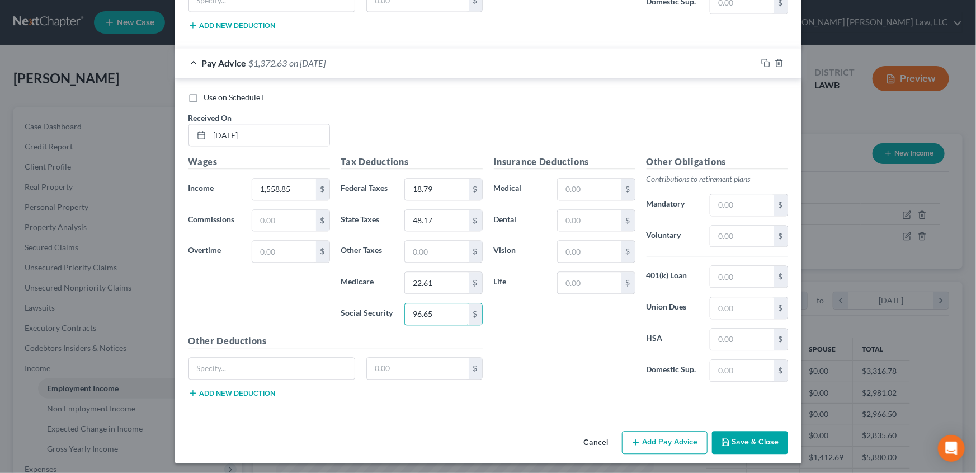
type input "96.65"
click at [648, 439] on button "Add Pay Advice" at bounding box center [665, 442] width 86 height 23
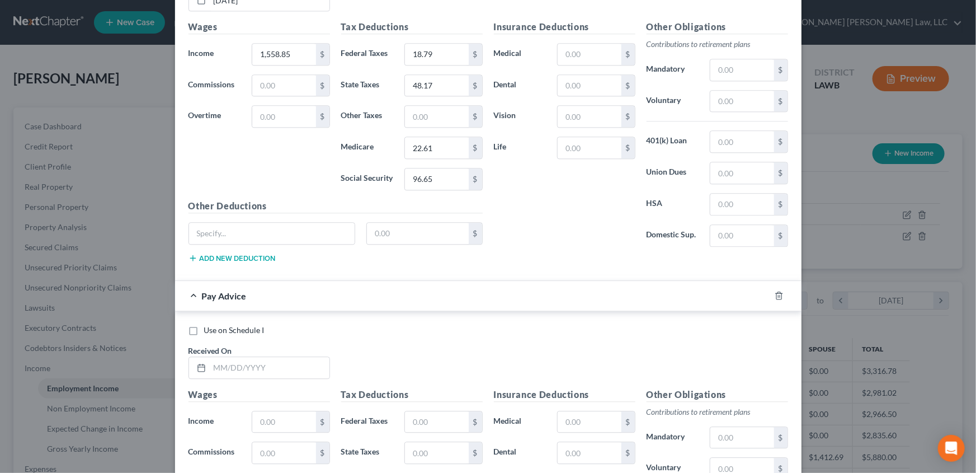
scroll to position [1332, 0]
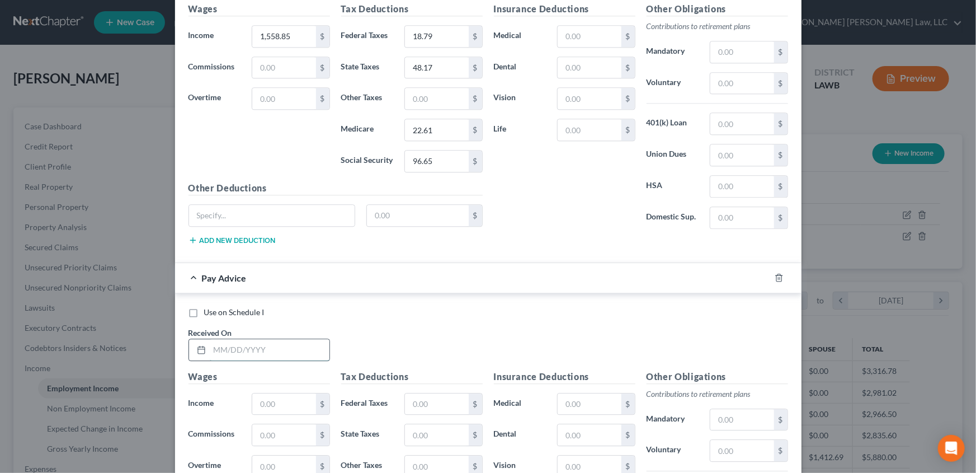
click at [228, 351] on input "text" at bounding box center [270, 349] width 120 height 21
type input "[DATE]"
click at [289, 400] on input "text" at bounding box center [283, 403] width 63 height 21
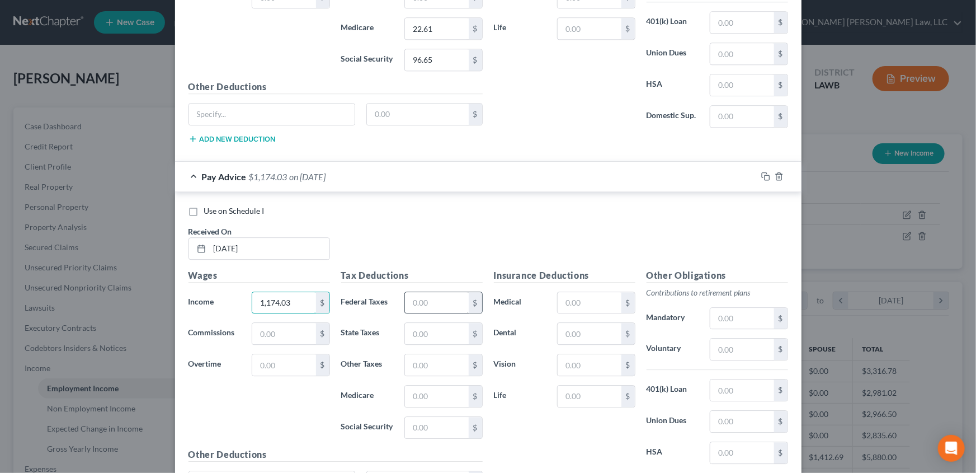
type input "1,174.03"
click at [438, 307] on input "text" at bounding box center [436, 302] width 63 height 21
type input "0.00"
type input "36.28"
type input "17.02"
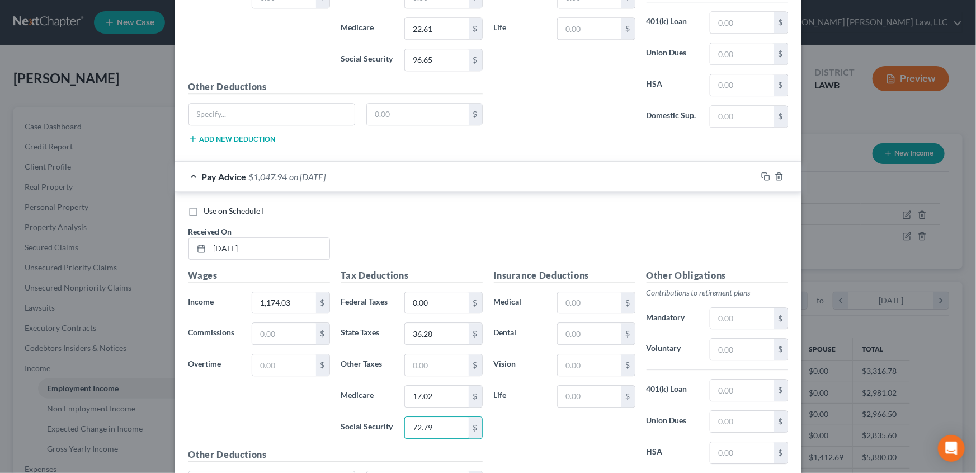
type input "72.79"
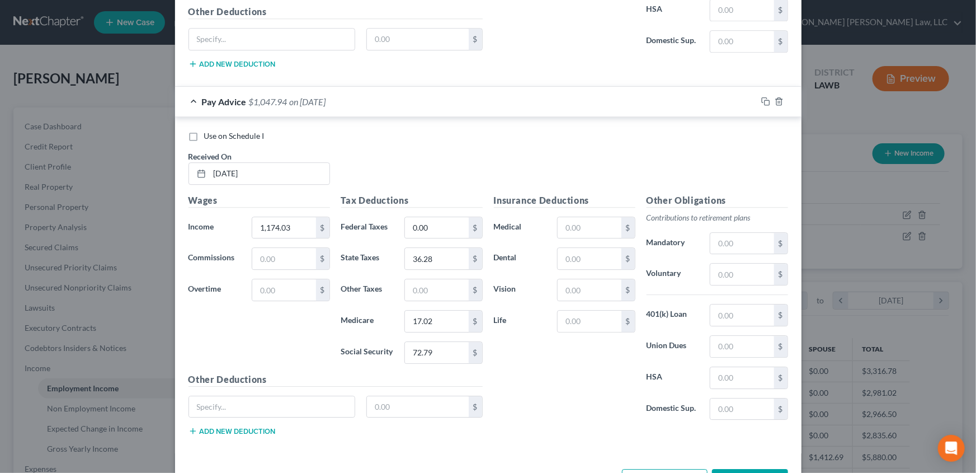
scroll to position [1535, 0]
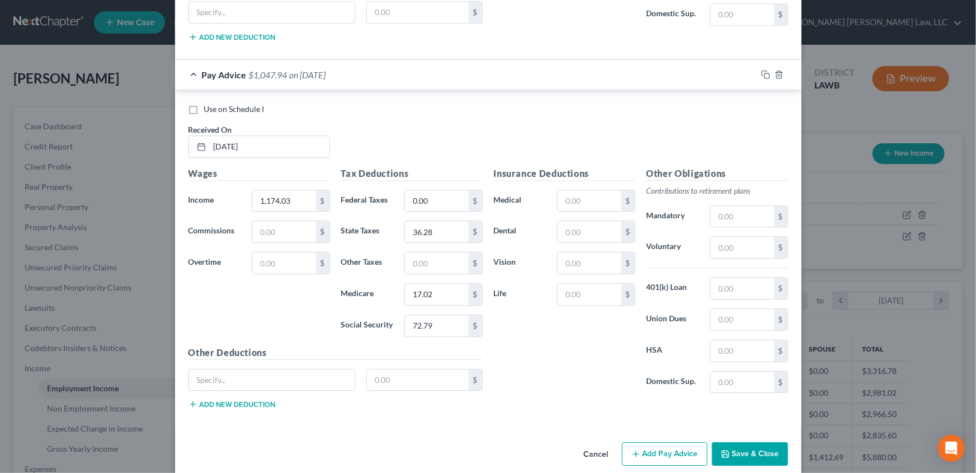
drag, startPoint x: 651, startPoint y: 448, endPoint x: 520, endPoint y: 418, distance: 134.4
click at [651, 448] on button "Add Pay Advice" at bounding box center [665, 453] width 86 height 23
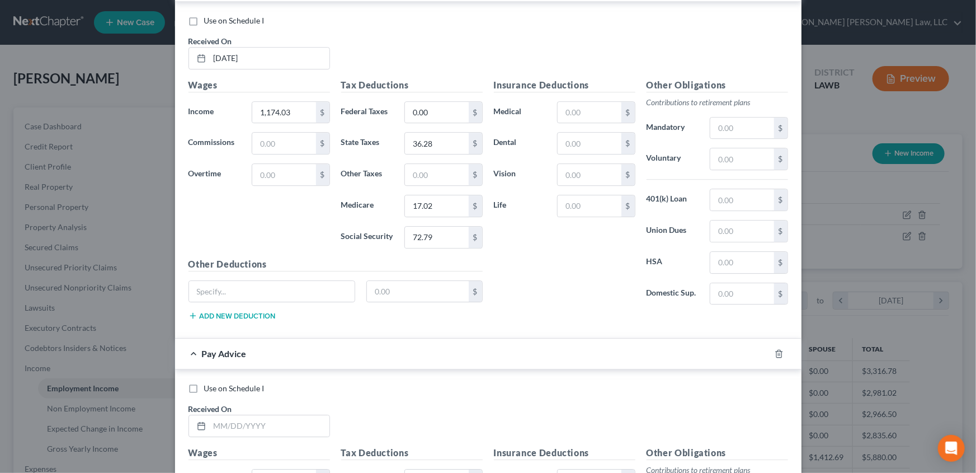
scroll to position [1637, 0]
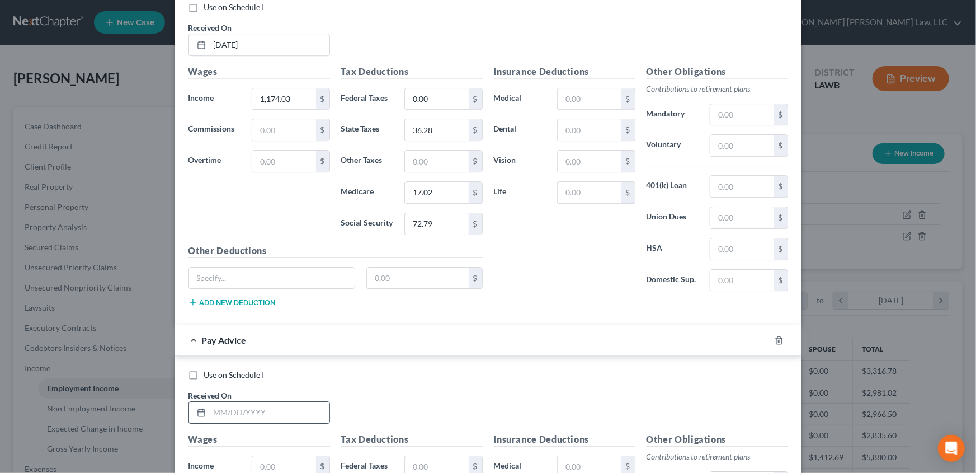
click at [247, 402] on input "text" at bounding box center [270, 412] width 120 height 21
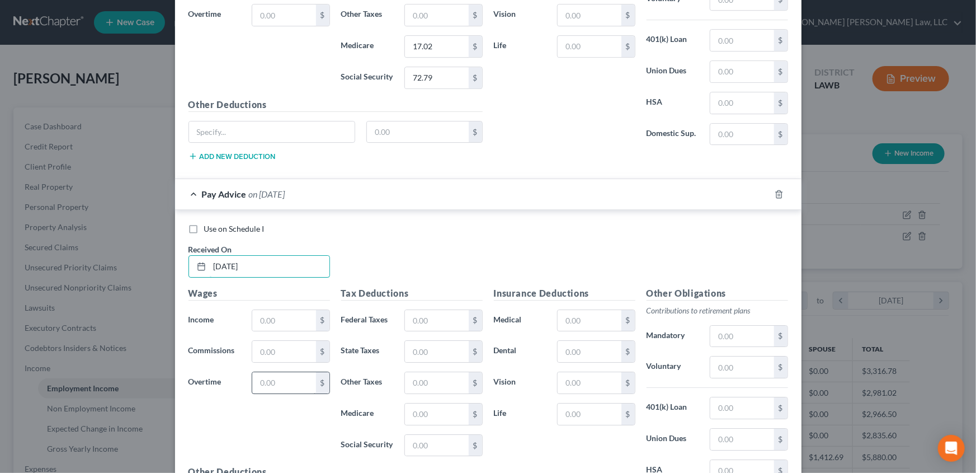
scroll to position [1789, 0]
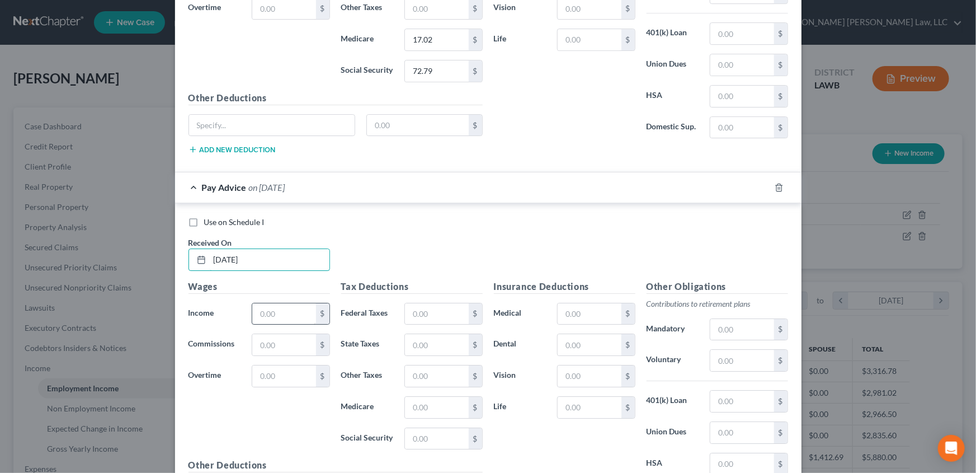
type input "[DATE]"
click at [265, 311] on input "text" at bounding box center [283, 313] width 63 height 21
type input "1,191.13"
click at [441, 311] on input "text" at bounding box center [436, 313] width 63 height 21
type input "0.00"
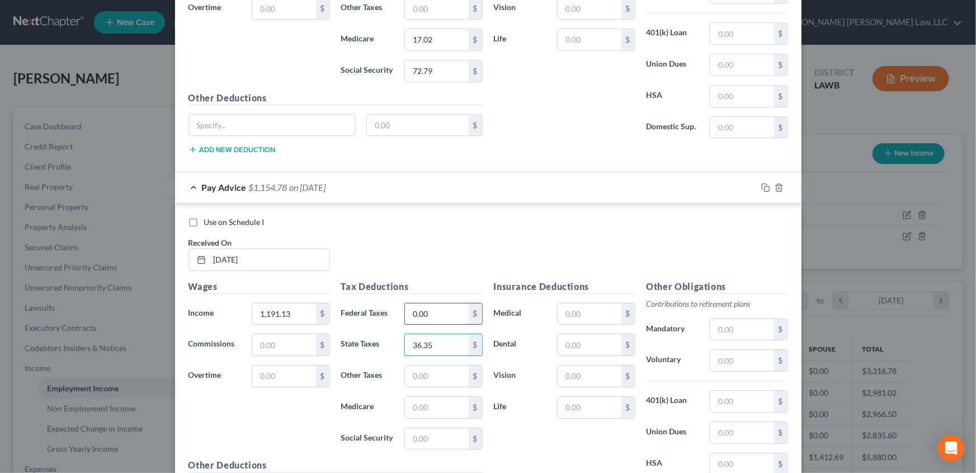
type input "36.35"
type input "17.06"
type input "72.94"
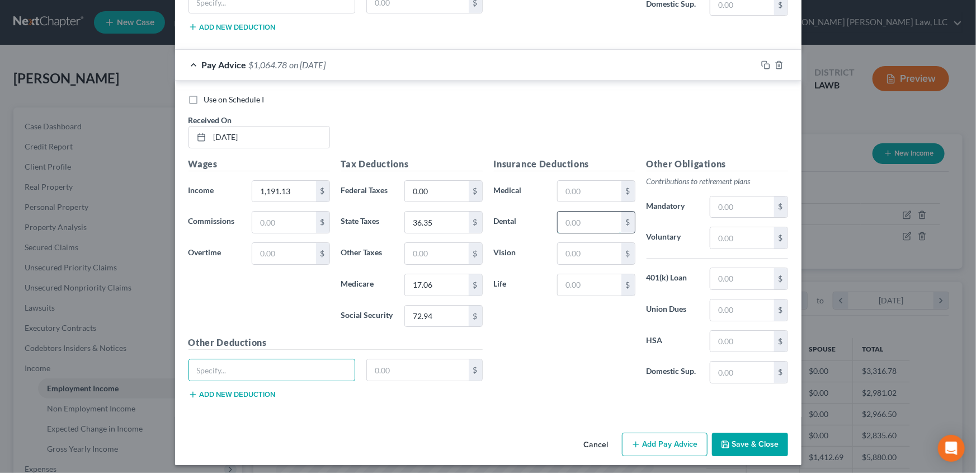
click at [575, 218] on input "text" at bounding box center [589, 221] width 63 height 21
type input "11.14"
type input "3.49"
click at [651, 440] on button "Add Pay Advice" at bounding box center [665, 444] width 86 height 23
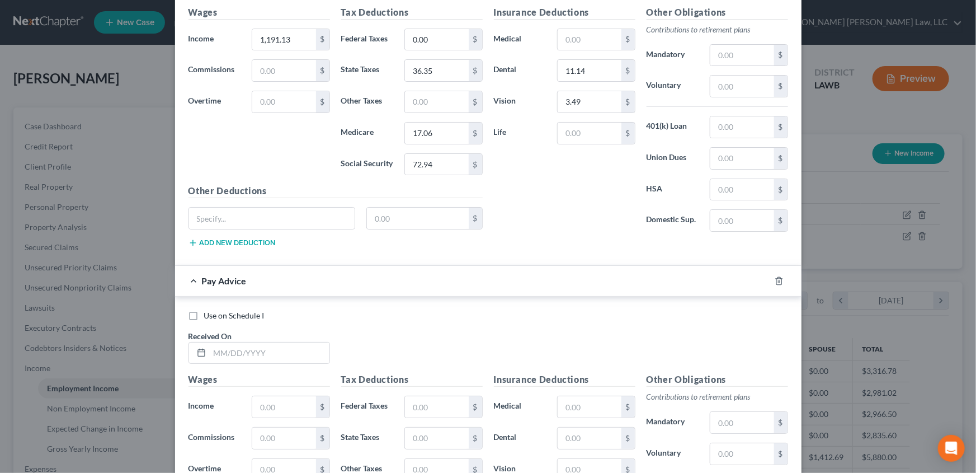
scroll to position [2065, 0]
click at [235, 347] on input "text" at bounding box center [270, 351] width 120 height 21
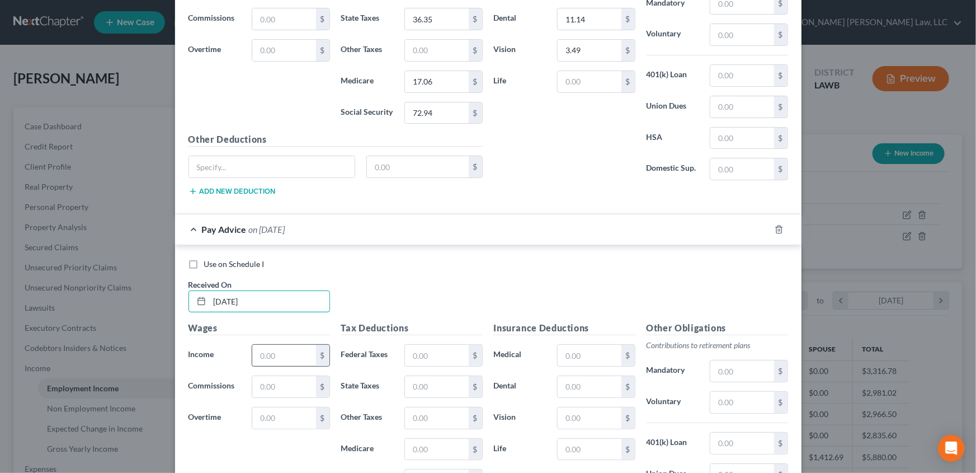
type input "[DATE]"
click at [271, 349] on input "text" at bounding box center [283, 355] width 63 height 21
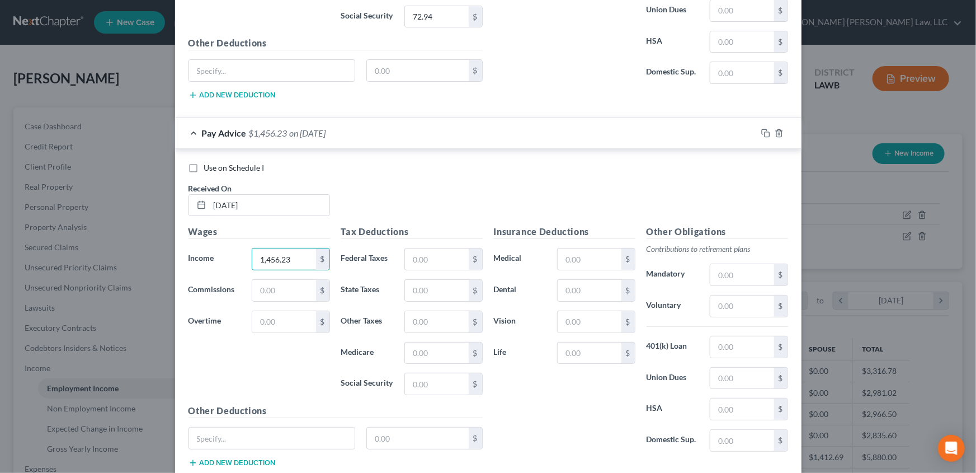
scroll to position [2217, 0]
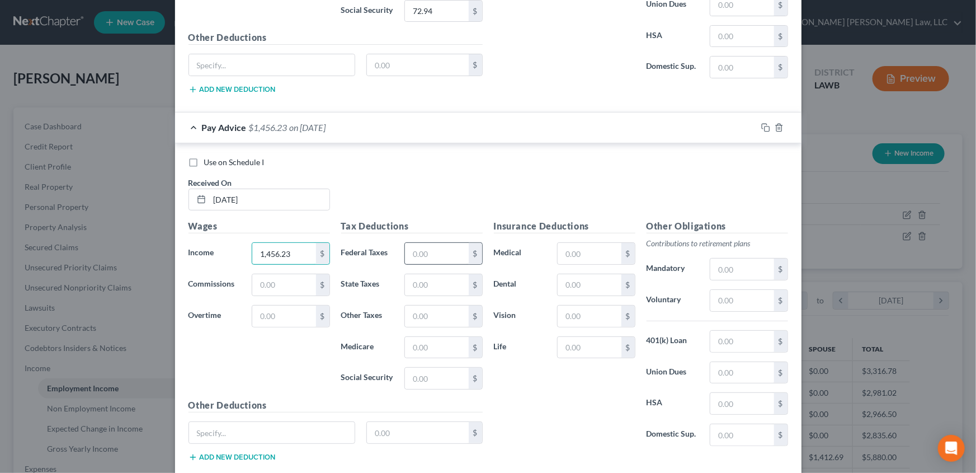
type input "1,456.23"
click at [448, 249] on input "text" at bounding box center [436, 253] width 63 height 21
type input "4.72"
type input "44.55"
type input "20.90"
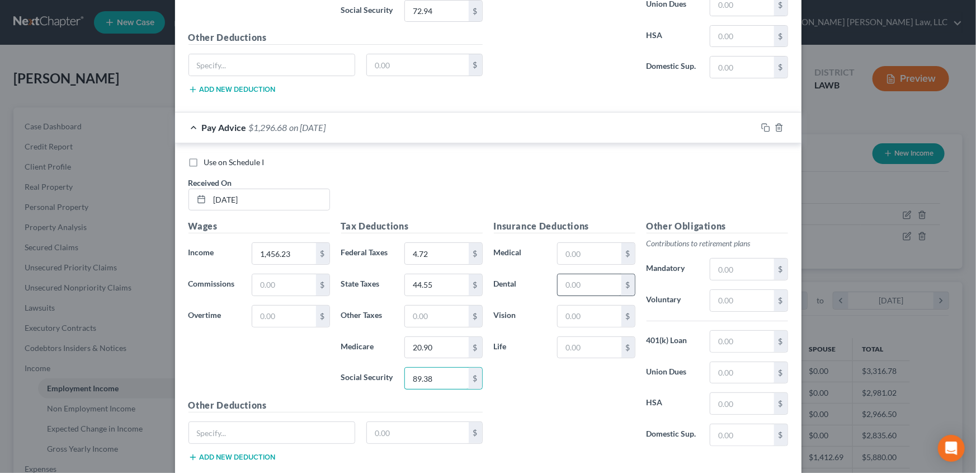
type input "89.38"
click at [576, 275] on input "text" at bounding box center [589, 284] width 63 height 21
type input "11.14"
type input "3.49"
click at [252, 422] on input "text" at bounding box center [272, 432] width 166 height 21
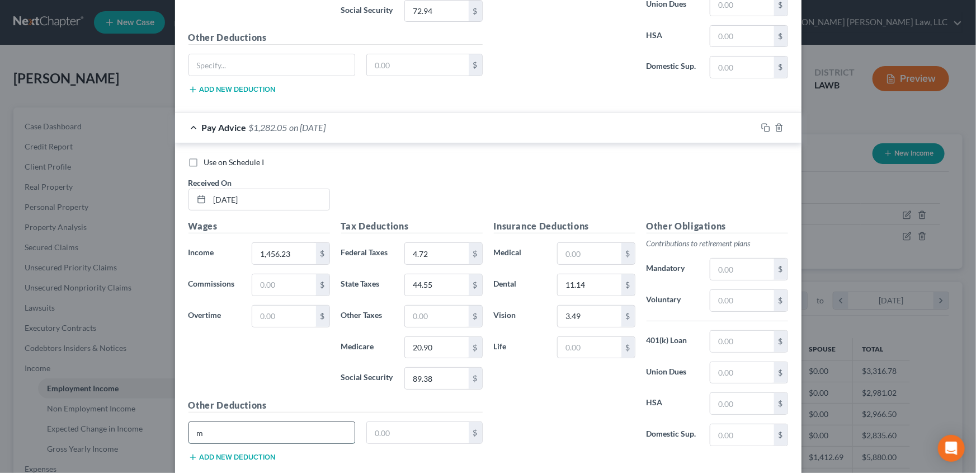
type input "meal credit"
click at [370, 431] on input "text" at bounding box center [418, 432] width 102 height 21
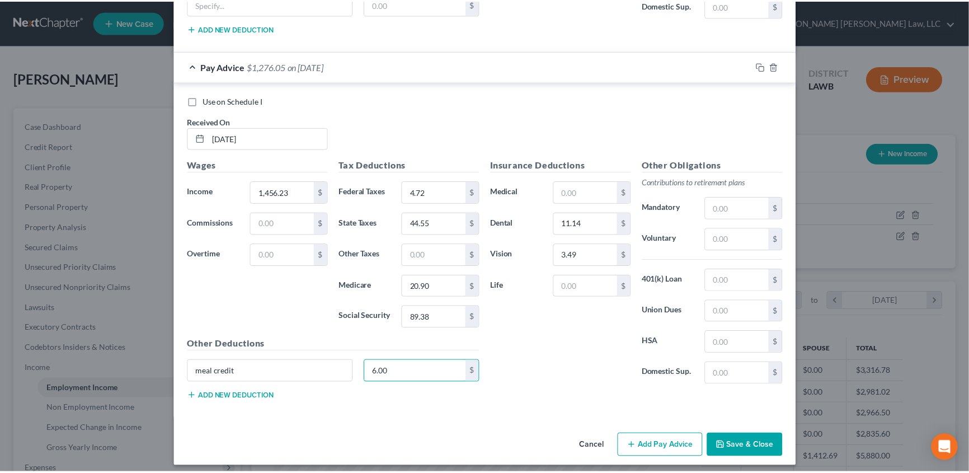
scroll to position [2278, 0]
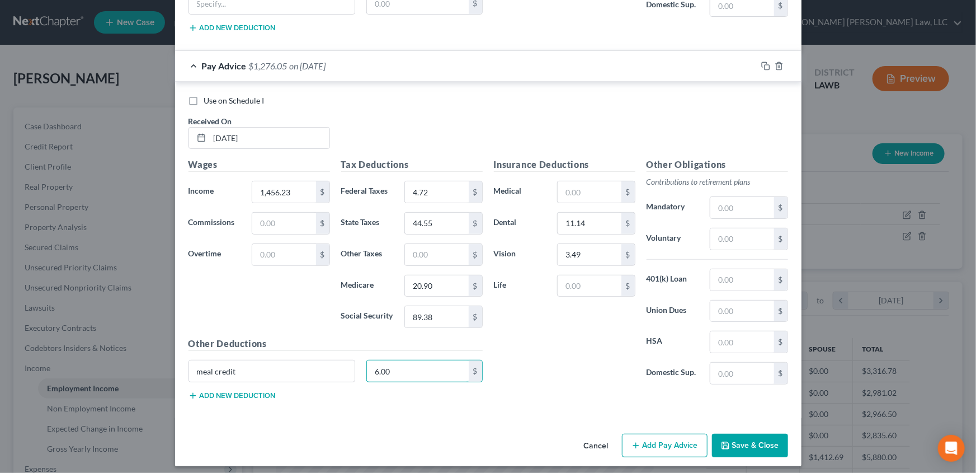
type input "6.00"
click at [767, 446] on button "Save & Close" at bounding box center [750, 445] width 76 height 23
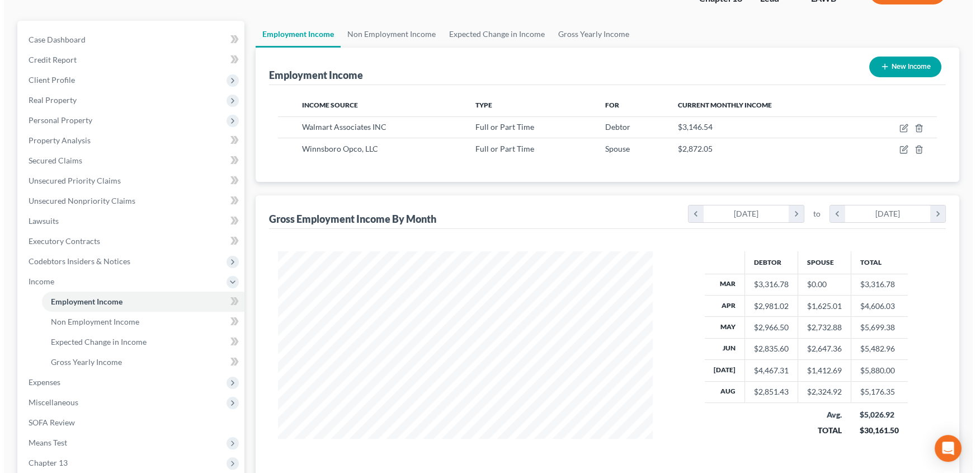
scroll to position [101, 0]
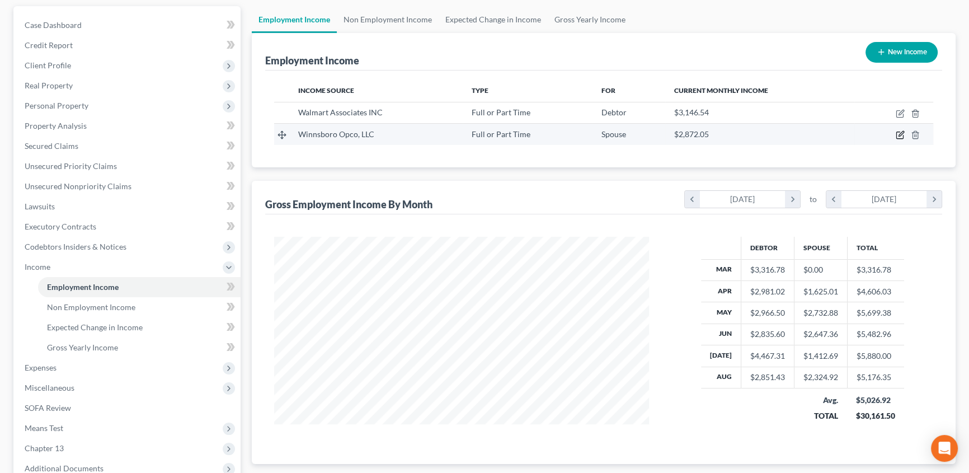
click at [900, 133] on icon "button" at bounding box center [900, 134] width 9 height 9
select select "0"
select select "19"
select select "2"
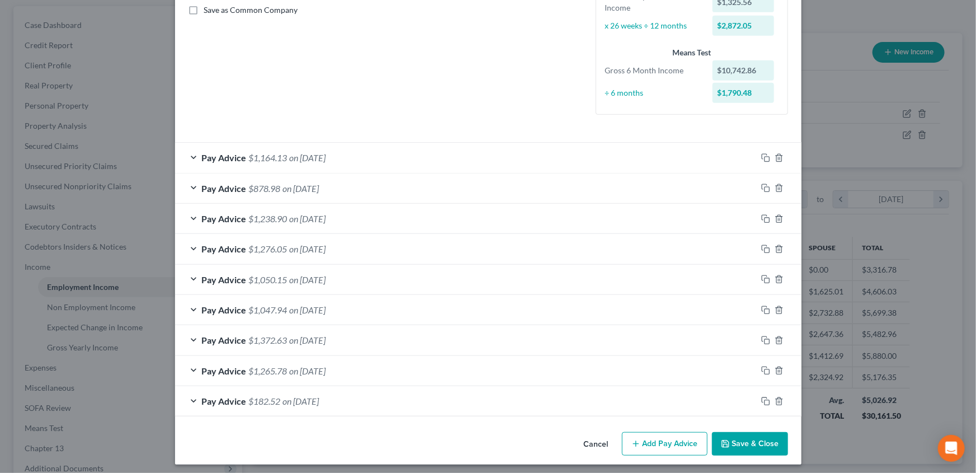
scroll to position [262, 0]
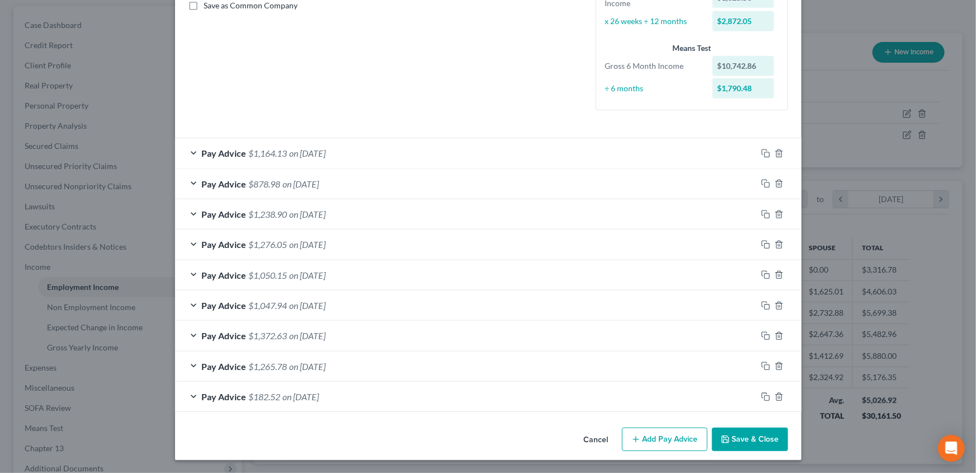
click at [665, 440] on button "Add Pay Advice" at bounding box center [665, 438] width 86 height 23
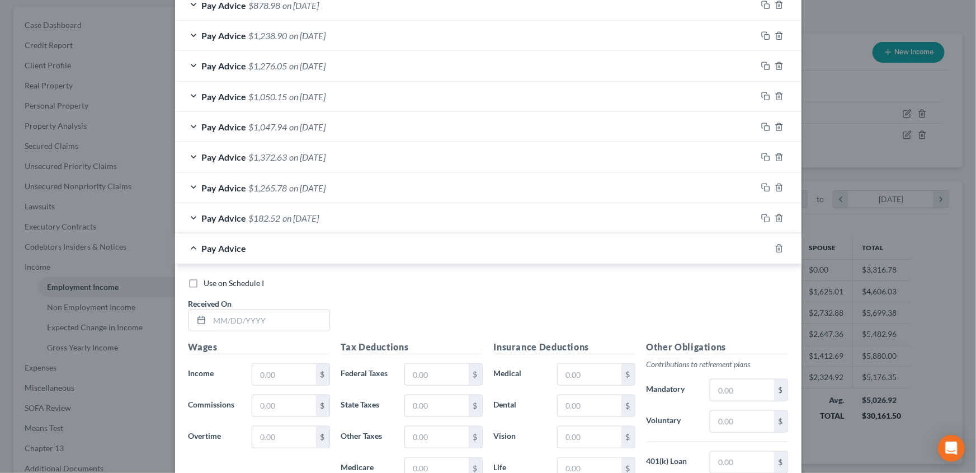
scroll to position [466, 0]
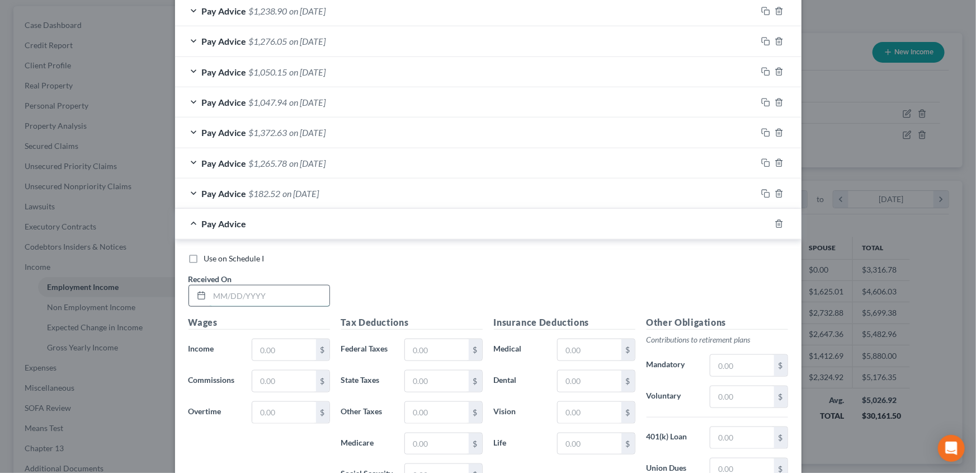
click at [235, 294] on input "text" at bounding box center [270, 295] width 120 height 21
type input "[DATE]"
click at [270, 349] on input "text" at bounding box center [283, 349] width 63 height 21
type input "996.88"
click at [432, 342] on input "text" at bounding box center [436, 349] width 63 height 21
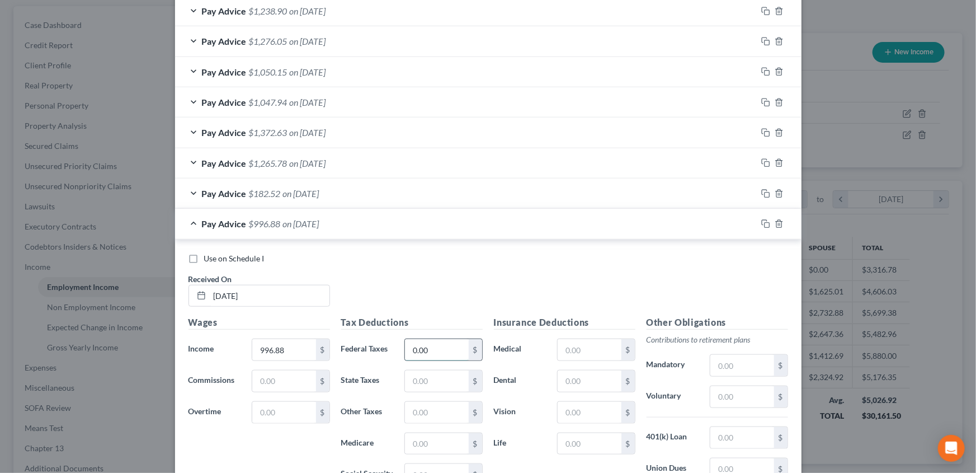
type input "0.00"
type input "30.35"
type input "14.24"
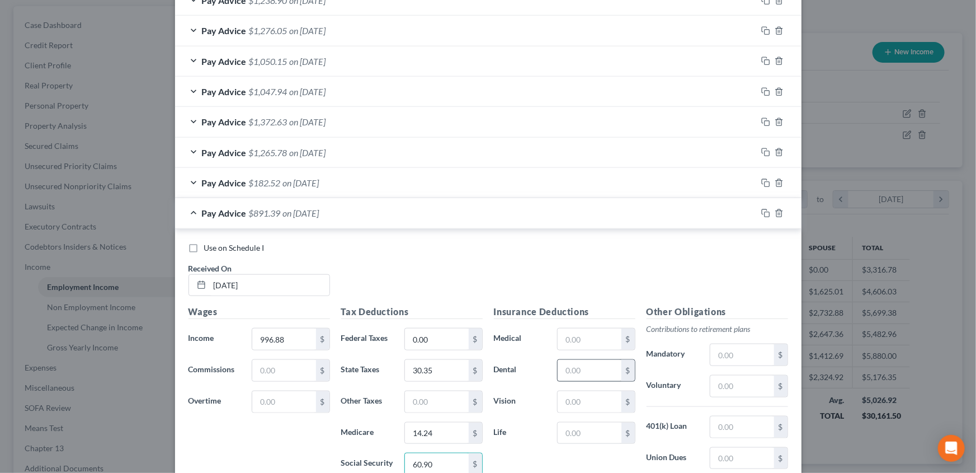
type input "60.90"
click at [580, 372] on input "text" at bounding box center [589, 370] width 63 height 21
type input "11.14"
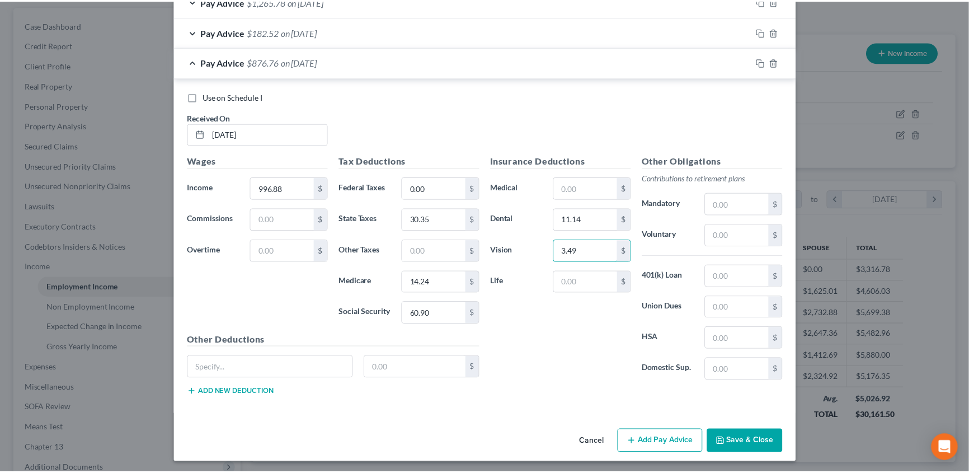
scroll to position [628, 0]
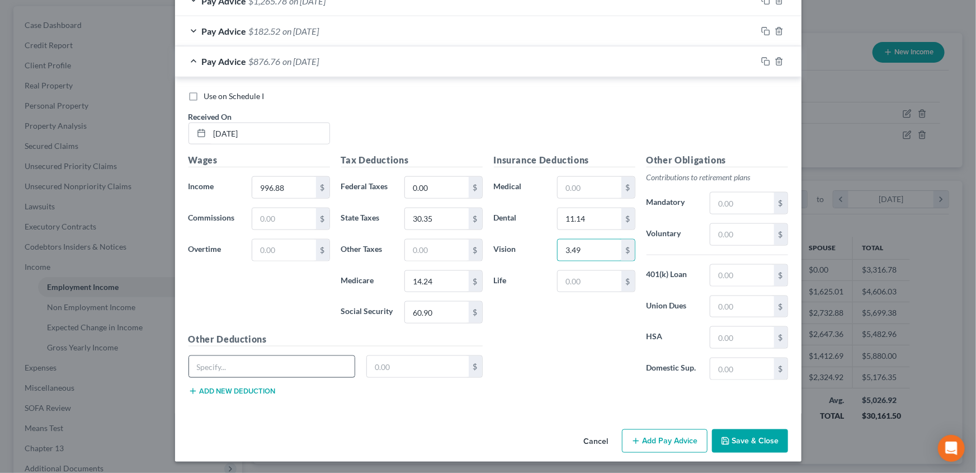
type input "3.49"
click at [304, 370] on input "text" at bounding box center [272, 366] width 166 height 21
type input "meal credit"
click at [368, 366] on input "text" at bounding box center [418, 366] width 102 height 21
type input "9.00"
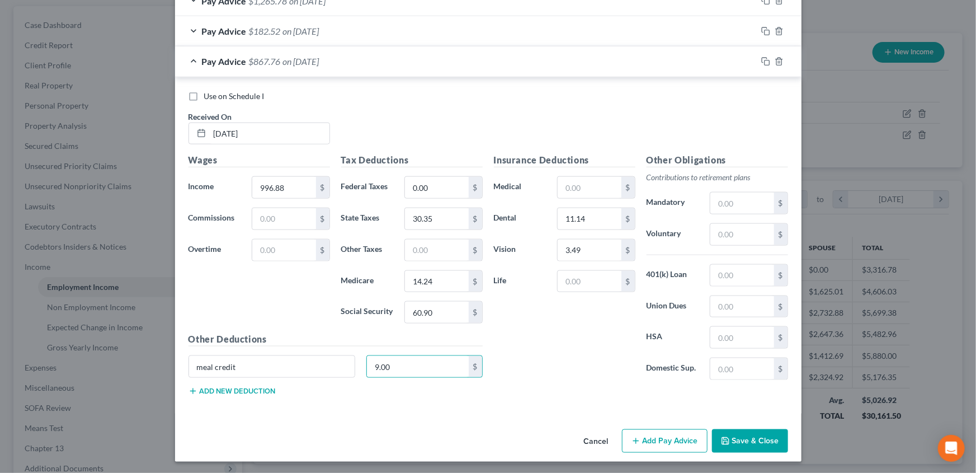
click at [760, 445] on button "Save & Close" at bounding box center [750, 440] width 76 height 23
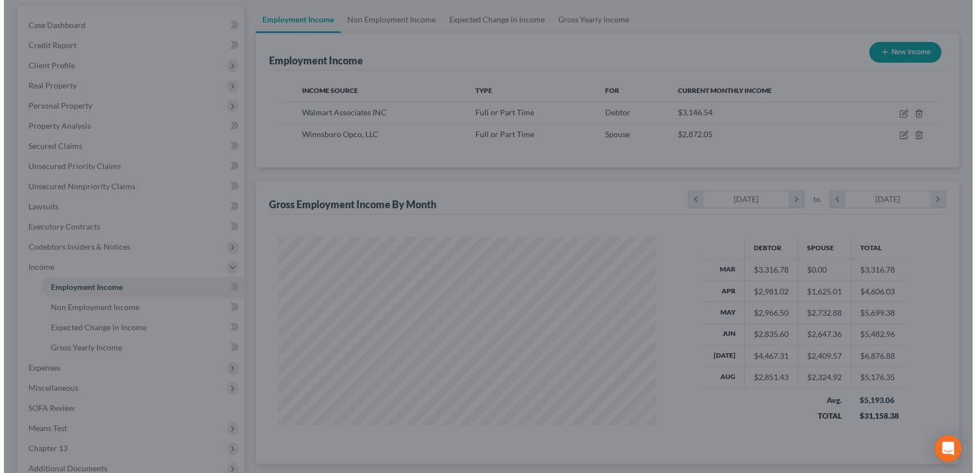
scroll to position [559315, 559119]
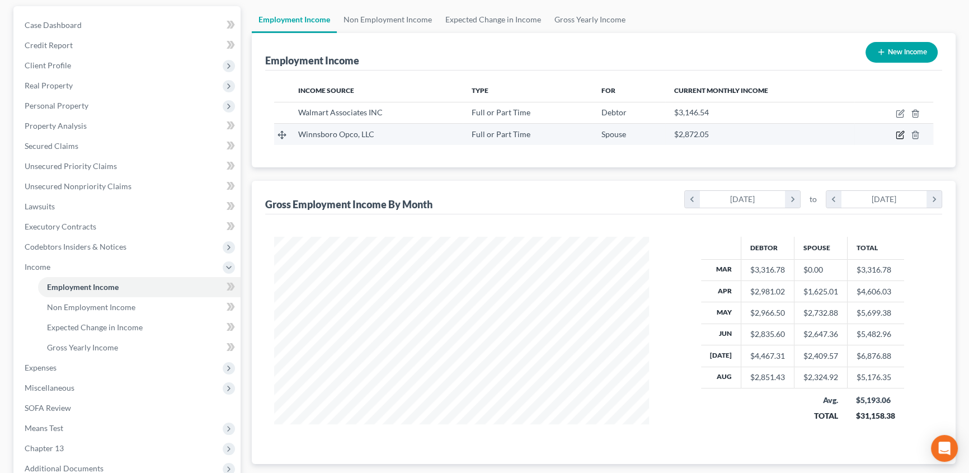
click at [897, 134] on icon "button" at bounding box center [900, 134] width 9 height 9
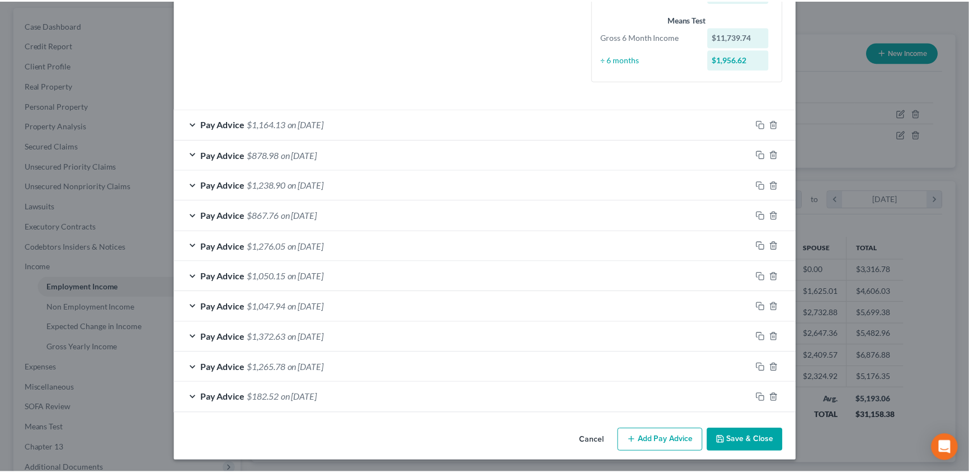
scroll to position [292, 0]
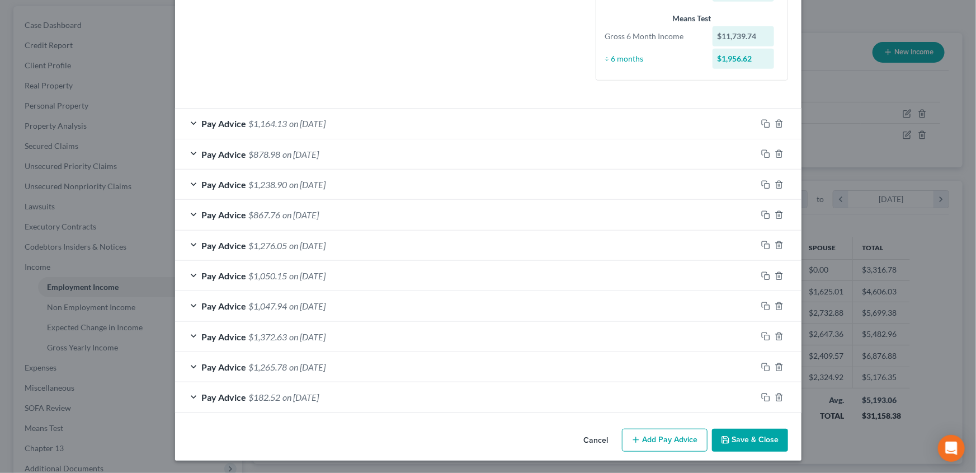
drag, startPoint x: 730, startPoint y: 438, endPoint x: 726, endPoint y: 442, distance: 6.3
click at [730, 439] on button "Save & Close" at bounding box center [750, 440] width 76 height 23
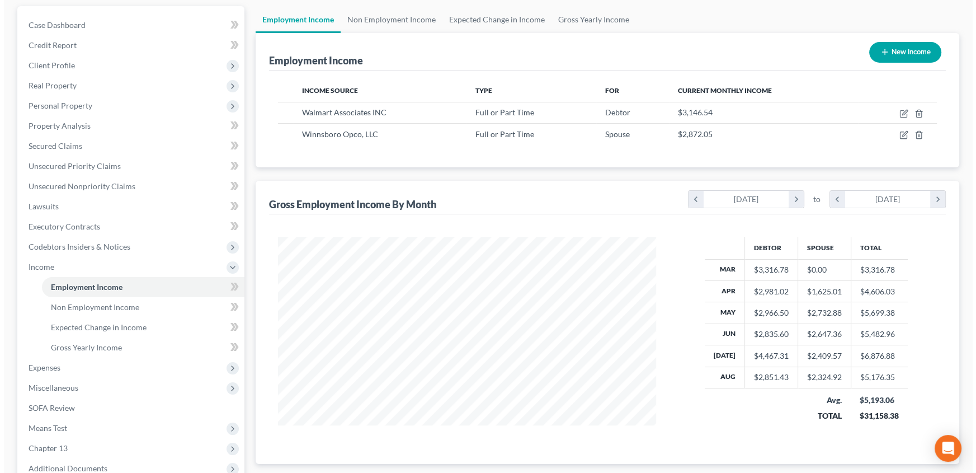
scroll to position [559315, 559119]
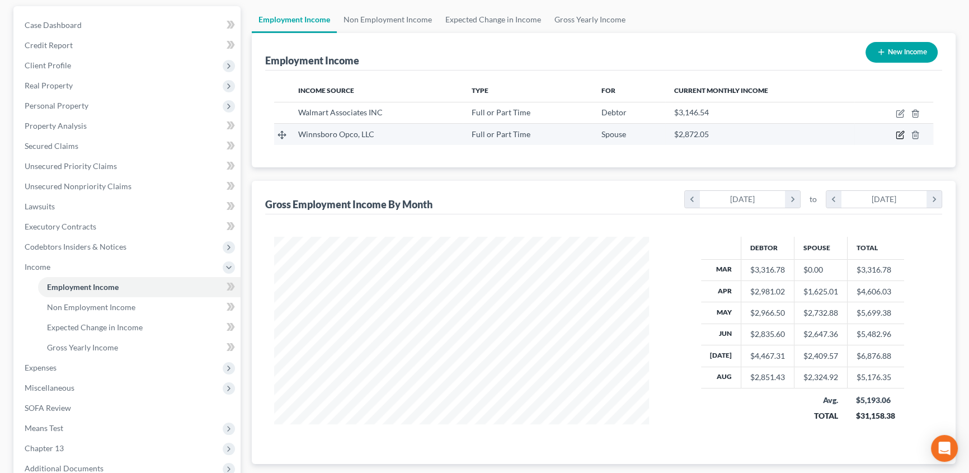
click at [901, 132] on icon "button" at bounding box center [900, 134] width 9 height 9
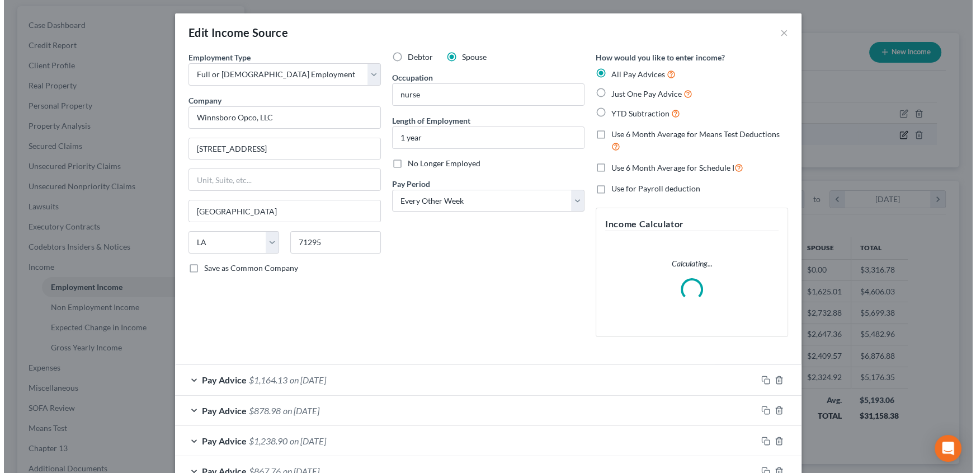
scroll to position [200, 401]
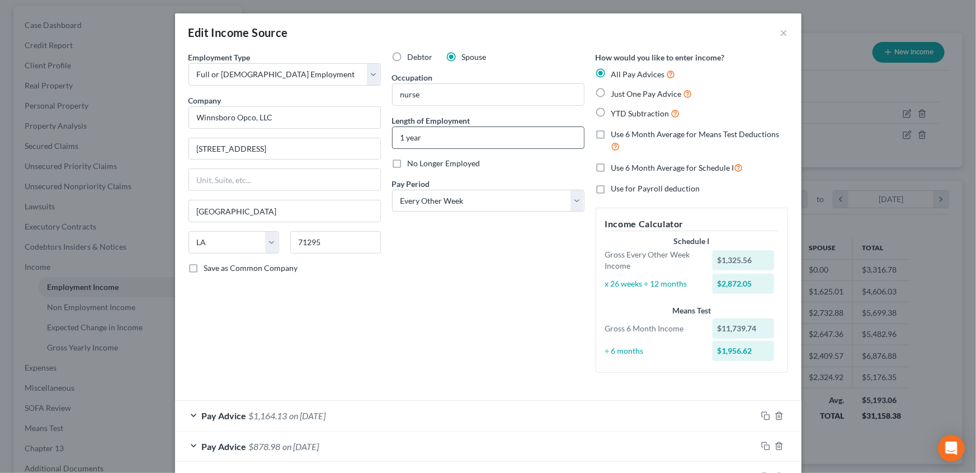
click at [435, 133] on input "1 year" at bounding box center [488, 137] width 191 height 21
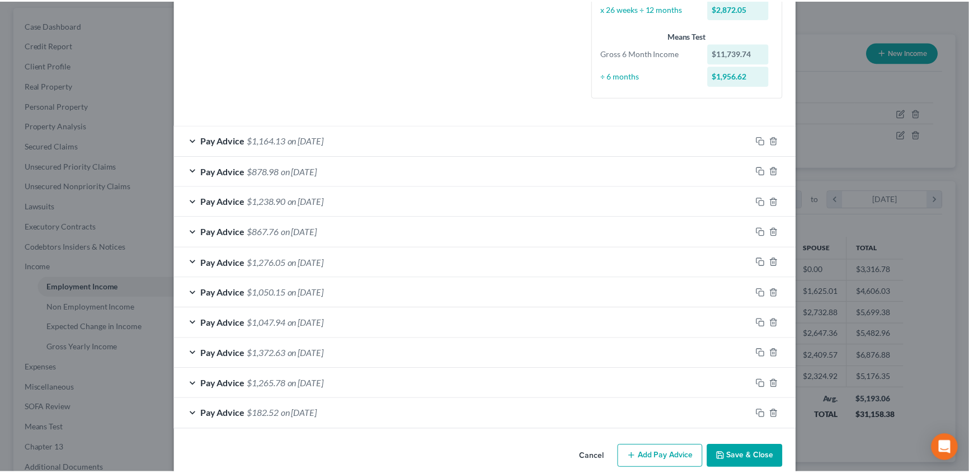
scroll to position [292, 0]
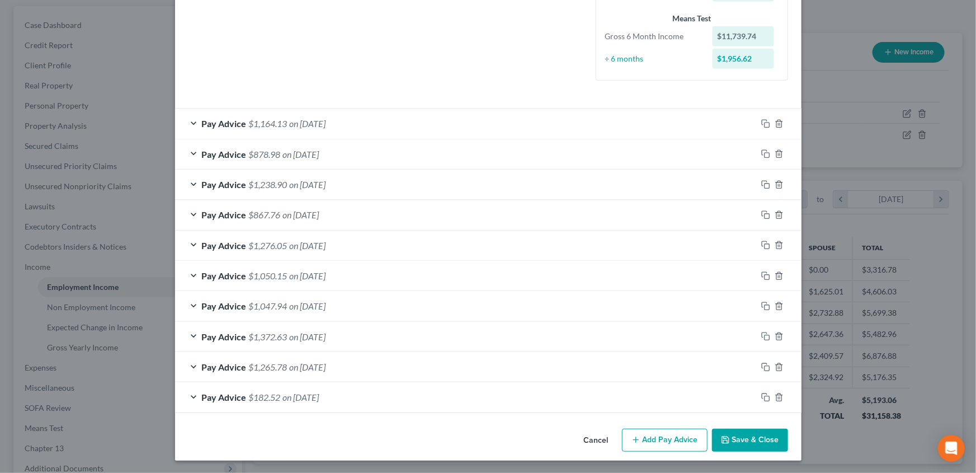
click at [751, 435] on button "Save & Close" at bounding box center [750, 440] width 76 height 23
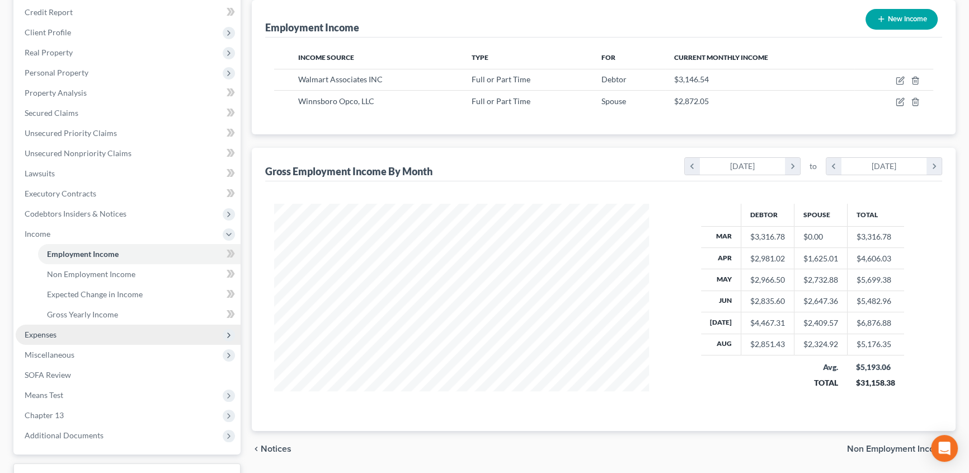
scroll to position [152, 0]
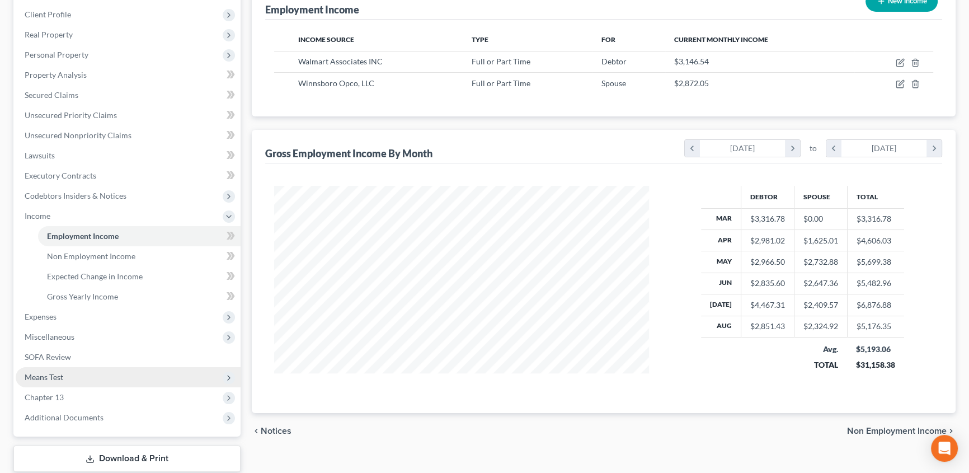
click at [49, 377] on span "Means Test" at bounding box center [44, 377] width 39 height 10
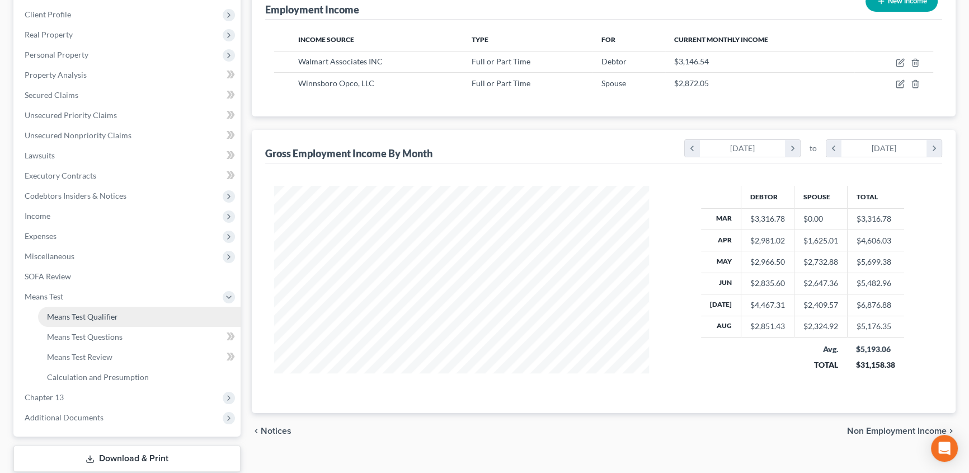
click at [93, 313] on span "Means Test Qualifier" at bounding box center [82, 317] width 71 height 10
